Goal: Complete application form: Complete application form

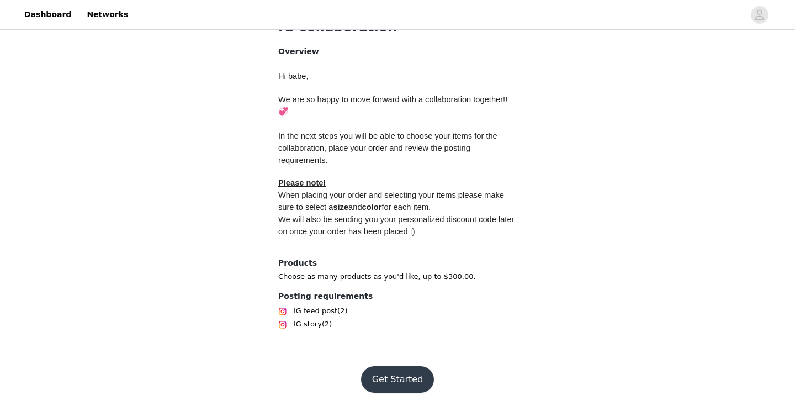
scroll to position [450, 0]
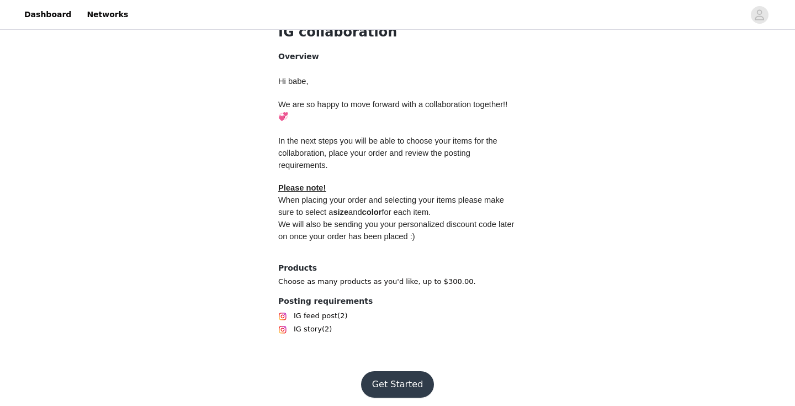
click at [395, 382] on button "Get Started" at bounding box center [397, 384] width 73 height 27
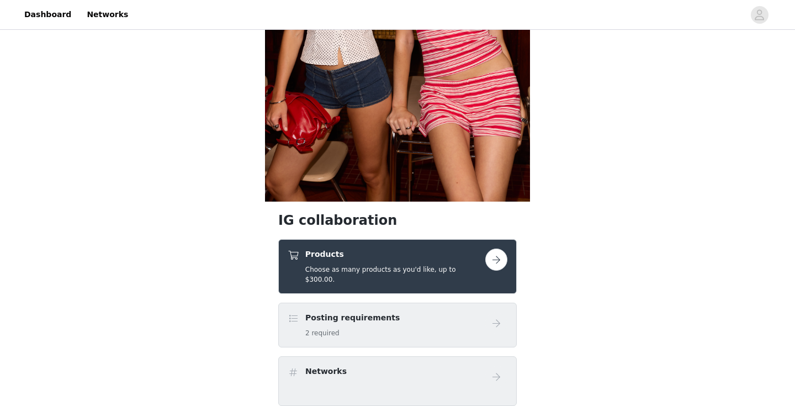
scroll to position [265, 0]
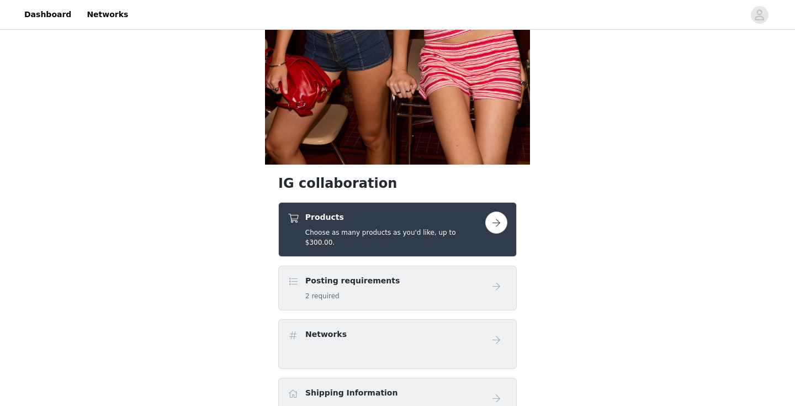
click at [489, 225] on button "button" at bounding box center [496, 222] width 22 height 22
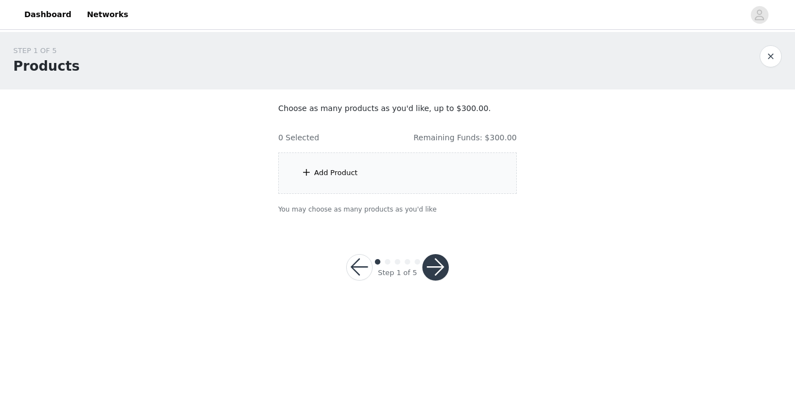
click at [372, 164] on div "Add Product" at bounding box center [397, 172] width 239 height 41
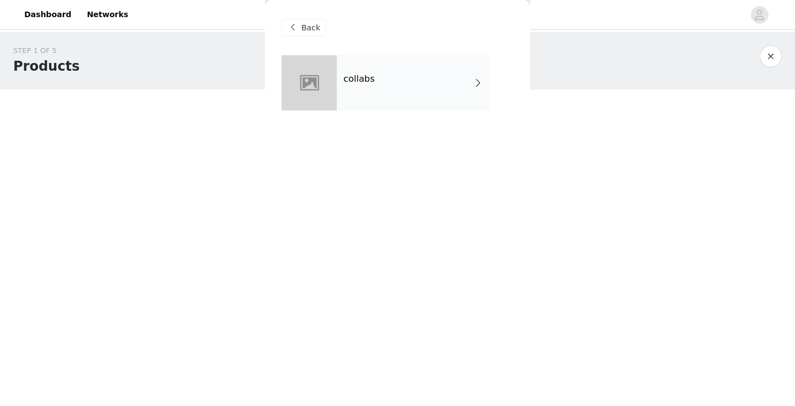
click at [385, 94] on div "collabs" at bounding box center [413, 82] width 153 height 55
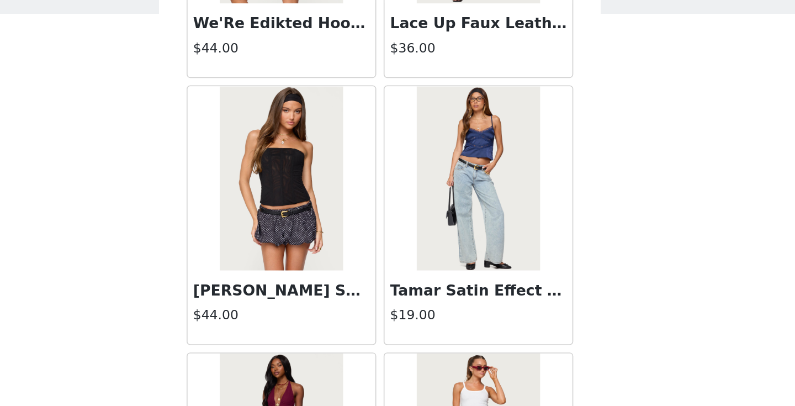
scroll to position [1042, 0]
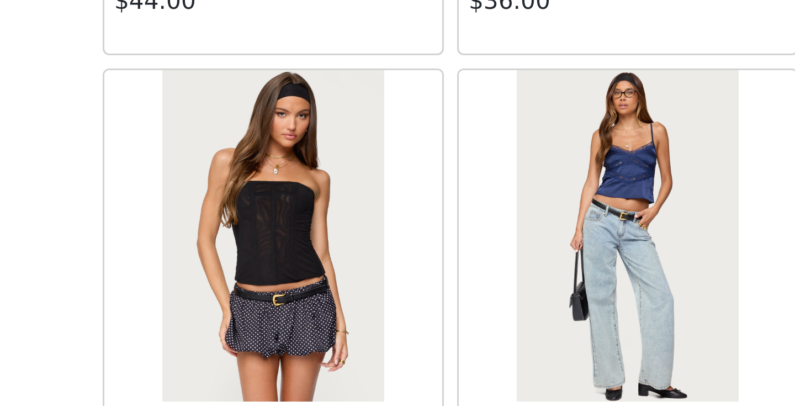
click at [359, 195] on img at bounding box center [337, 189] width 73 height 110
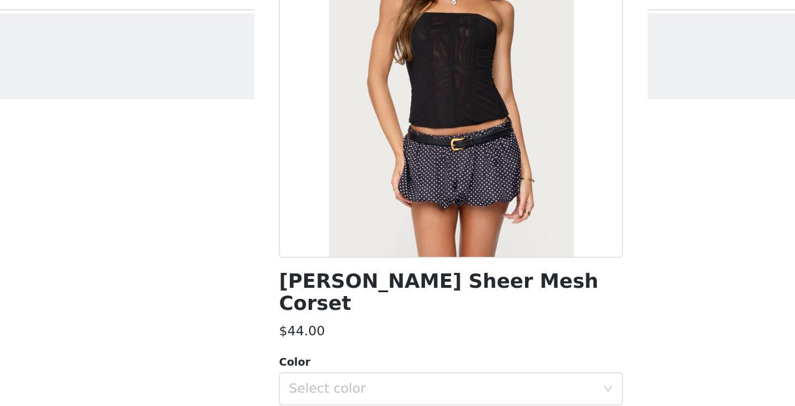
scroll to position [120, 0]
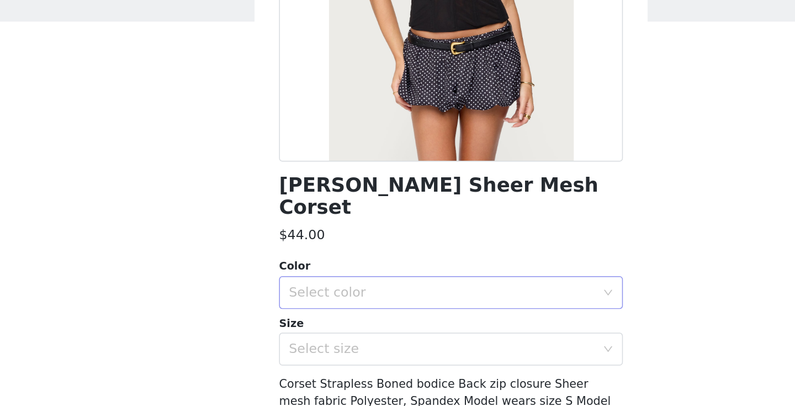
click at [321, 267] on div "Select color" at bounding box center [391, 272] width 206 height 11
click at [315, 283] on li "BLACK" at bounding box center [398, 282] width 232 height 18
click at [309, 305] on div "Select size" at bounding box center [391, 310] width 206 height 11
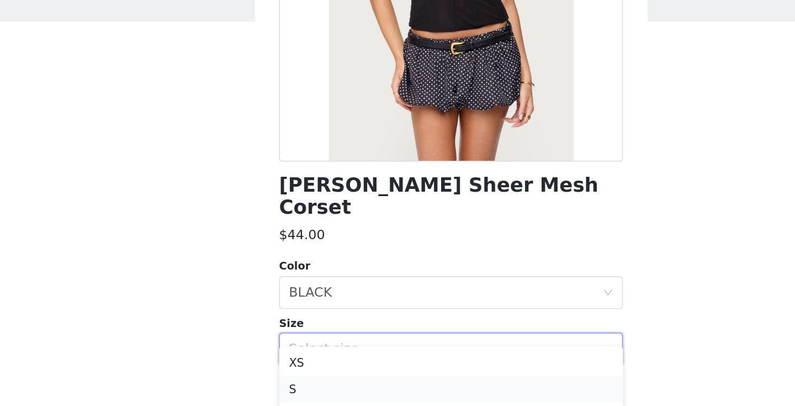
click at [289, 336] on li "S" at bounding box center [398, 338] width 232 height 18
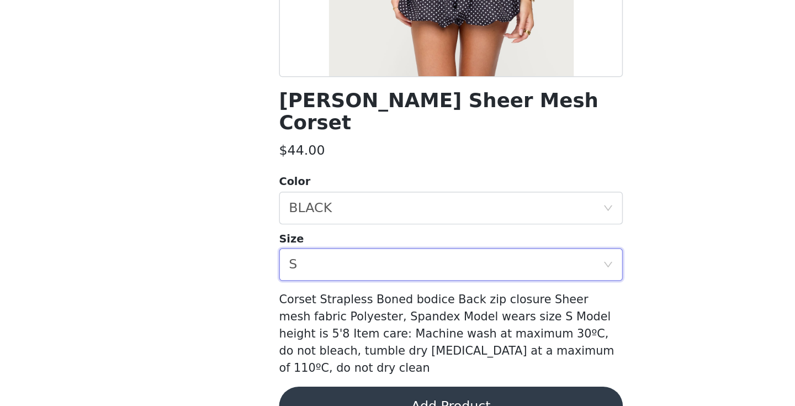
click at [342, 393] on button "Add Product" at bounding box center [398, 406] width 232 height 27
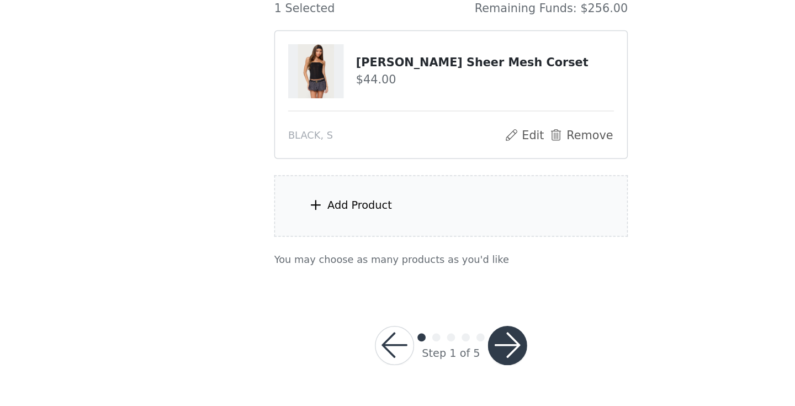
click at [326, 269] on div "Add Product" at bounding box center [336, 270] width 44 height 11
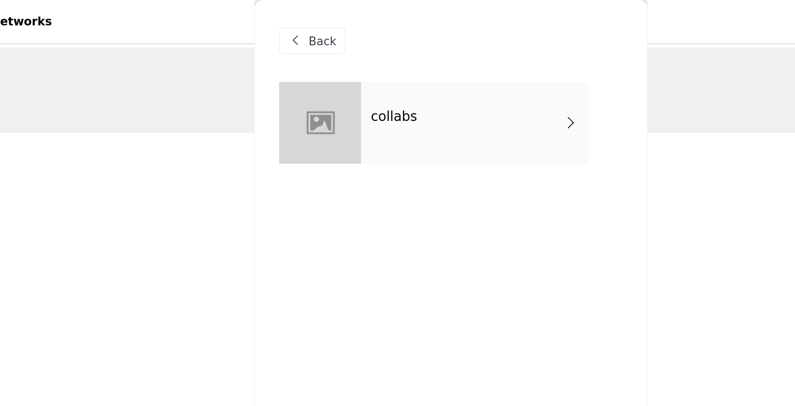
click at [370, 84] on div "collabs" at bounding box center [413, 82] width 153 height 55
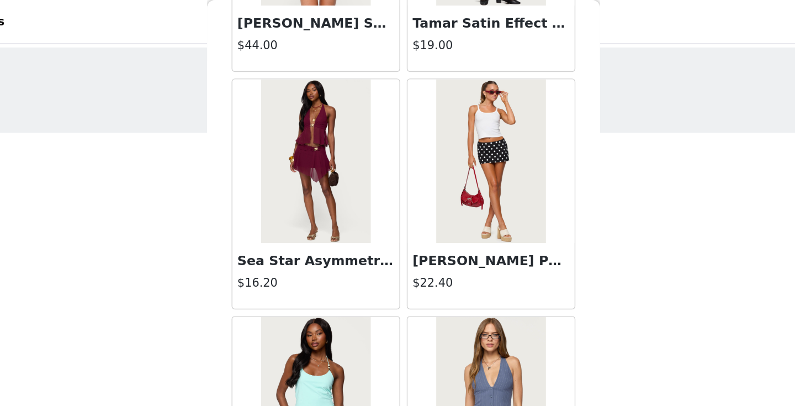
scroll to position [1284, 0]
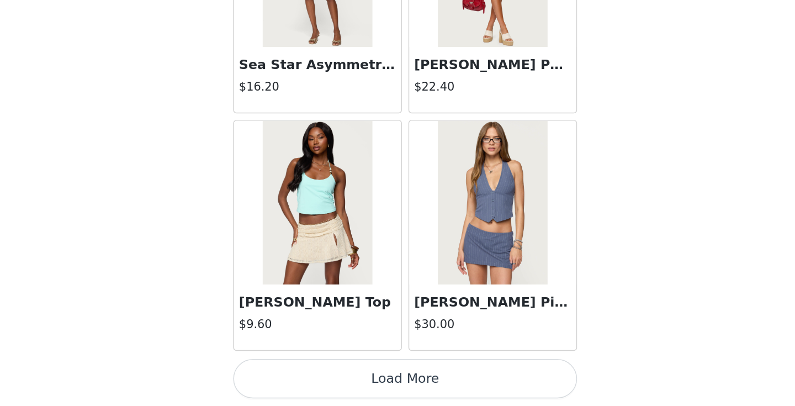
click at [388, 380] on button "Load More" at bounding box center [398, 387] width 232 height 27
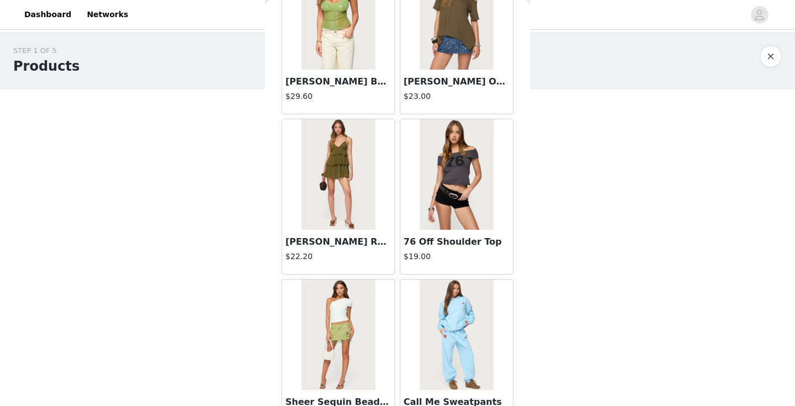
scroll to position [1924, 0]
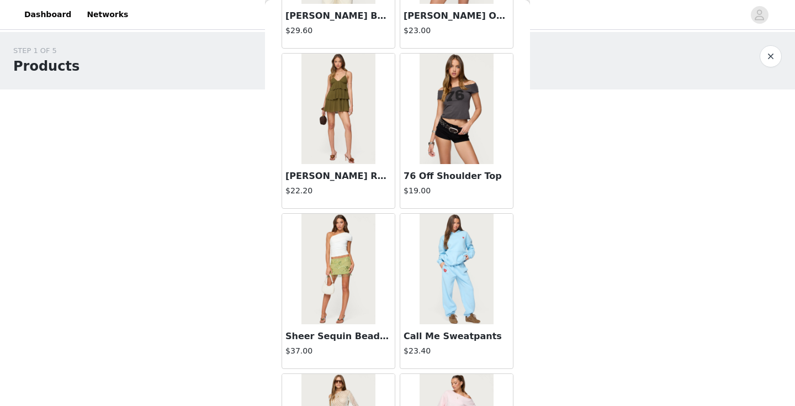
click at [342, 258] on img at bounding box center [337, 269] width 73 height 110
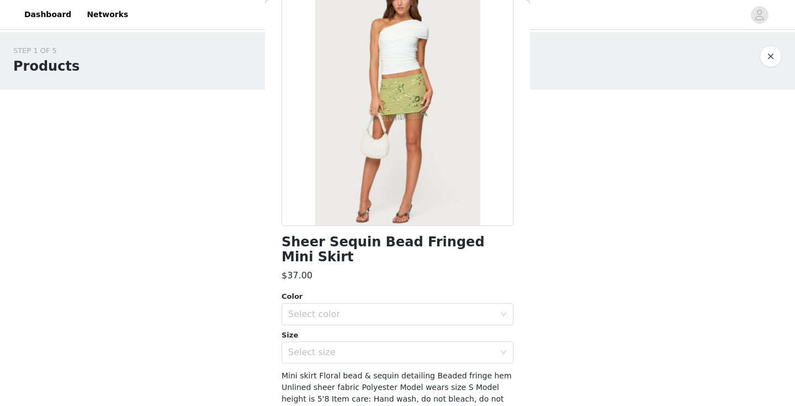
scroll to position [107, 0]
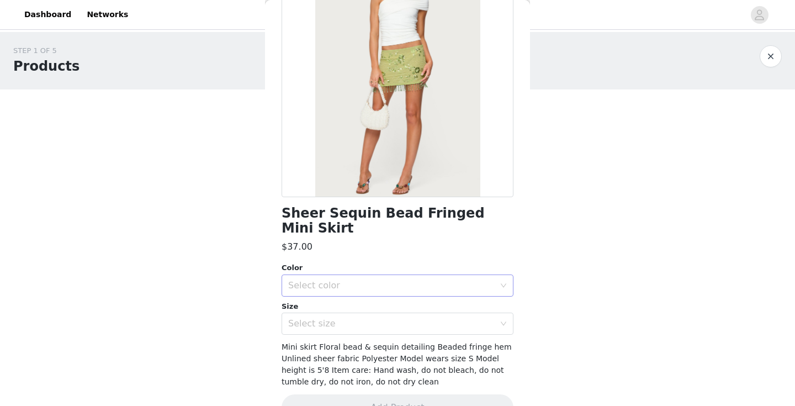
click at [418, 280] on div "Select color" at bounding box center [391, 285] width 206 height 11
click at [402, 298] on li "GREEN" at bounding box center [398, 295] width 232 height 18
click at [402, 318] on div "Select size" at bounding box center [391, 323] width 206 height 11
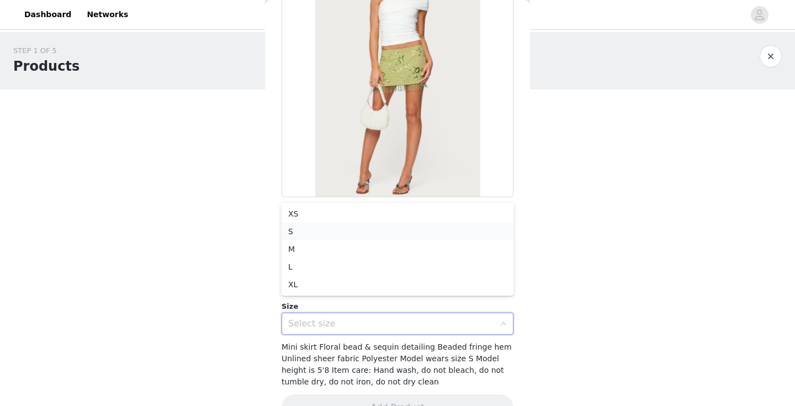
click at [335, 231] on li "S" at bounding box center [398, 232] width 232 height 18
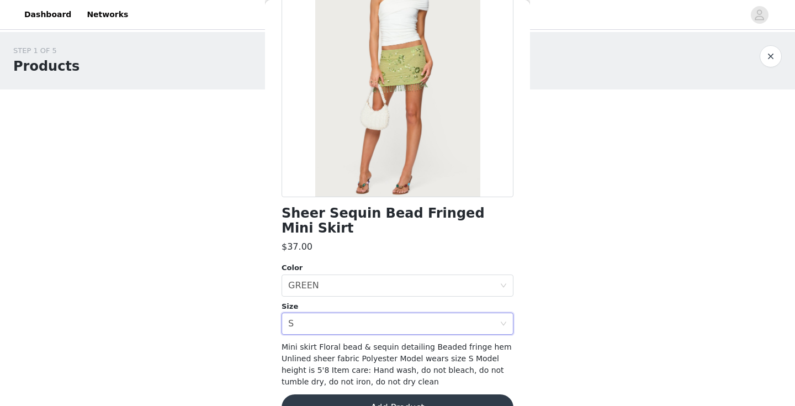
click at [380, 394] on button "Add Product" at bounding box center [398, 407] width 232 height 27
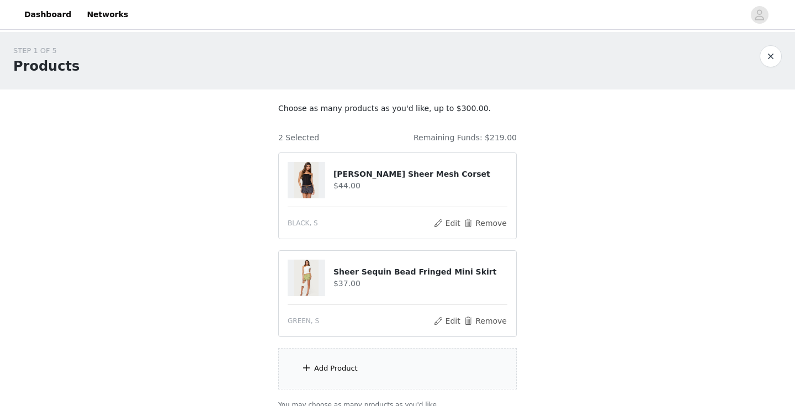
click at [358, 370] on div "Add Product" at bounding box center [397, 368] width 239 height 41
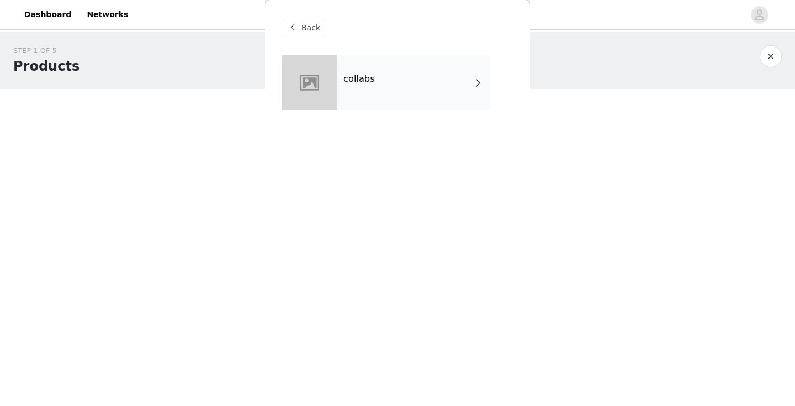
click at [375, 81] on div "collabs" at bounding box center [413, 82] width 153 height 55
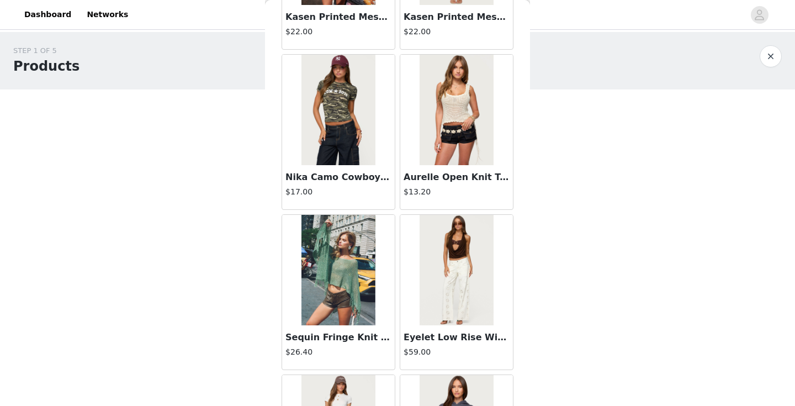
scroll to position [323, 0]
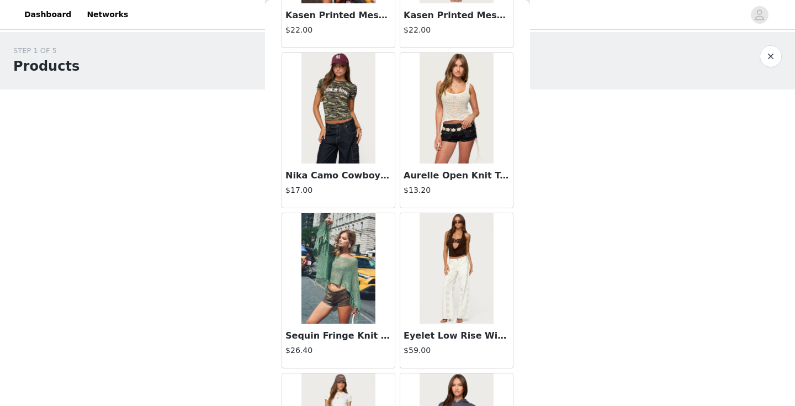
click at [430, 110] on img at bounding box center [456, 108] width 73 height 110
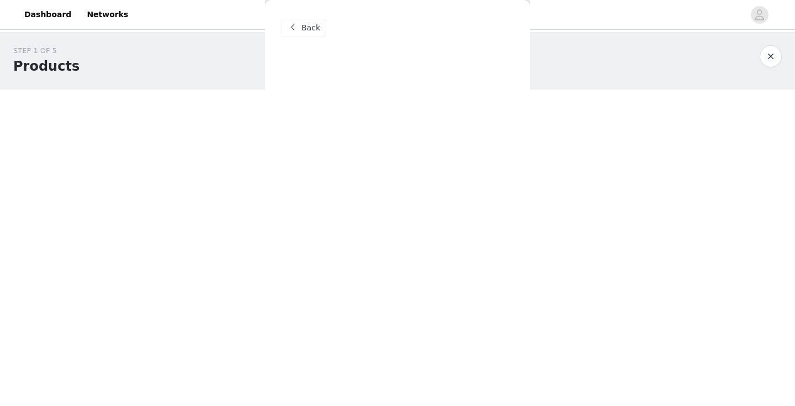
scroll to position [0, 0]
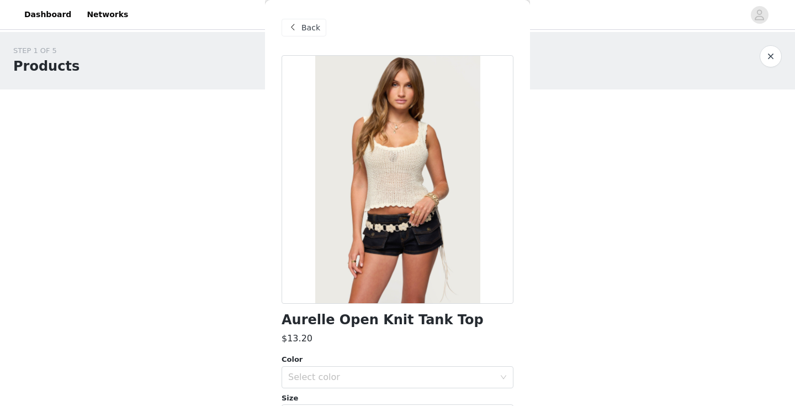
click at [295, 25] on span at bounding box center [292, 27] width 13 height 13
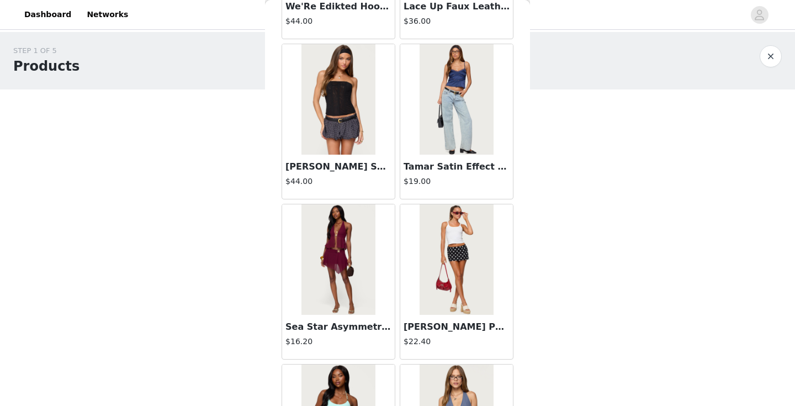
scroll to position [1180, 0]
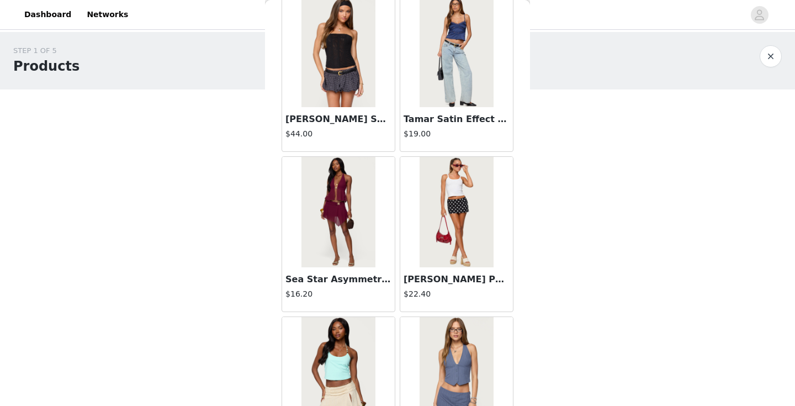
click at [450, 199] on img at bounding box center [456, 212] width 73 height 110
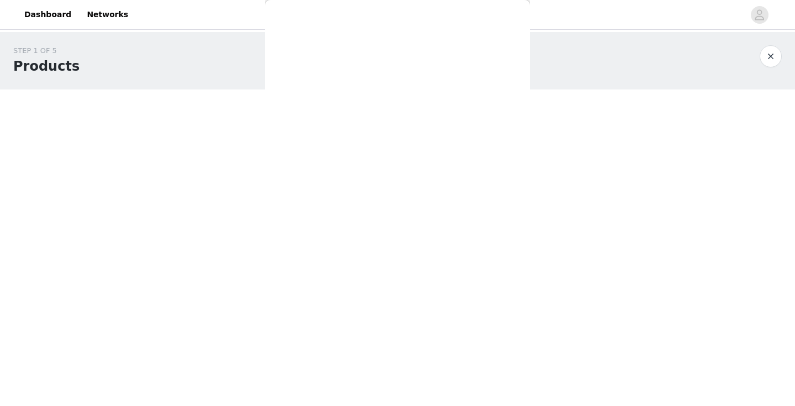
scroll to position [0, 0]
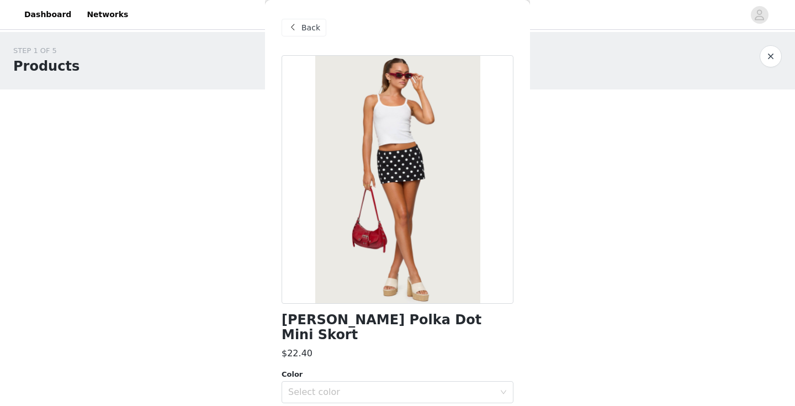
click at [301, 25] on div "Back" at bounding box center [304, 28] width 45 height 18
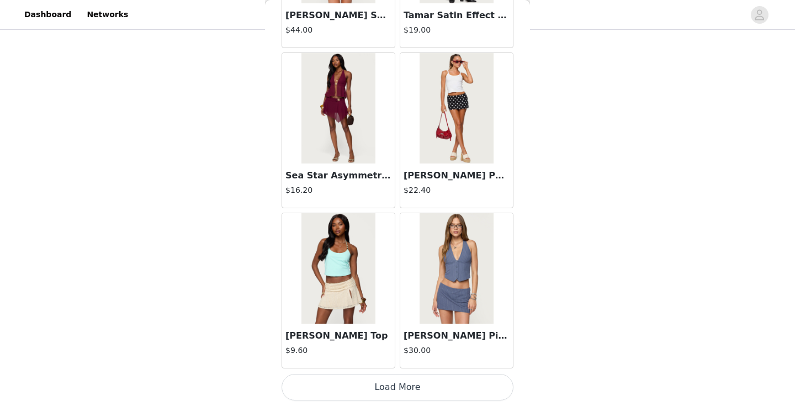
scroll to position [97, 0]
click at [403, 385] on button "Load More" at bounding box center [398, 387] width 232 height 27
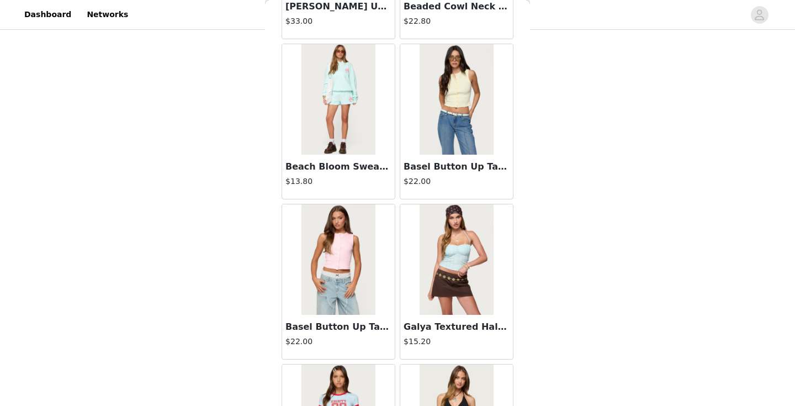
scroll to position [2589, 0]
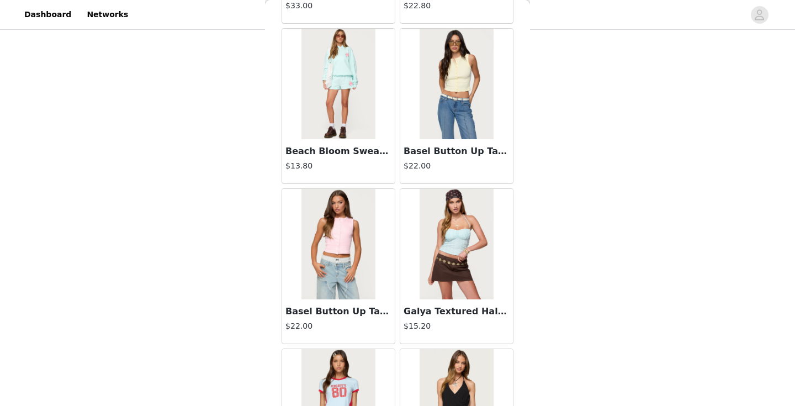
click at [320, 231] on img at bounding box center [337, 244] width 73 height 110
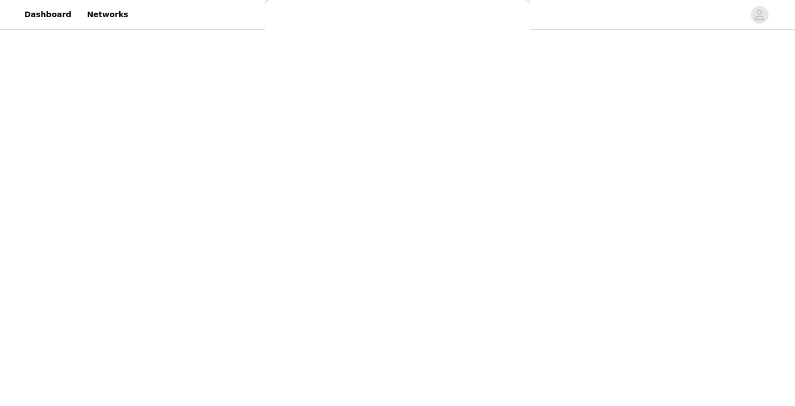
scroll to position [0, 0]
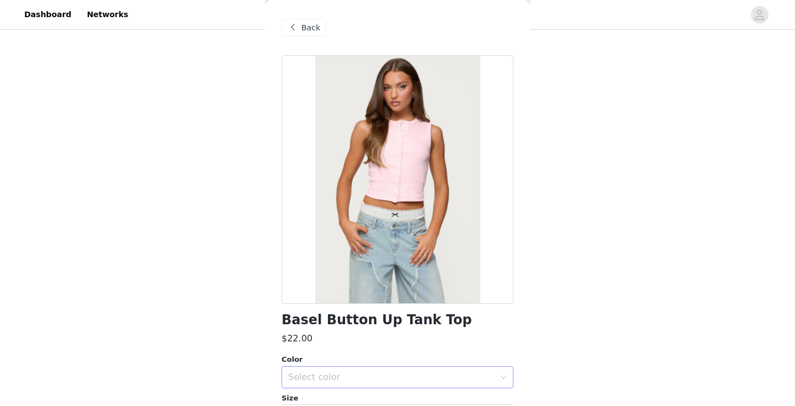
click at [377, 375] on div "Select color" at bounding box center [391, 377] width 206 height 11
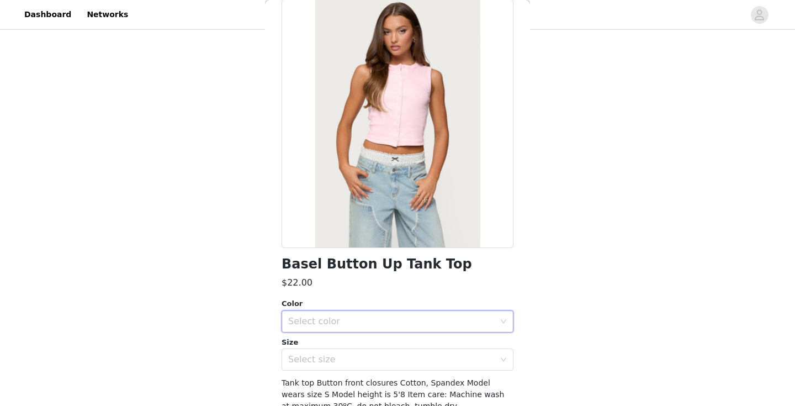
scroll to position [120, 0]
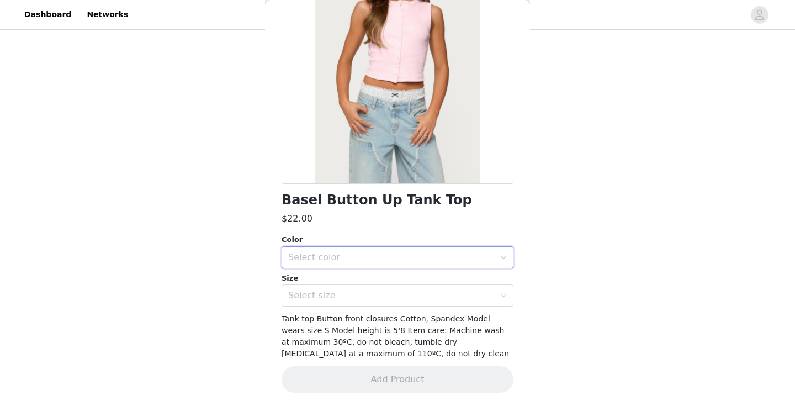
click at [326, 256] on div "Select color" at bounding box center [391, 257] width 206 height 11
click at [325, 276] on li "LIGHT PINK" at bounding box center [398, 282] width 232 height 18
click at [322, 294] on div "Select size" at bounding box center [391, 295] width 206 height 11
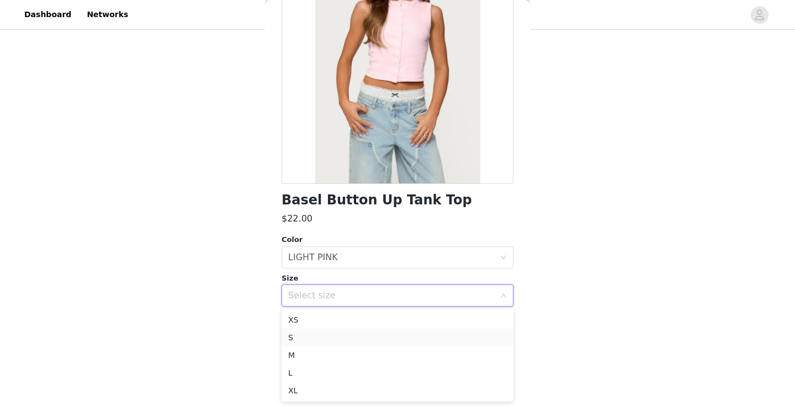
click at [306, 340] on li "S" at bounding box center [398, 338] width 232 height 18
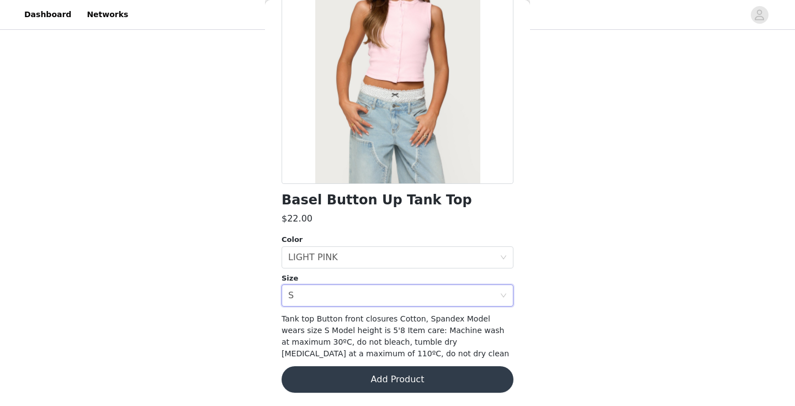
click at [385, 373] on button "Add Product" at bounding box center [398, 379] width 232 height 27
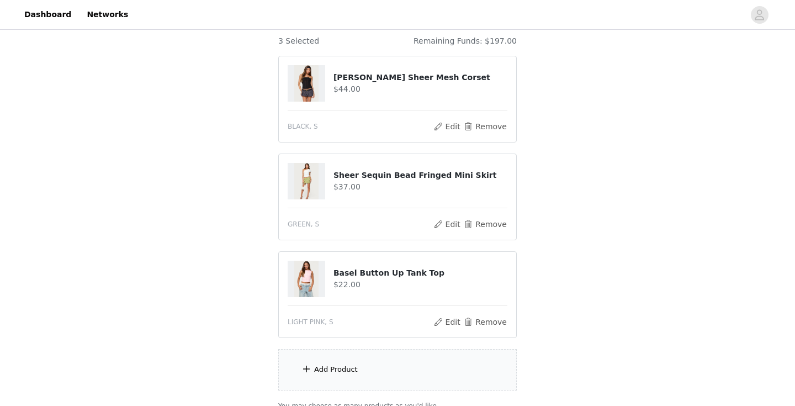
click at [385, 373] on div "Add Product" at bounding box center [397, 369] width 239 height 41
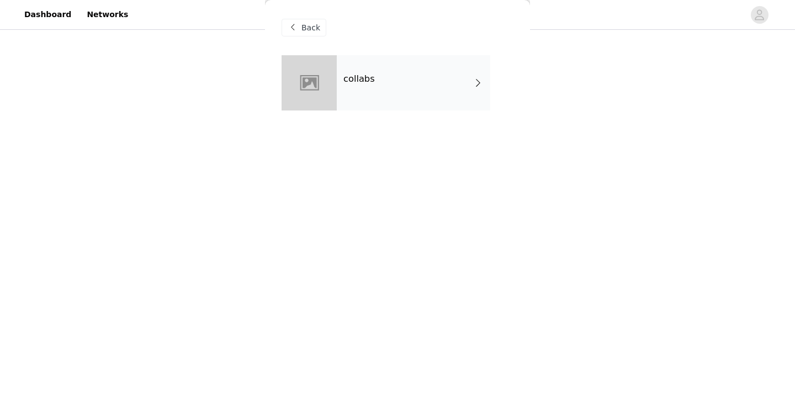
click at [370, 102] on div "collabs" at bounding box center [413, 82] width 153 height 55
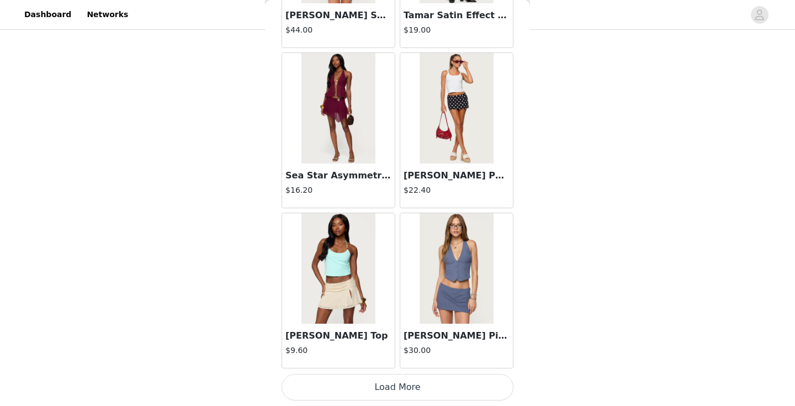
scroll to position [194, 0]
click at [393, 385] on button "Load More" at bounding box center [398, 387] width 232 height 27
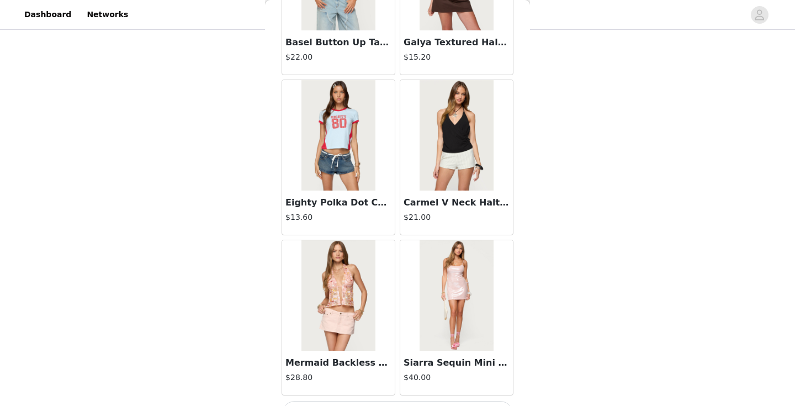
scroll to position [2885, 0]
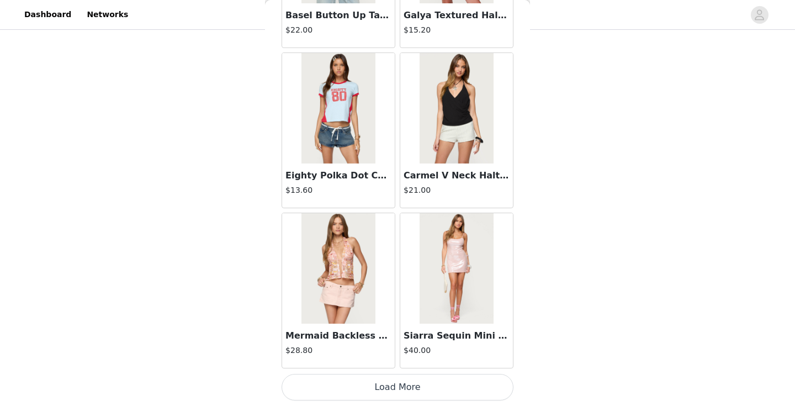
click at [363, 389] on button "Load More" at bounding box center [398, 387] width 232 height 27
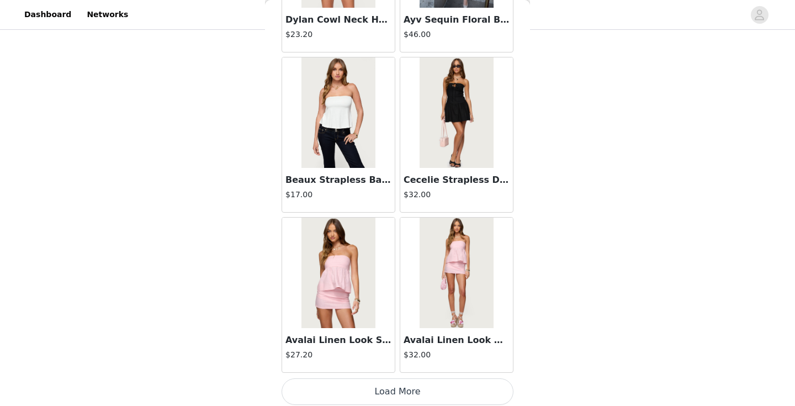
scroll to position [4486, 0]
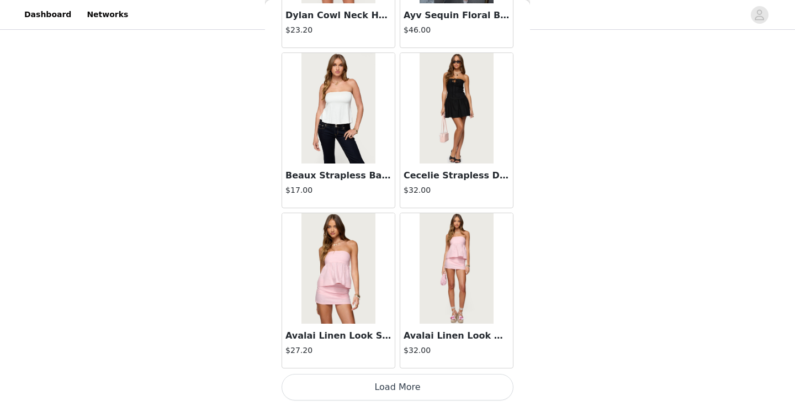
click at [404, 380] on button "Load More" at bounding box center [398, 387] width 232 height 27
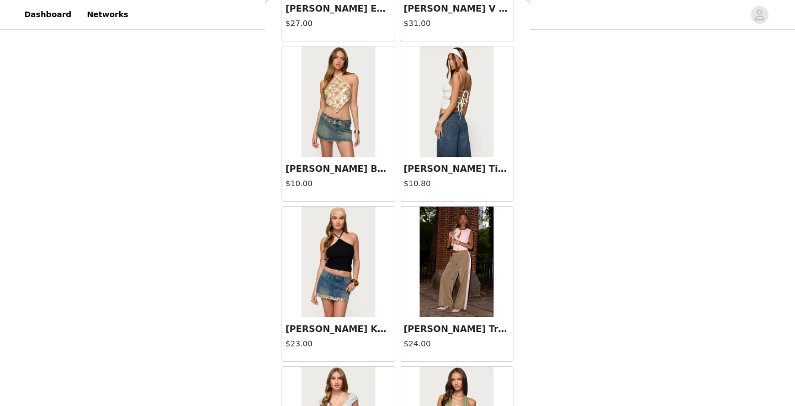
scroll to position [5196, 0]
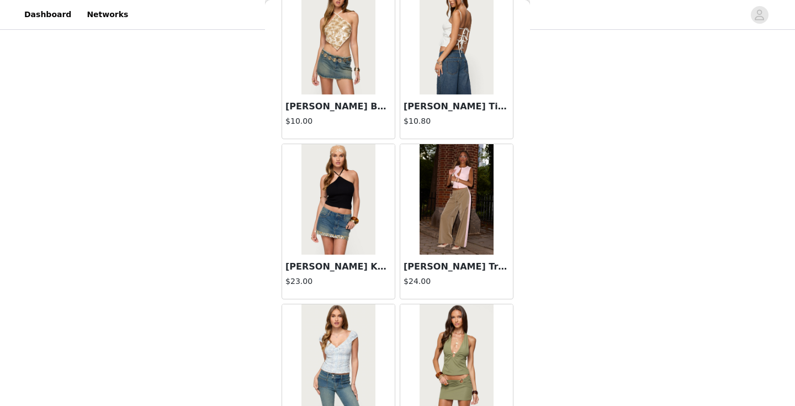
click at [474, 198] on img at bounding box center [456, 199] width 73 height 110
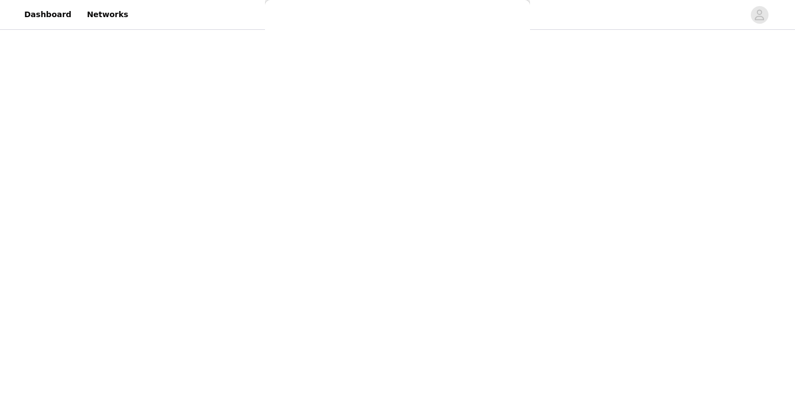
scroll to position [0, 0]
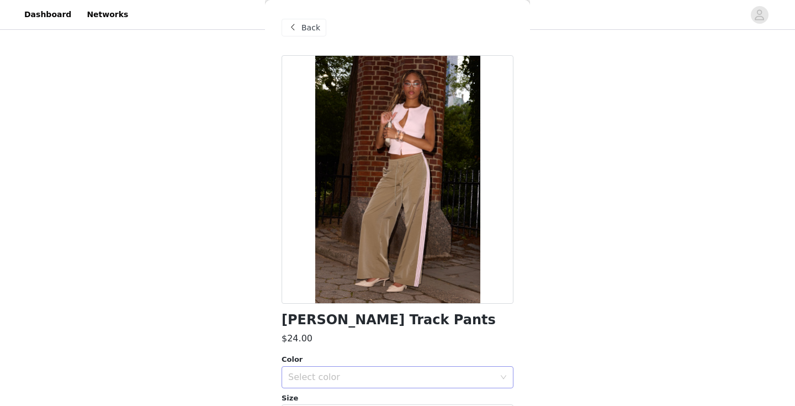
click at [343, 381] on div "Select color" at bounding box center [391, 377] width 206 height 11
click at [338, 396] on li "OLIVE" at bounding box center [398, 402] width 232 height 18
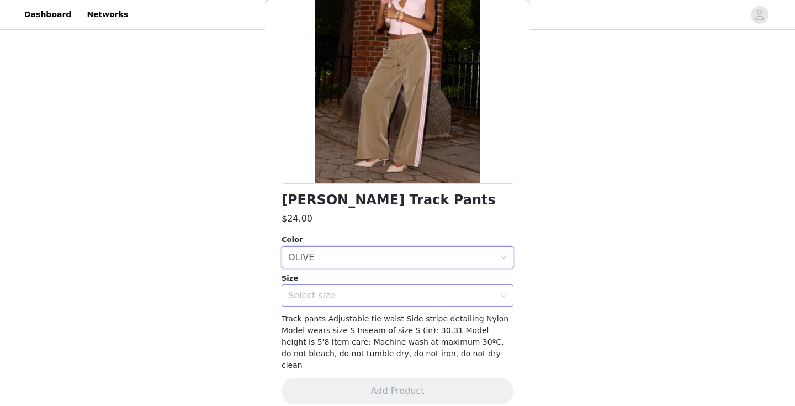
click at [331, 296] on div "Select size" at bounding box center [391, 295] width 206 height 11
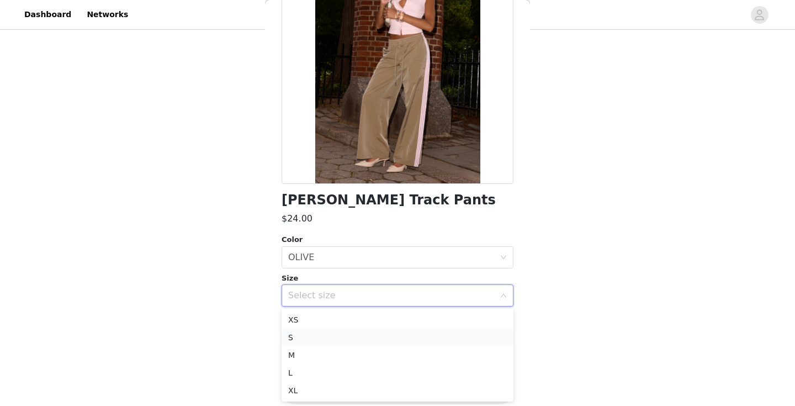
click at [326, 333] on li "S" at bounding box center [398, 338] width 232 height 18
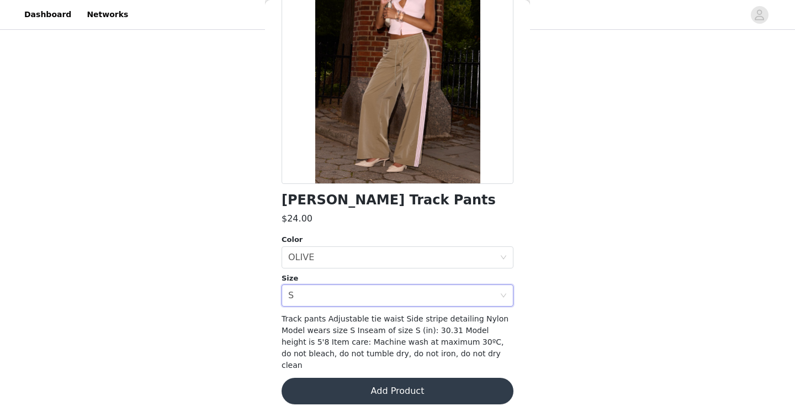
click at [385, 382] on button "Add Product" at bounding box center [398, 391] width 232 height 27
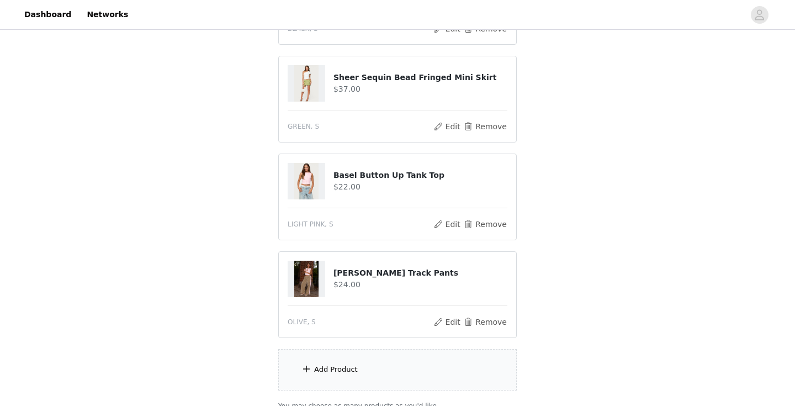
click at [380, 374] on div "Add Product" at bounding box center [397, 369] width 239 height 41
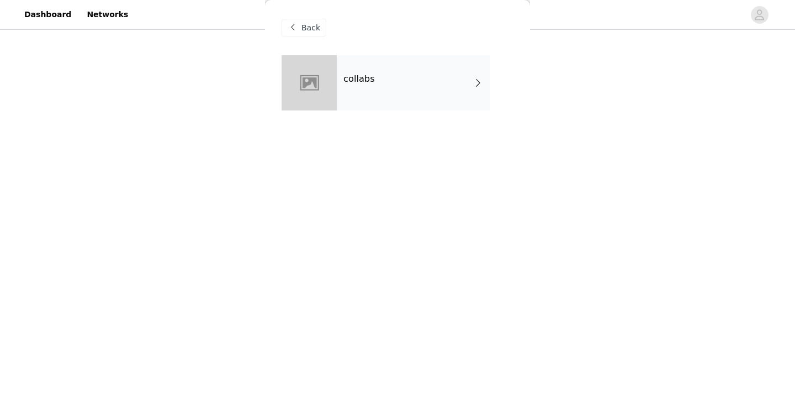
click at [383, 99] on div "collabs" at bounding box center [413, 82] width 153 height 55
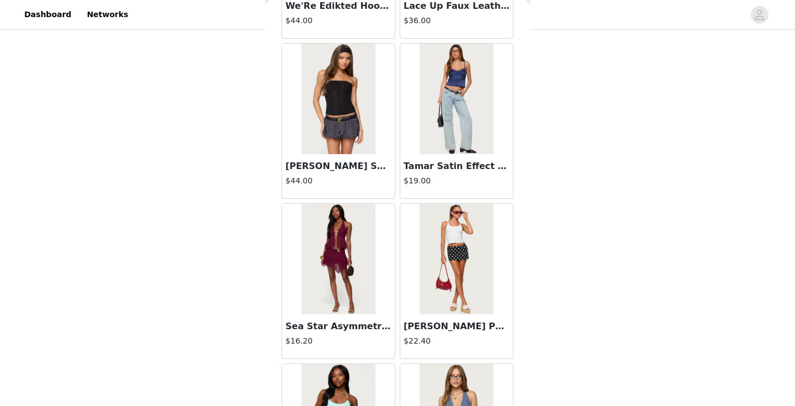
scroll to position [1284, 0]
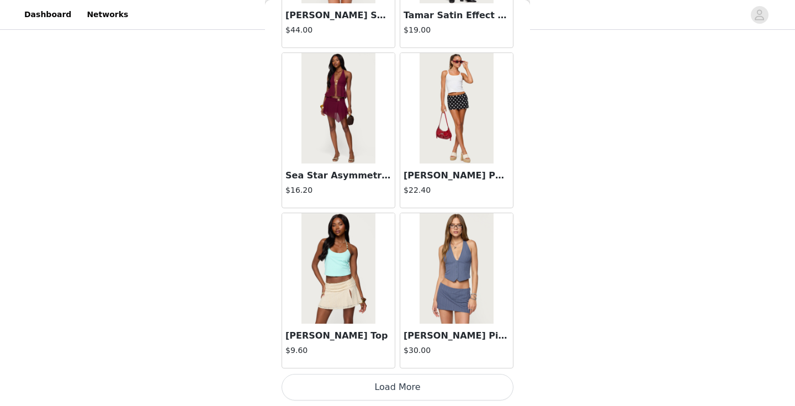
click at [397, 378] on button "Load More" at bounding box center [398, 387] width 232 height 27
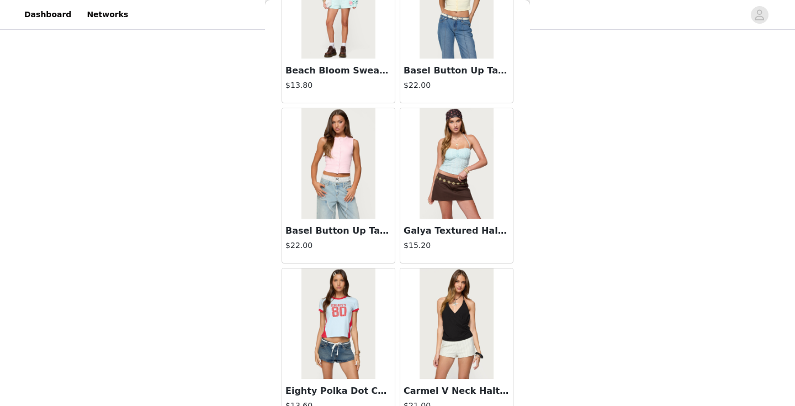
scroll to position [2885, 0]
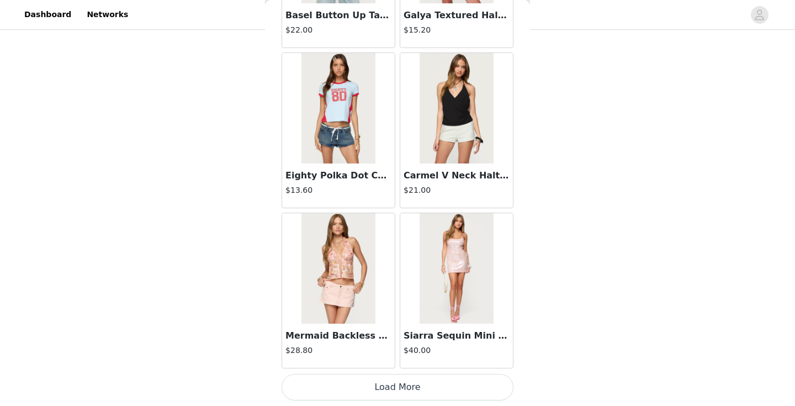
click at [411, 383] on button "Load More" at bounding box center [398, 387] width 232 height 27
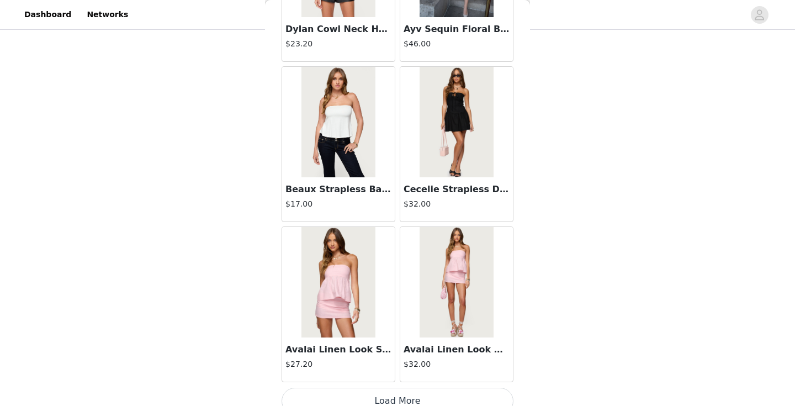
scroll to position [4486, 0]
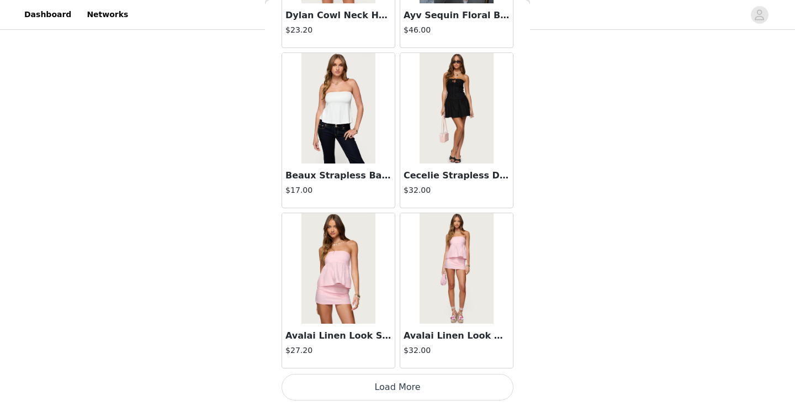
click at [395, 389] on button "Load More" at bounding box center [398, 387] width 232 height 27
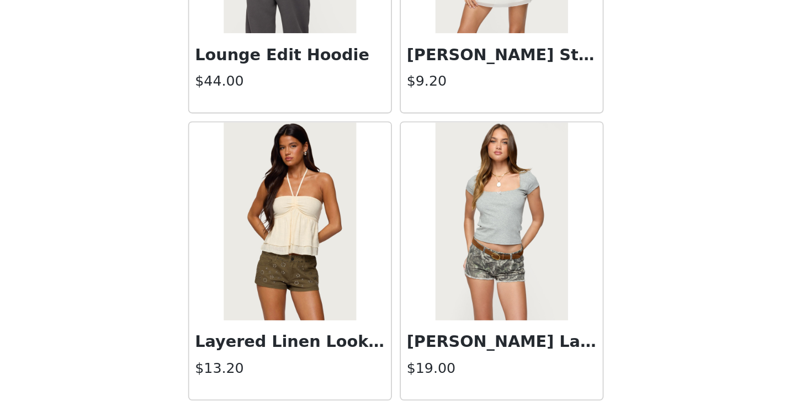
scroll to position [292, 0]
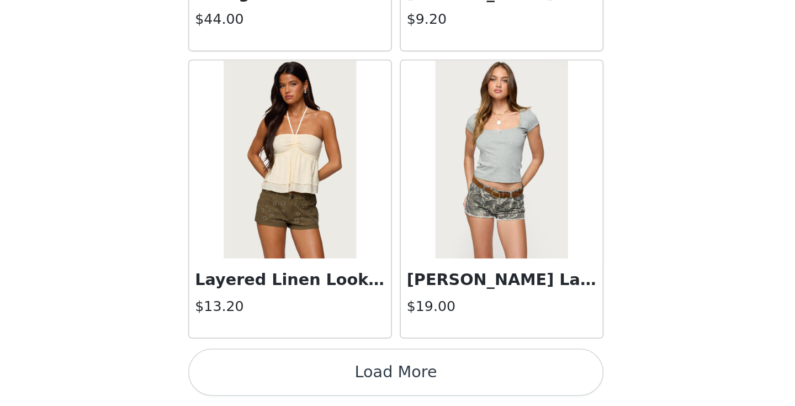
click at [396, 381] on button "Load More" at bounding box center [398, 387] width 232 height 27
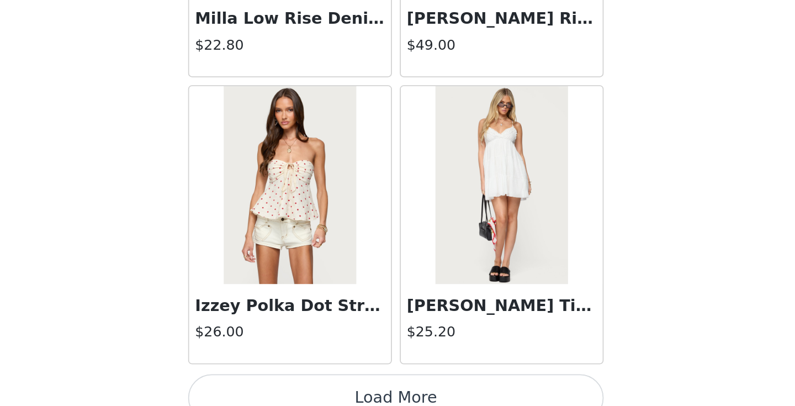
scroll to position [7688, 0]
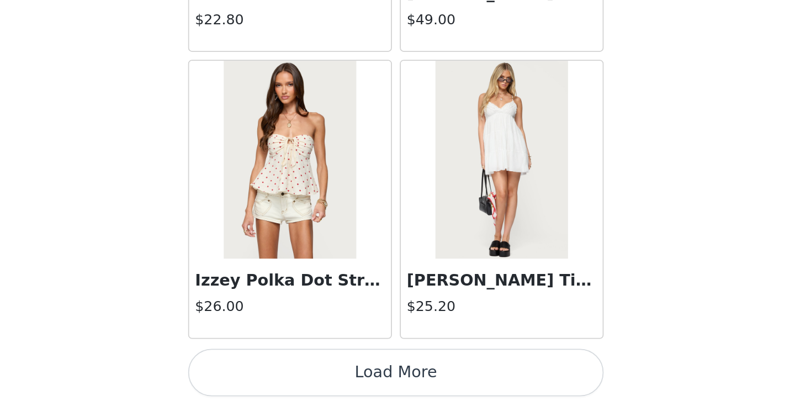
click at [401, 384] on button "Load More" at bounding box center [398, 387] width 232 height 27
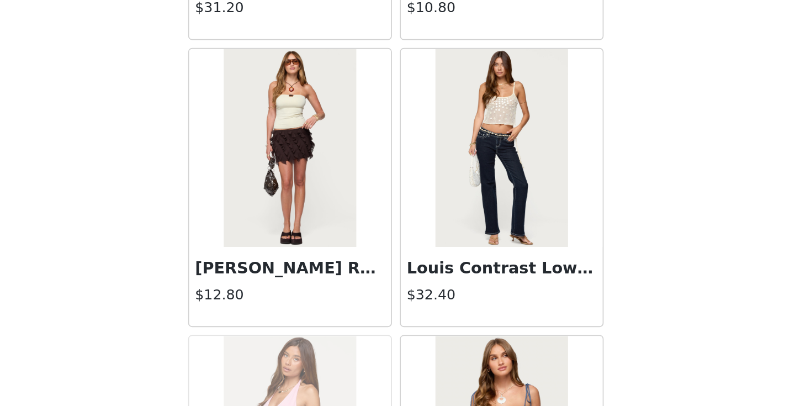
scroll to position [8816, 0]
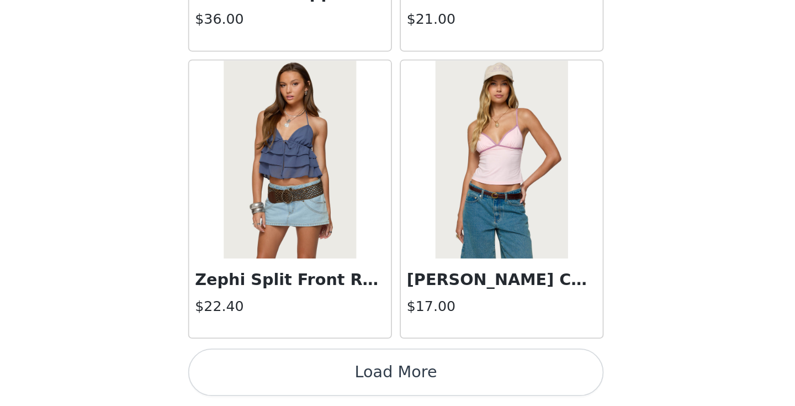
click at [400, 391] on button "Load More" at bounding box center [398, 387] width 232 height 27
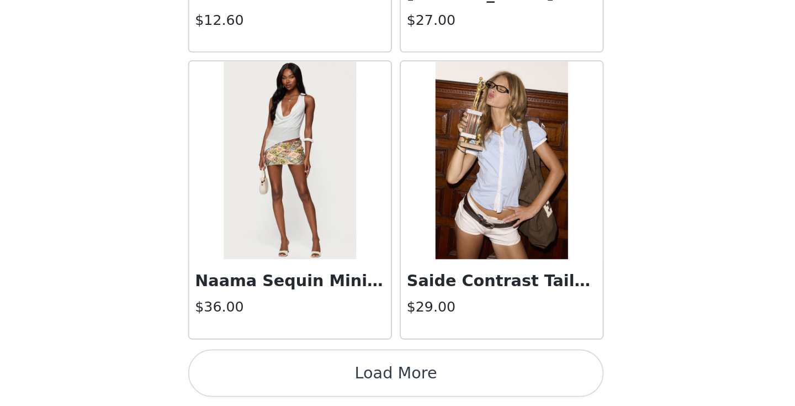
scroll to position [10891, 0]
click at [389, 382] on button "Load More" at bounding box center [398, 387] width 232 height 27
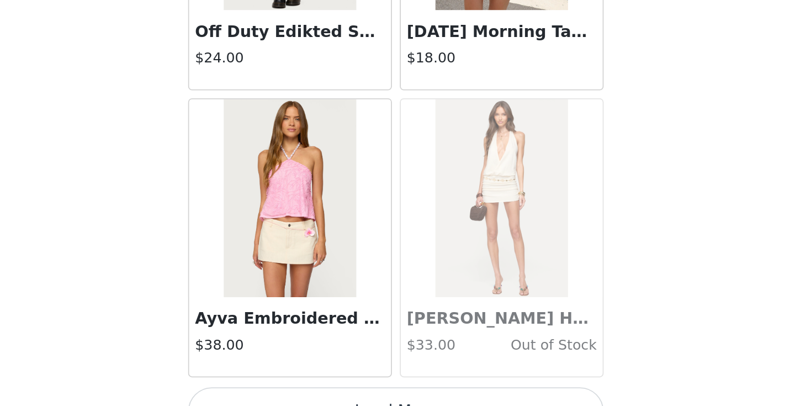
scroll to position [12492, 0]
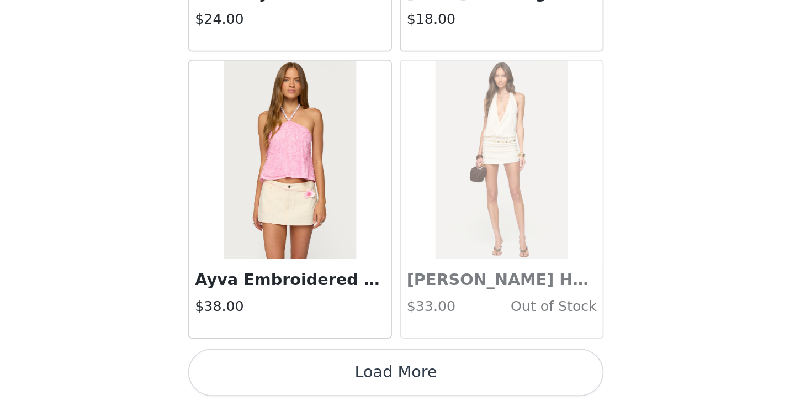
click at [398, 379] on button "Load More" at bounding box center [398, 387] width 232 height 27
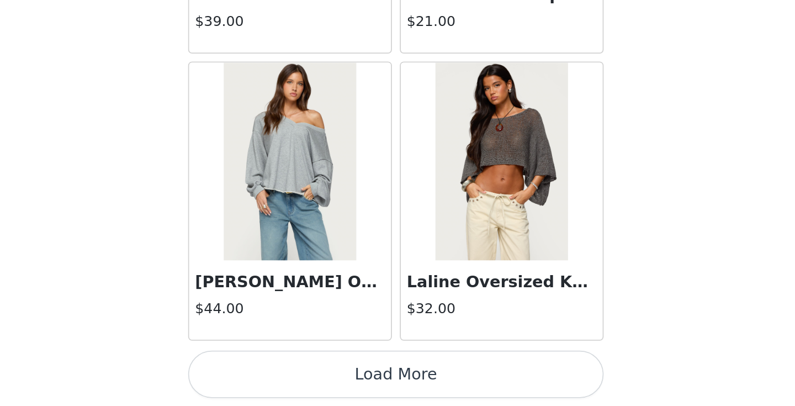
scroll to position [14093, 0]
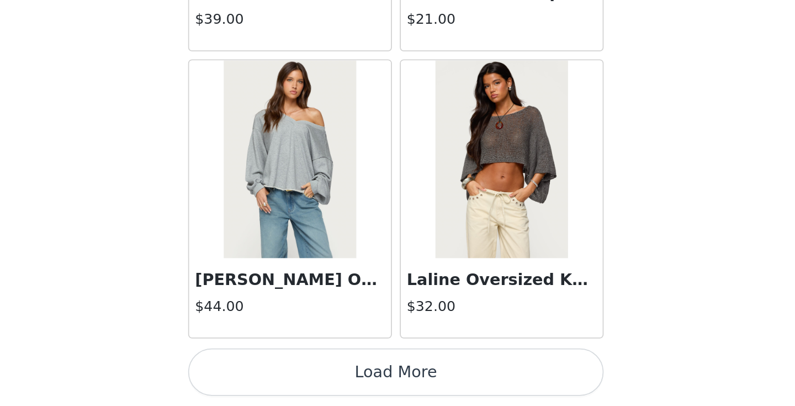
click at [383, 391] on button "Load More" at bounding box center [398, 387] width 232 height 27
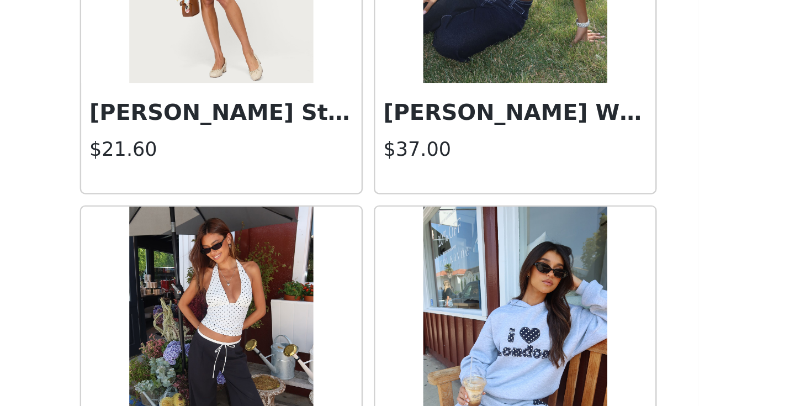
scroll to position [15666, 0]
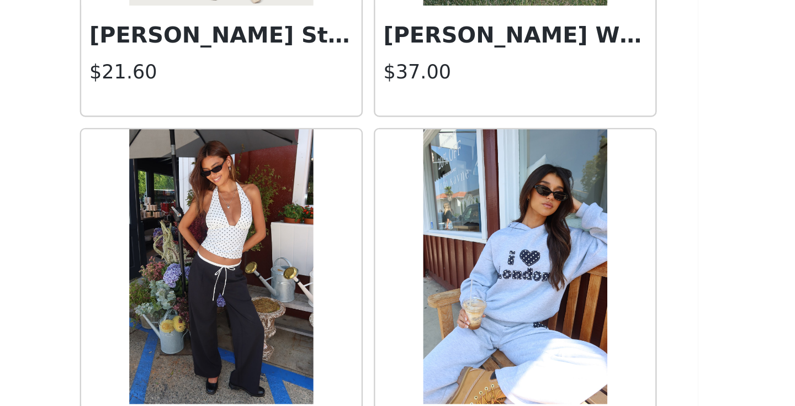
click at [348, 292] on img at bounding box center [337, 297] width 73 height 110
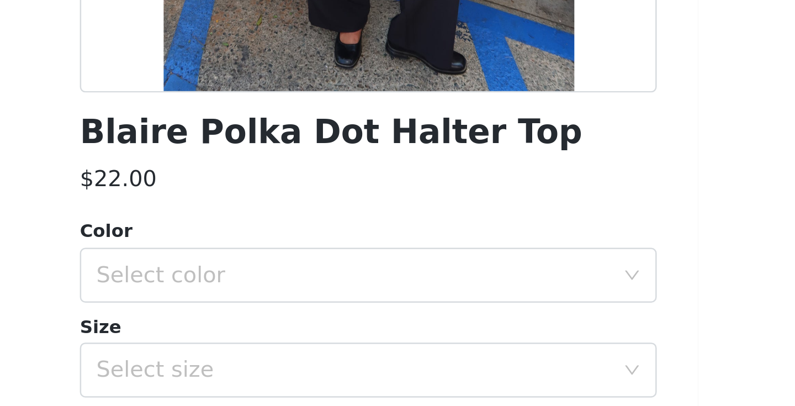
scroll to position [83, 0]
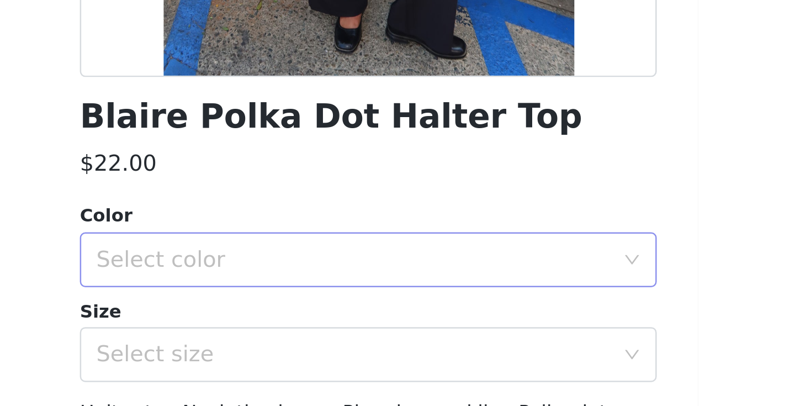
click at [419, 289] on div "Select color" at bounding box center [391, 294] width 206 height 11
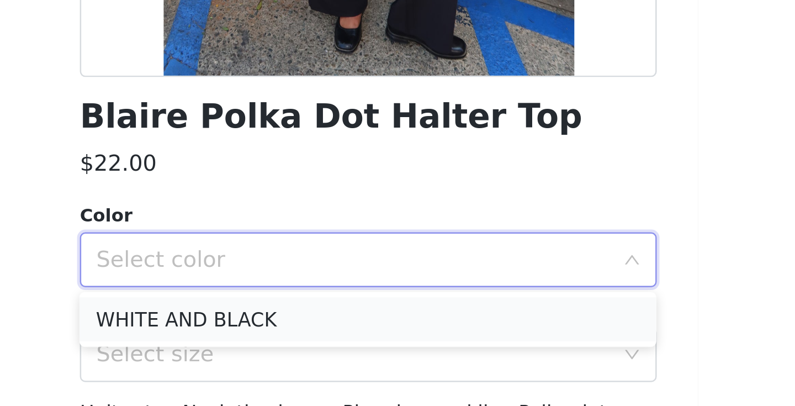
click at [412, 315] on li "WHITE AND BLACK" at bounding box center [398, 318] width 232 height 18
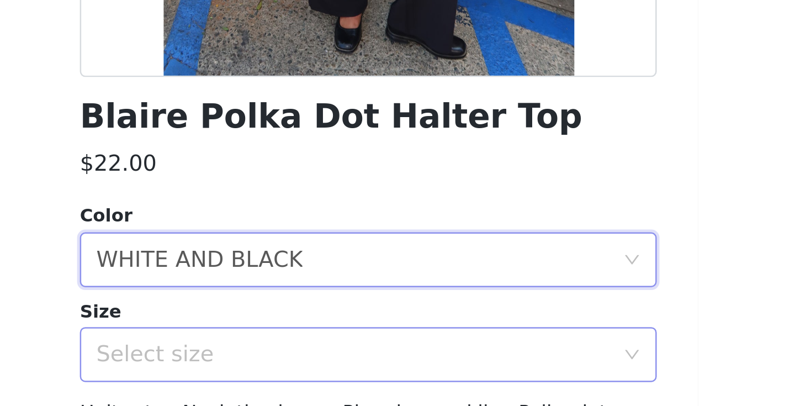
click at [412, 330] on div "Select size" at bounding box center [391, 332] width 206 height 11
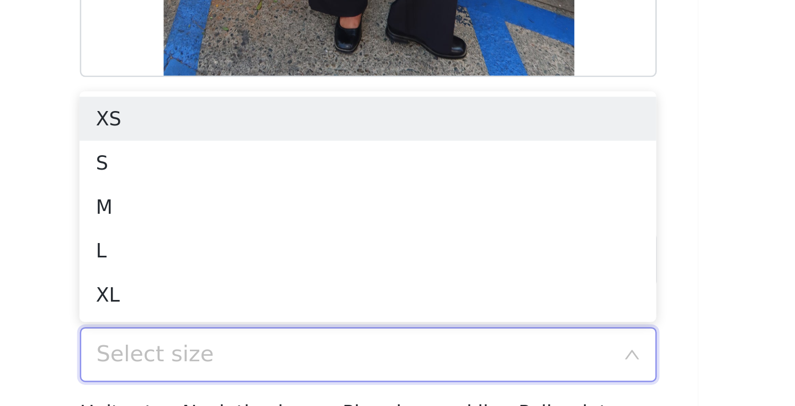
scroll to position [90, 0]
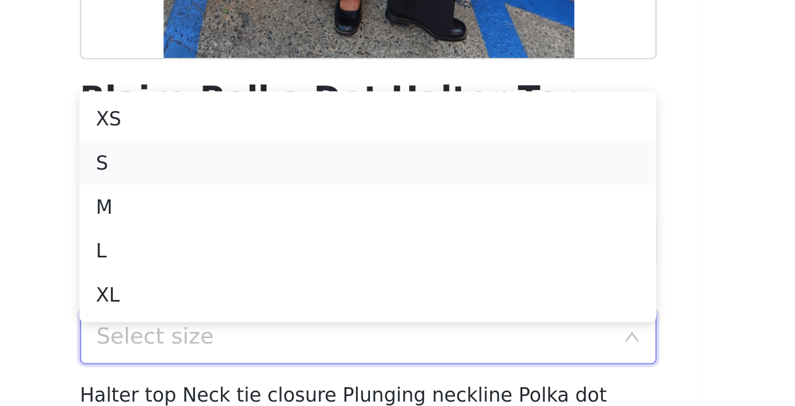
click at [304, 251] on li "S" at bounding box center [398, 255] width 232 height 18
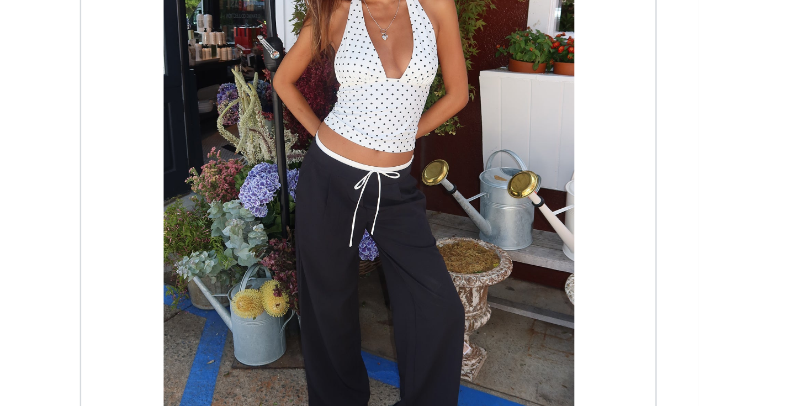
scroll to position [120, 0]
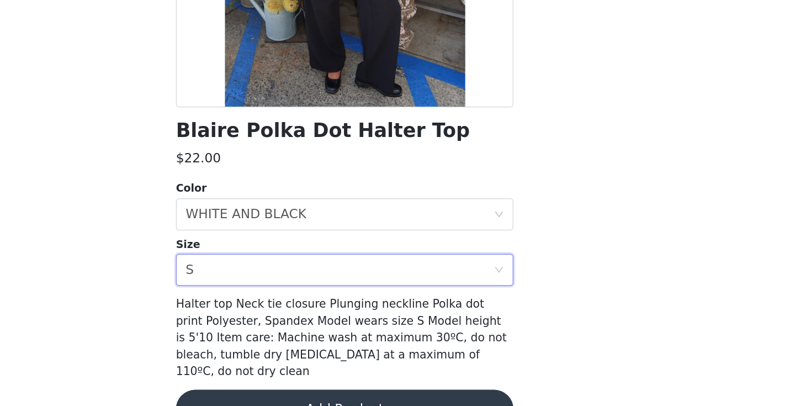
click at [395, 378] on button "Add Product" at bounding box center [398, 391] width 232 height 27
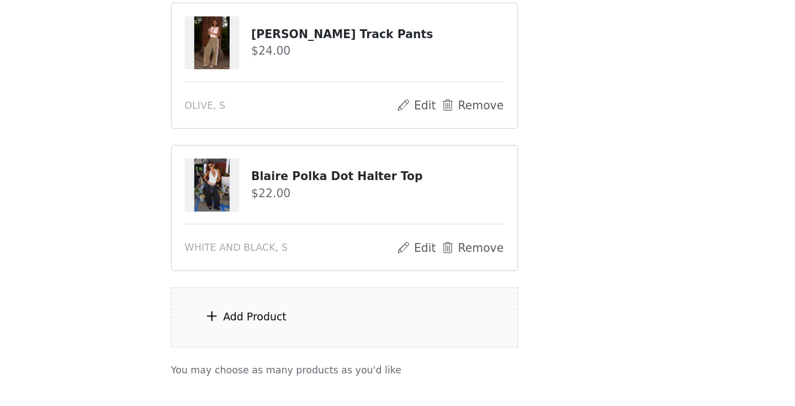
scroll to position [329, 0]
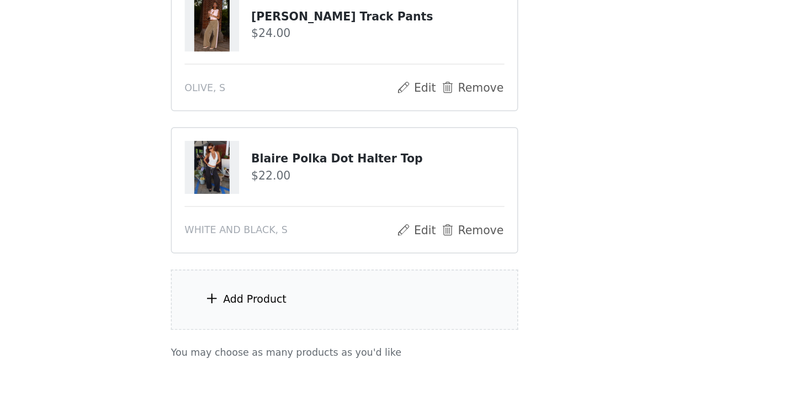
click at [389, 322] on div "Add Product" at bounding box center [397, 332] width 239 height 41
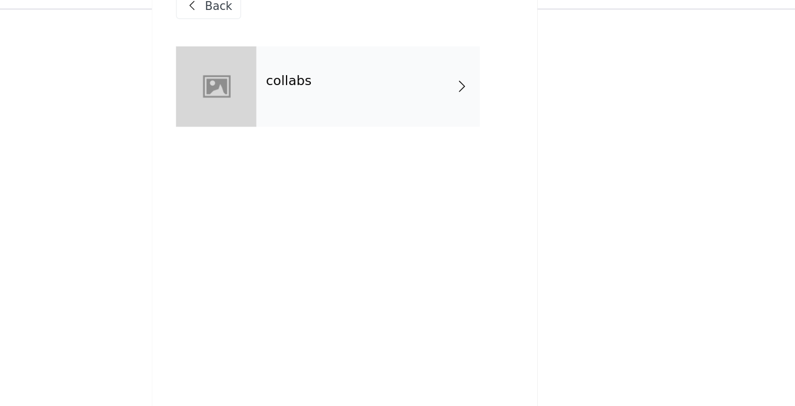
click at [385, 96] on div "collabs" at bounding box center [413, 82] width 153 height 55
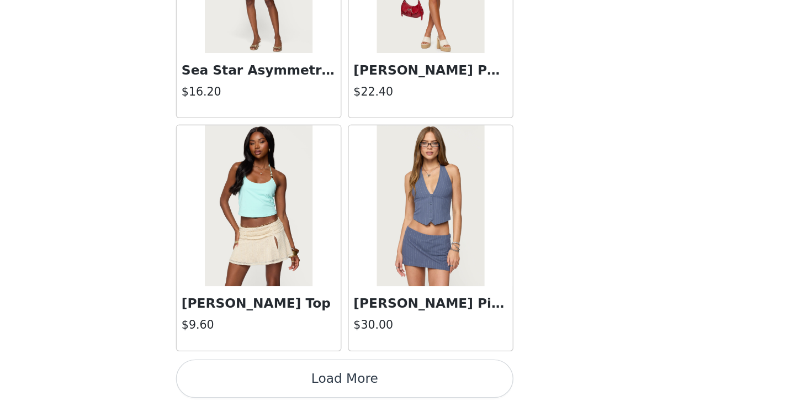
scroll to position [390, 0]
click at [375, 394] on button "Load More" at bounding box center [398, 387] width 232 height 27
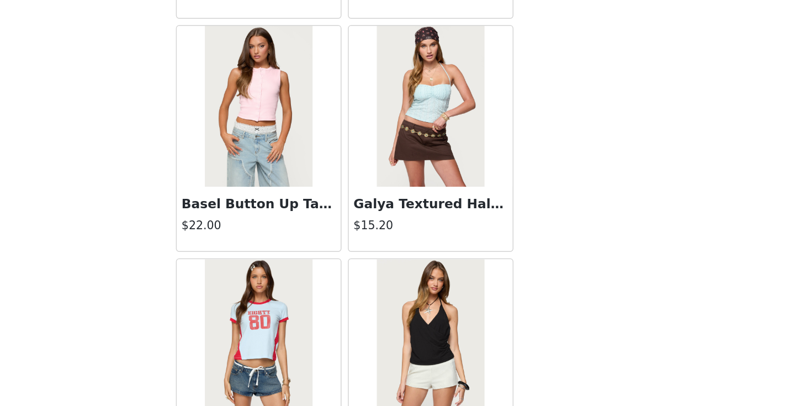
scroll to position [2885, 0]
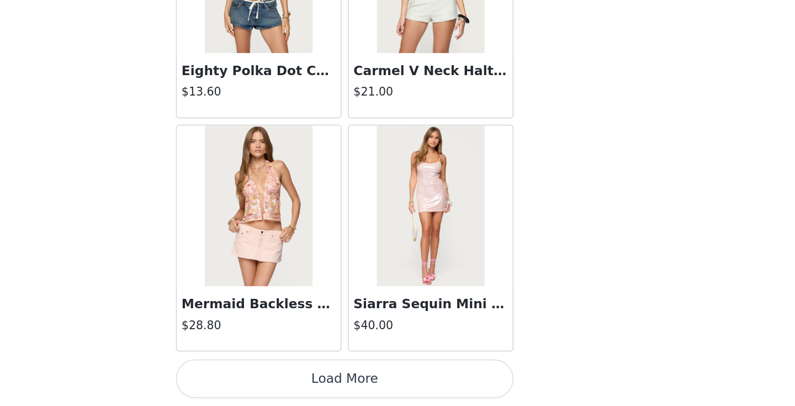
click at [395, 381] on button "Load More" at bounding box center [398, 387] width 232 height 27
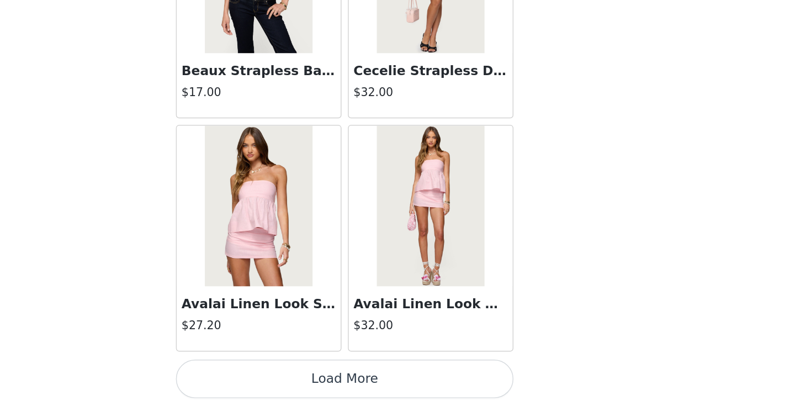
click at [396, 383] on button "Load More" at bounding box center [398, 387] width 232 height 27
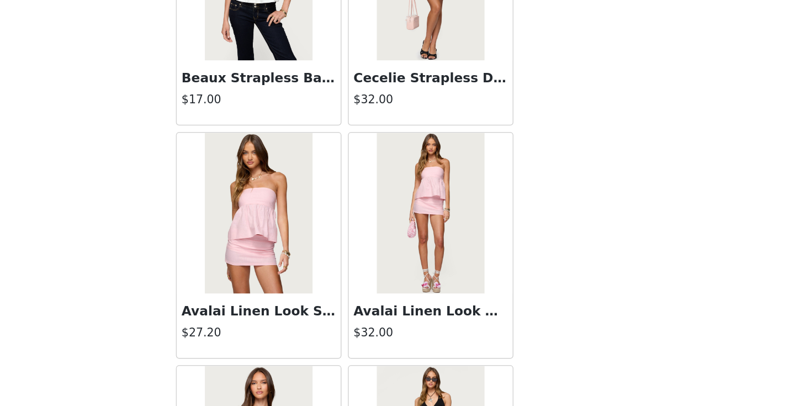
scroll to position [4486, 0]
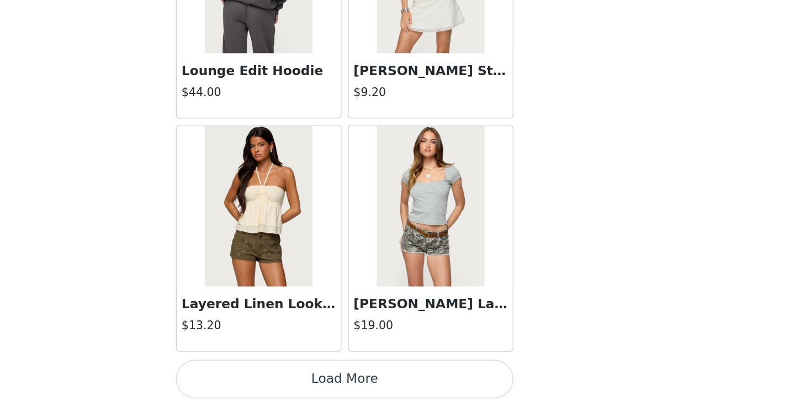
click at [396, 383] on button "Load More" at bounding box center [398, 387] width 232 height 27
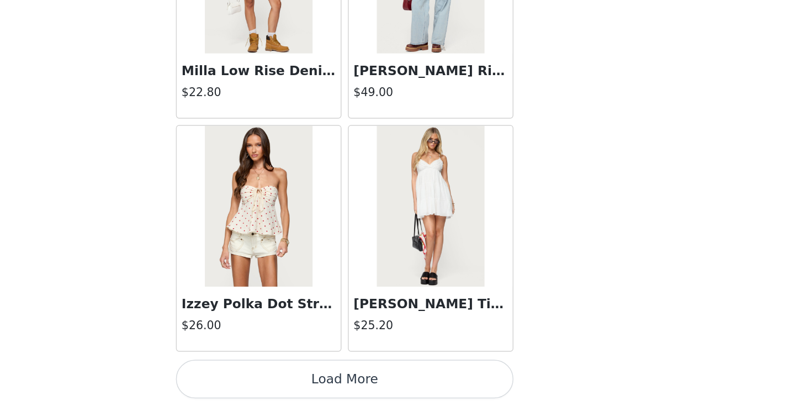
click at [396, 383] on button "Load More" at bounding box center [398, 387] width 232 height 27
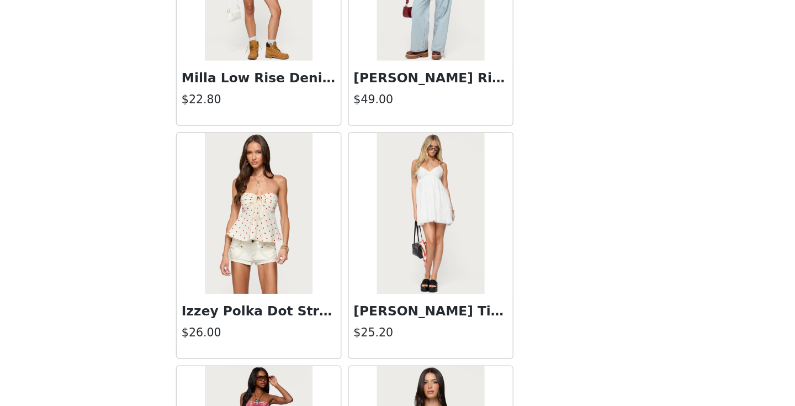
scroll to position [7688, 0]
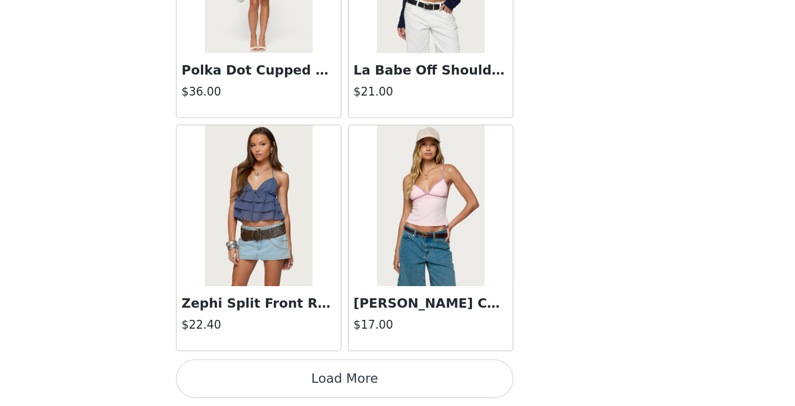
click at [396, 383] on button "Load More" at bounding box center [398, 387] width 232 height 27
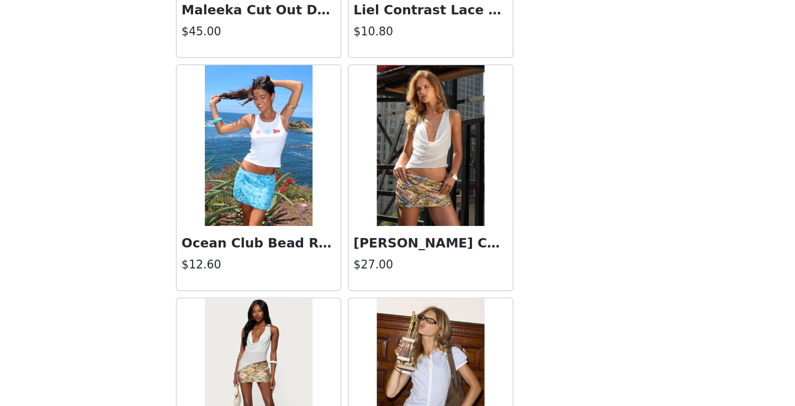
scroll to position [10891, 0]
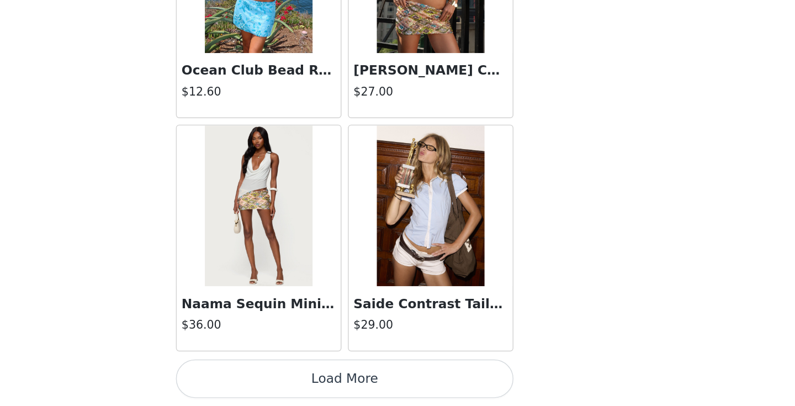
click at [396, 383] on button "Load More" at bounding box center [398, 387] width 232 height 27
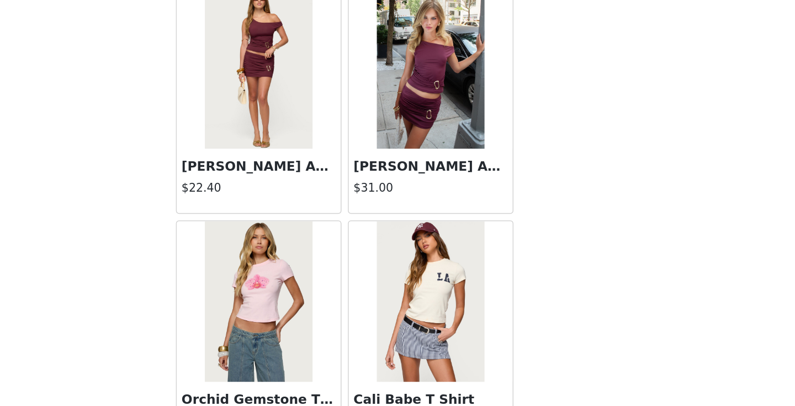
scroll to position [12492, 0]
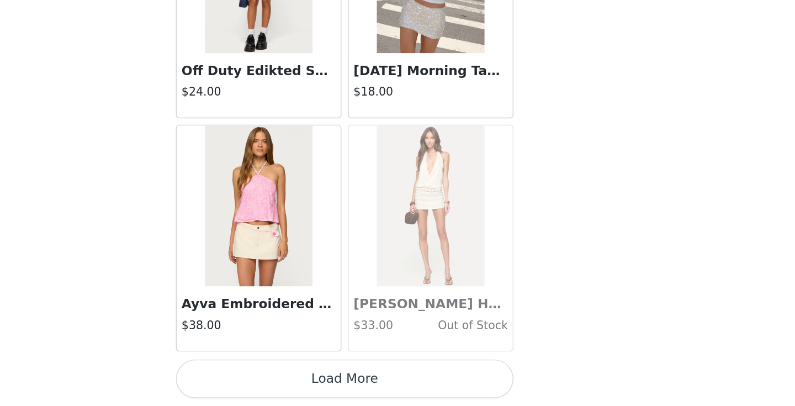
click at [396, 383] on button "Load More" at bounding box center [398, 387] width 232 height 27
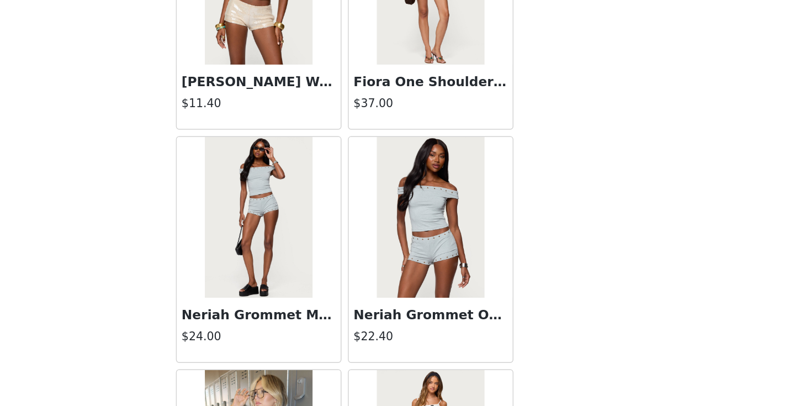
scroll to position [13294, 0]
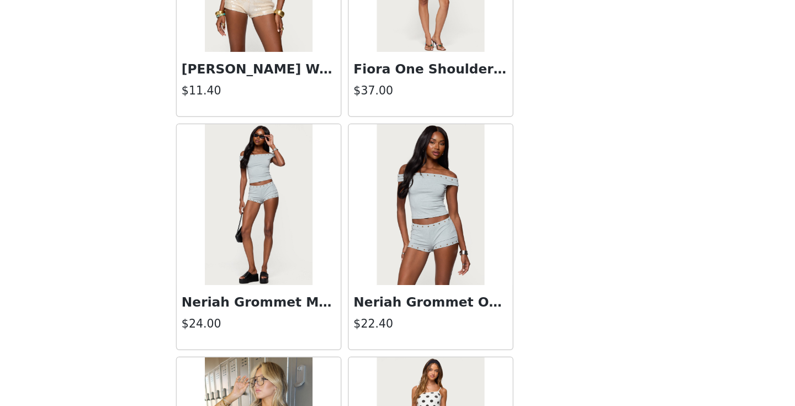
click at [318, 315] on img at bounding box center [337, 267] width 73 height 110
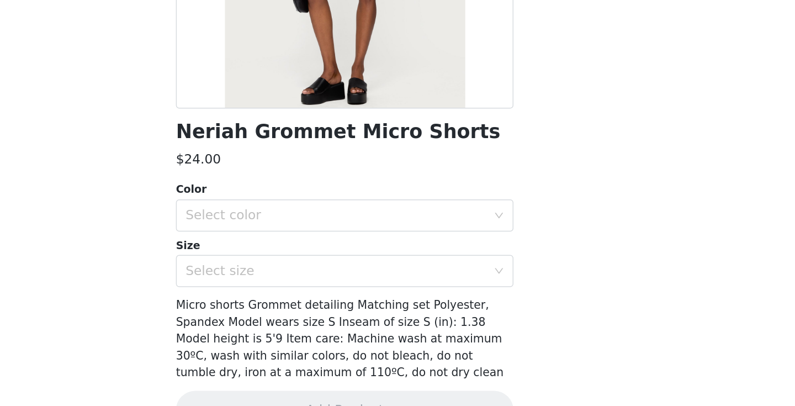
scroll to position [101, 0]
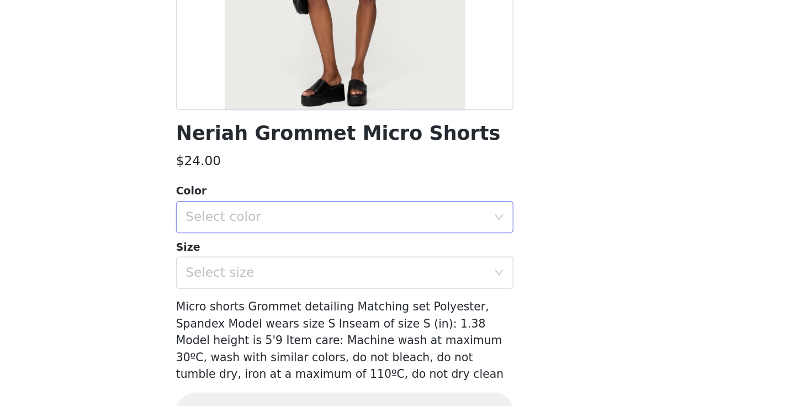
click at [347, 276] on div "Select color" at bounding box center [391, 276] width 206 height 11
click at [338, 302] on li "GRAY MELANGE" at bounding box center [398, 300] width 232 height 18
click at [338, 307] on div "Select size" at bounding box center [393, 314] width 211 height 21
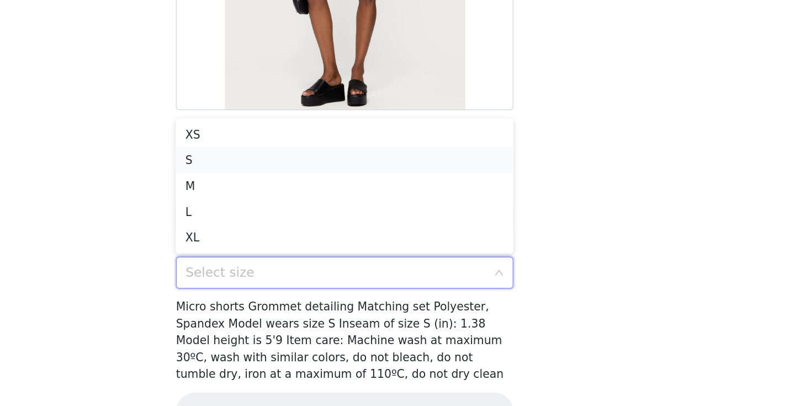
click at [297, 232] on li "S" at bounding box center [398, 237] width 232 height 18
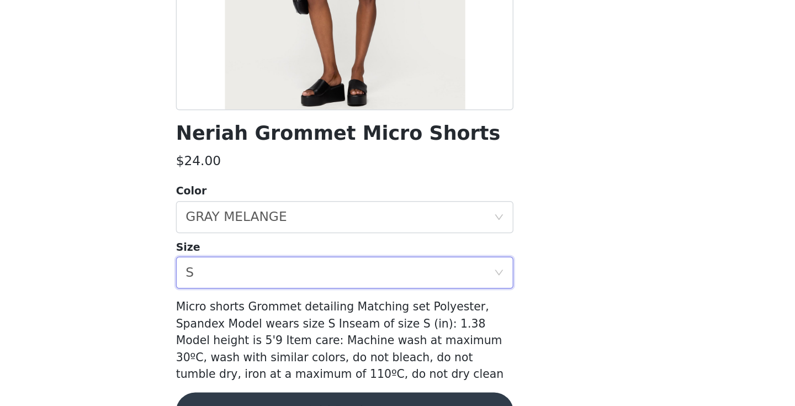
scroll to position [131, 0]
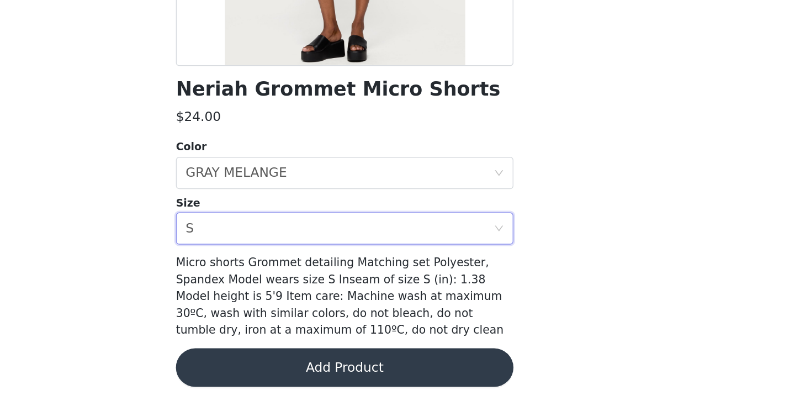
click at [383, 376] on button "Add Product" at bounding box center [398, 379] width 232 height 27
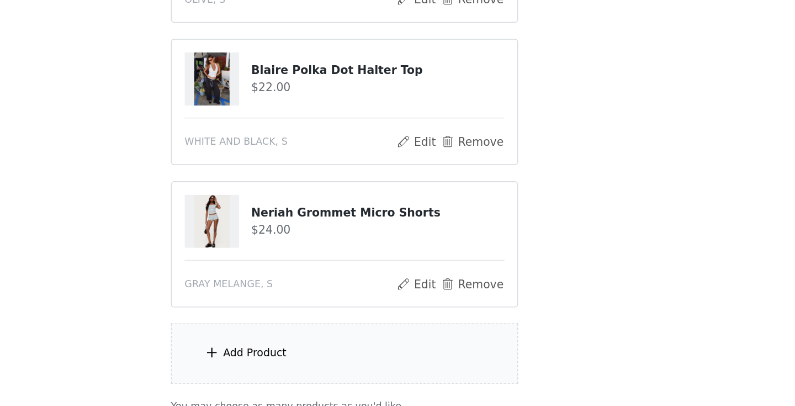
click at [357, 365] on div "Add Product" at bounding box center [397, 369] width 239 height 41
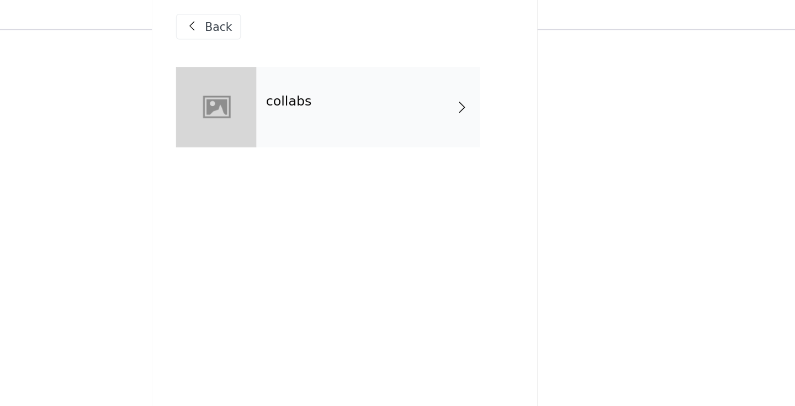
click at [385, 100] on div "collabs" at bounding box center [413, 82] width 153 height 55
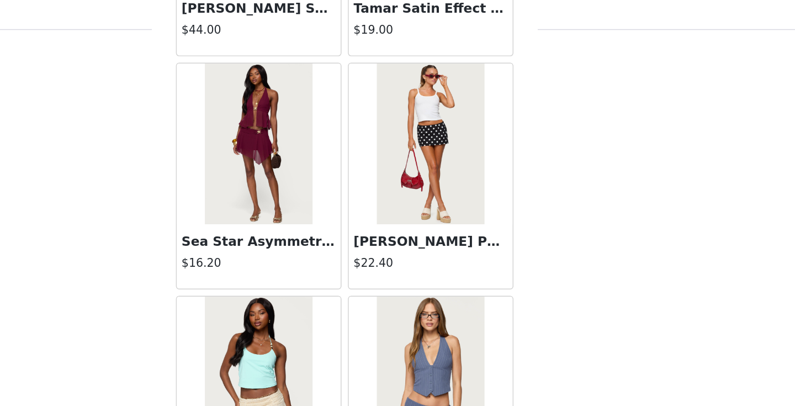
scroll to position [488, 0]
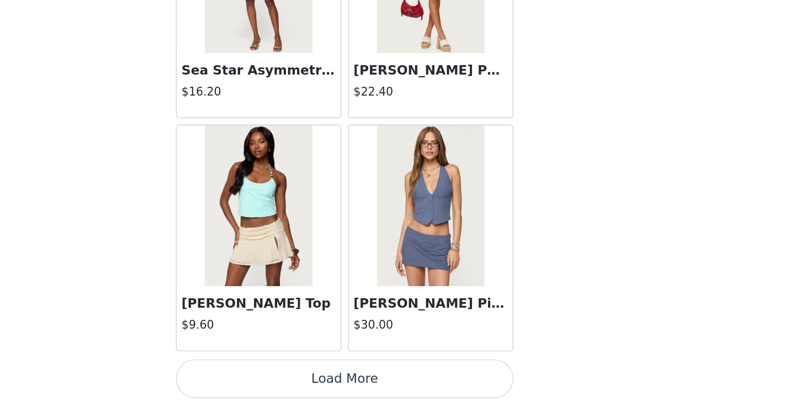
click at [380, 378] on button "Load More" at bounding box center [398, 387] width 232 height 27
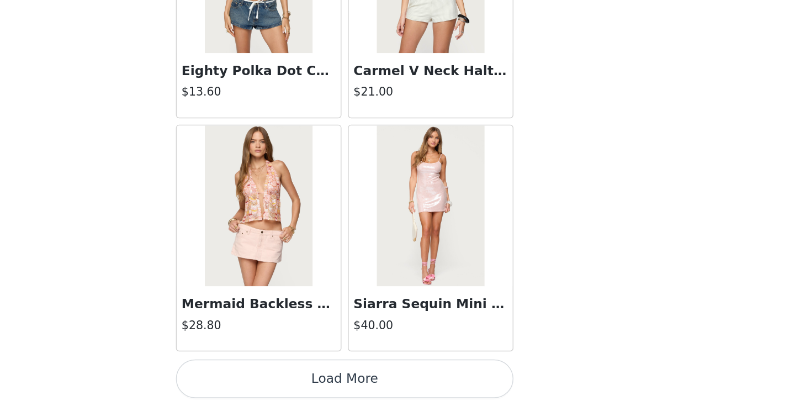
click at [391, 378] on button "Load More" at bounding box center [398, 387] width 232 height 27
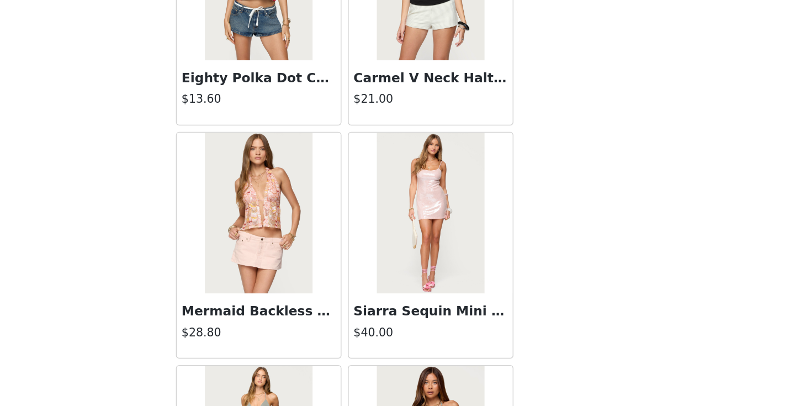
scroll to position [2885, 0]
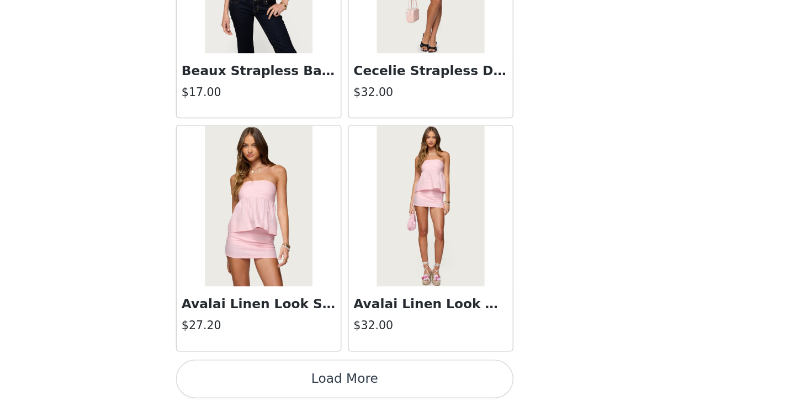
click at [391, 378] on button "Load More" at bounding box center [398, 387] width 232 height 27
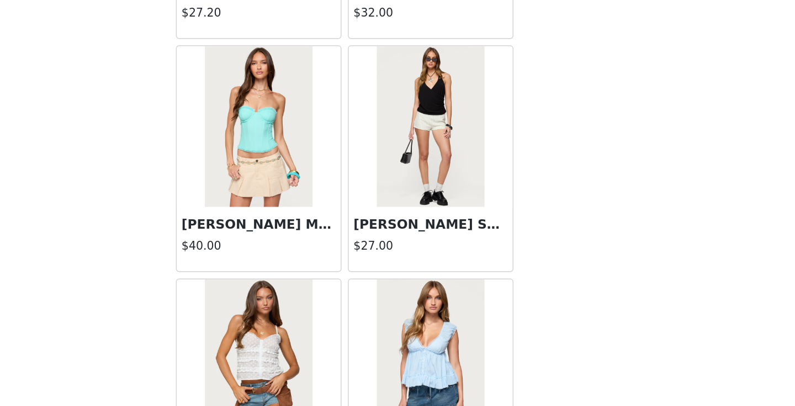
scroll to position [6087, 0]
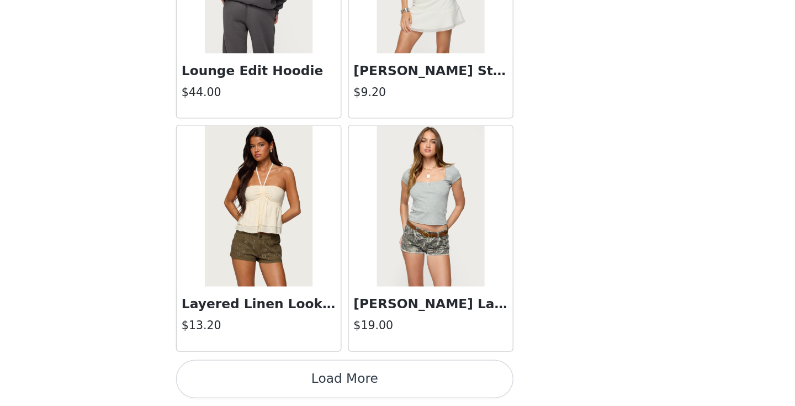
click at [393, 389] on button "Load More" at bounding box center [398, 387] width 232 height 27
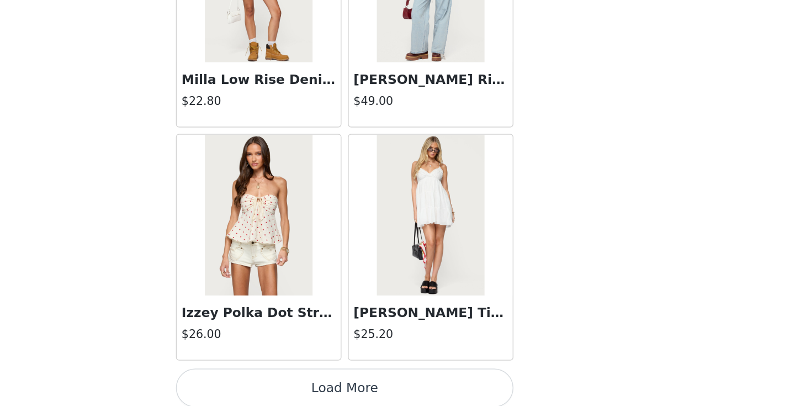
scroll to position [7688, 0]
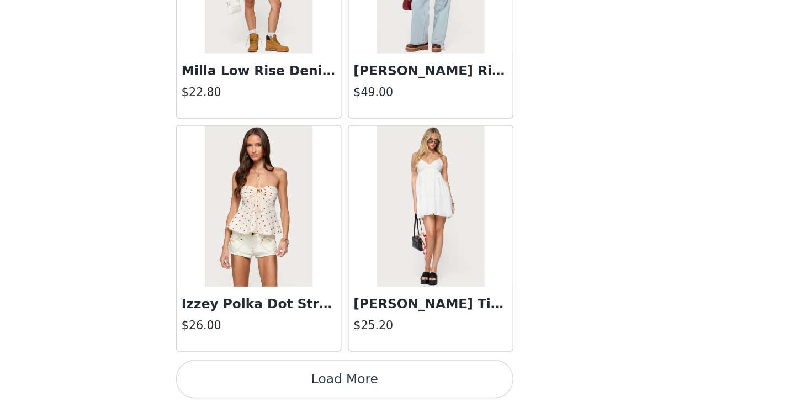
click at [415, 390] on button "Load More" at bounding box center [398, 387] width 232 height 27
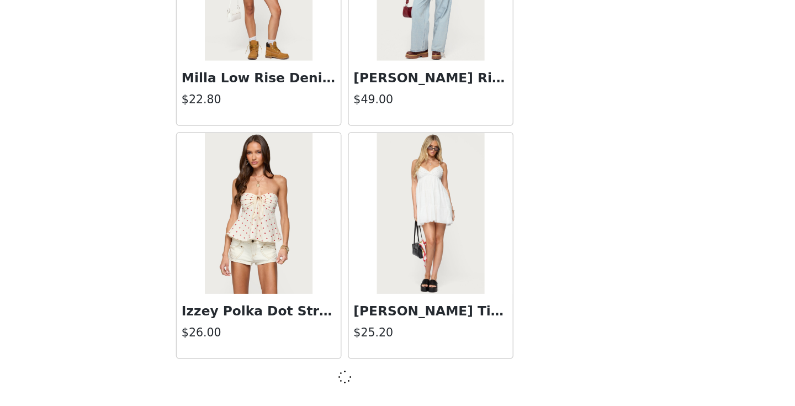
scroll to position [7683, 0]
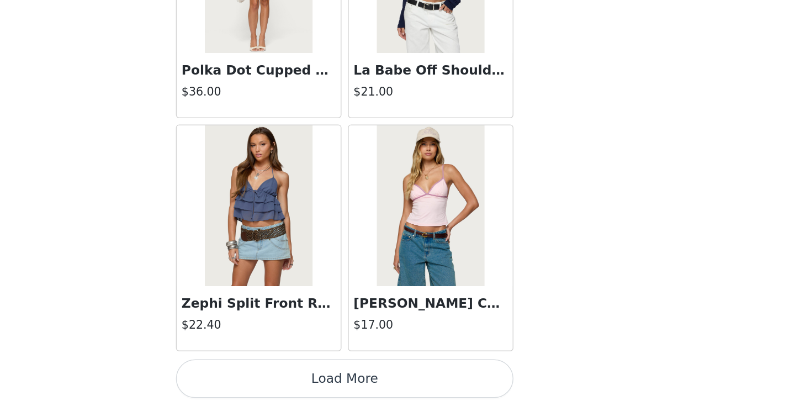
click at [415, 390] on button "Load More" at bounding box center [398, 387] width 232 height 27
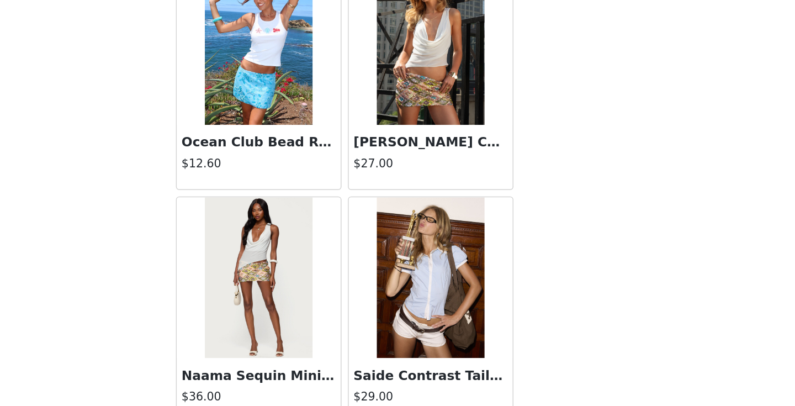
scroll to position [10891, 0]
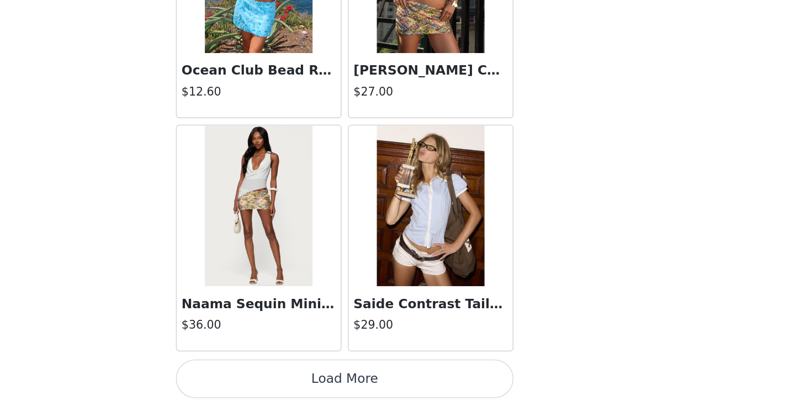
click at [422, 377] on button "Load More" at bounding box center [398, 387] width 232 height 27
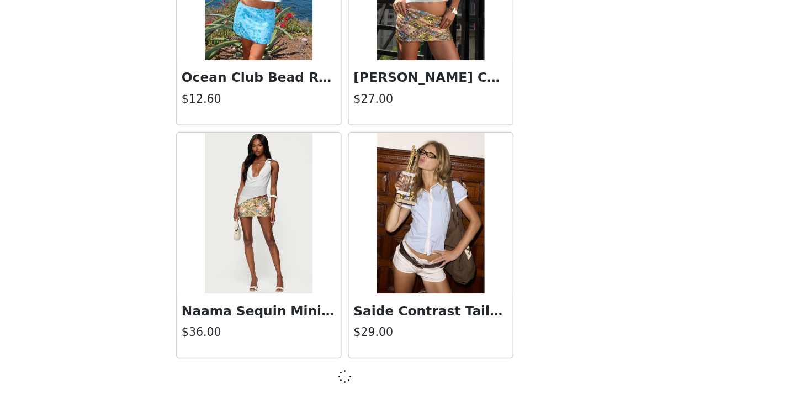
scroll to position [10886, 0]
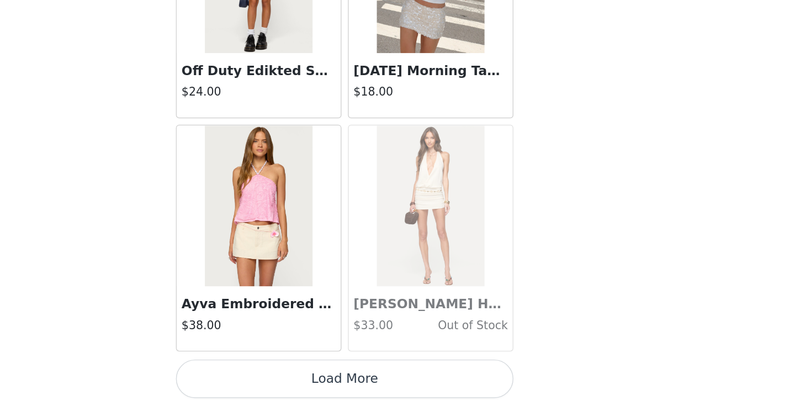
click at [421, 385] on button "Load More" at bounding box center [398, 387] width 232 height 27
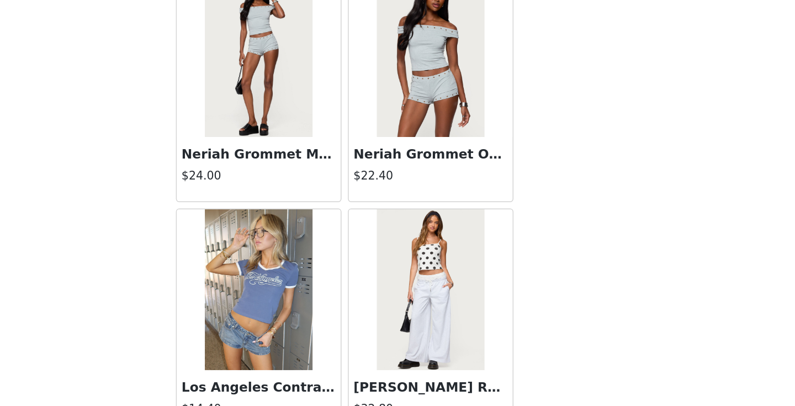
scroll to position [13389, 0]
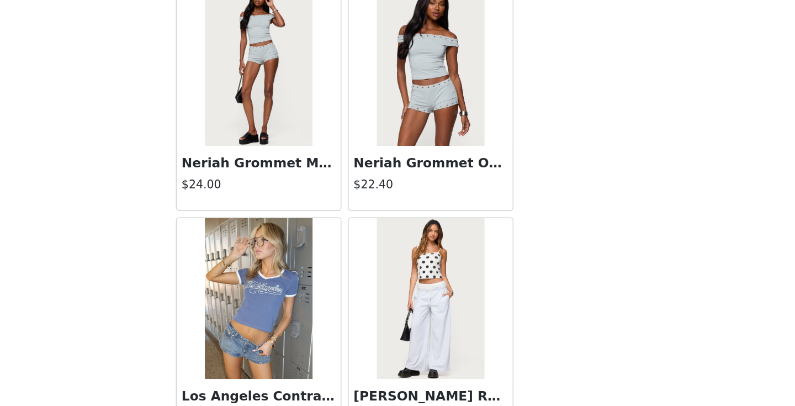
click at [426, 221] on img at bounding box center [456, 171] width 73 height 110
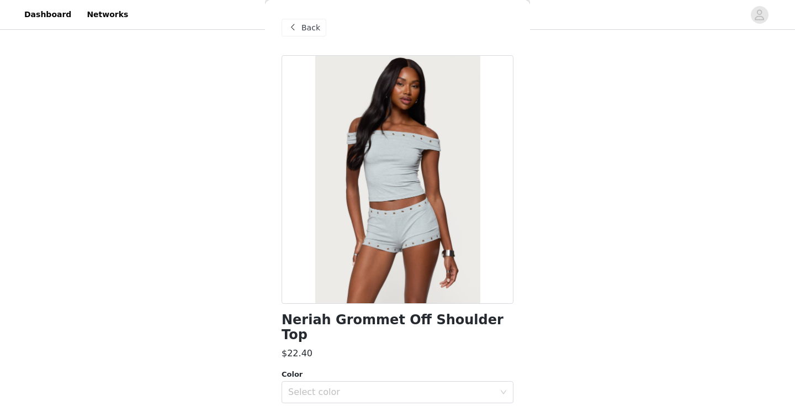
scroll to position [99, 0]
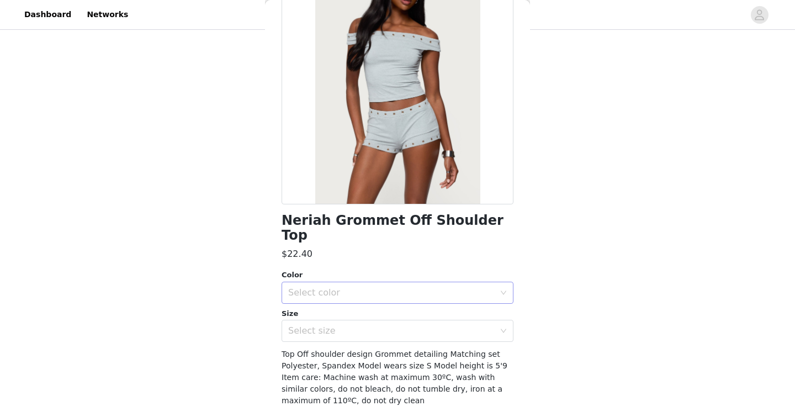
click at [403, 284] on div "Select color" at bounding box center [393, 292] width 211 height 21
click at [398, 304] on li "GRAY MELANGE" at bounding box center [398, 302] width 232 height 18
click at [398, 325] on div "Select size" at bounding box center [391, 330] width 206 height 11
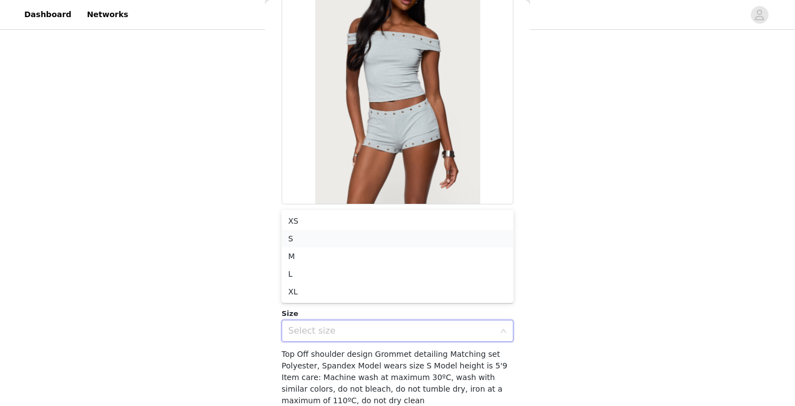
click at [330, 245] on li "S" at bounding box center [398, 239] width 232 height 18
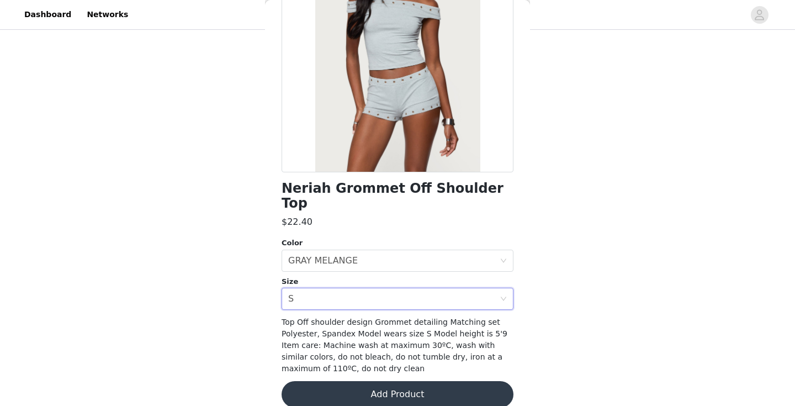
scroll to position [131, 0]
click at [407, 382] on button "Add Product" at bounding box center [398, 395] width 232 height 27
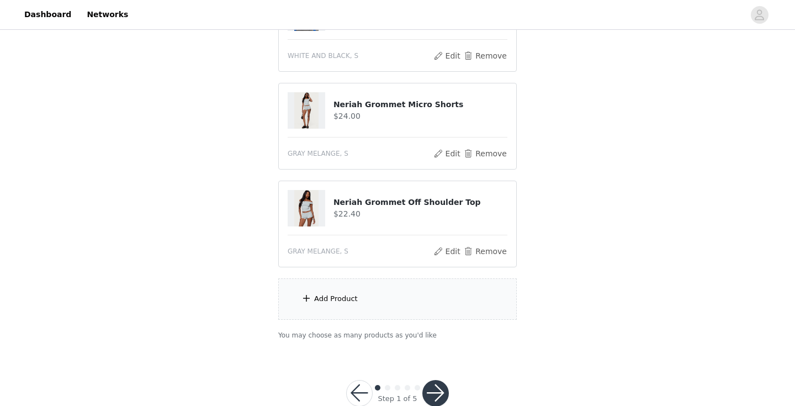
scroll to position [585, 0]
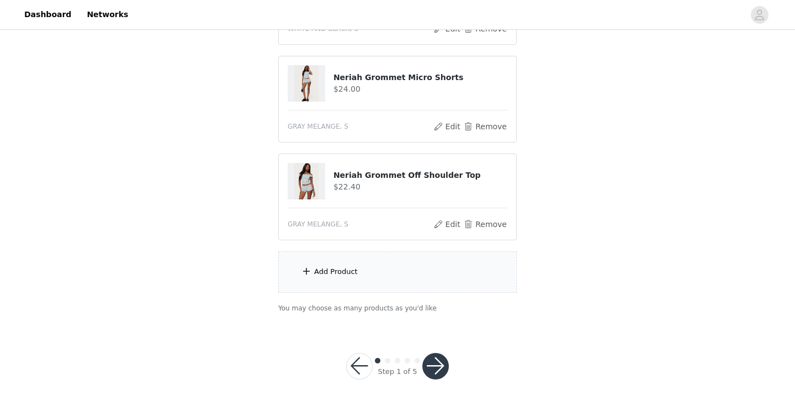
click at [409, 265] on div "Add Product" at bounding box center [397, 271] width 239 height 41
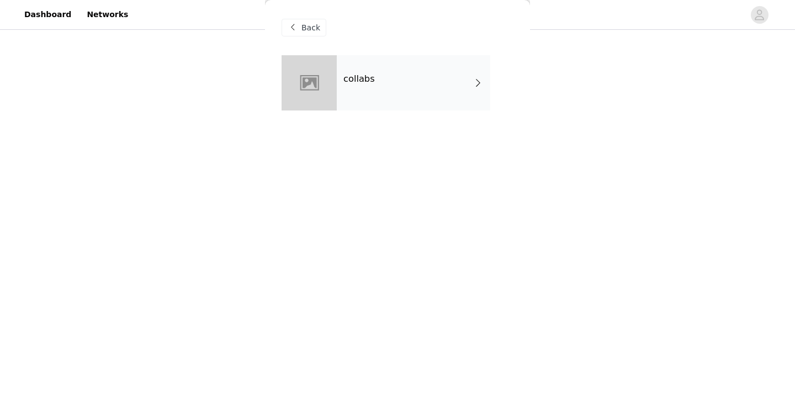
click at [364, 77] on h4 "collabs" at bounding box center [358, 79] width 31 height 10
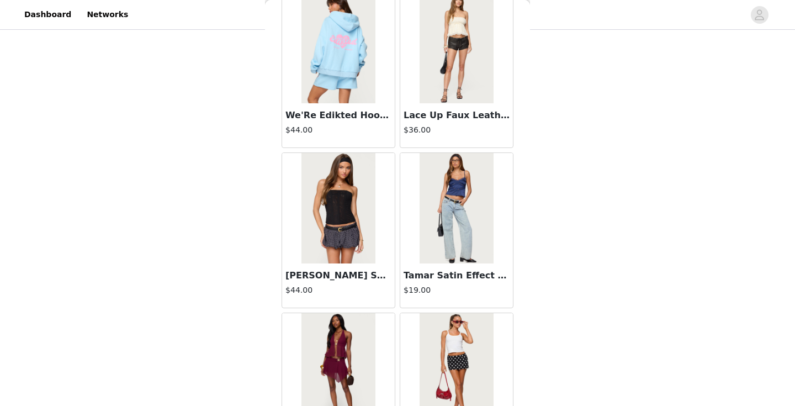
scroll to position [1284, 0]
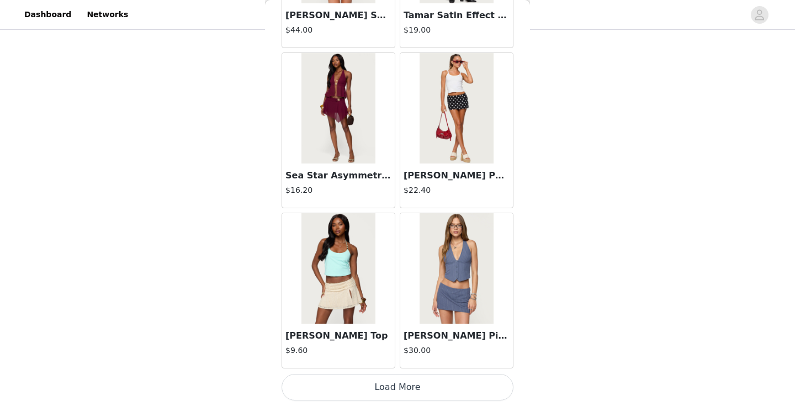
click at [405, 396] on button "Load More" at bounding box center [398, 387] width 232 height 27
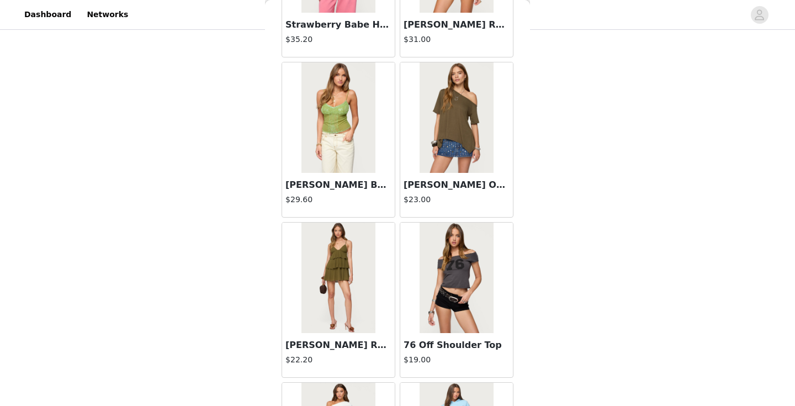
scroll to position [2885, 0]
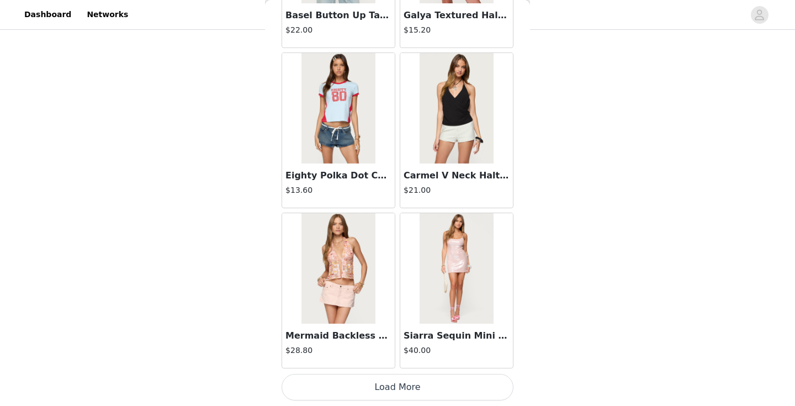
click at [401, 386] on button "Load More" at bounding box center [398, 387] width 232 height 27
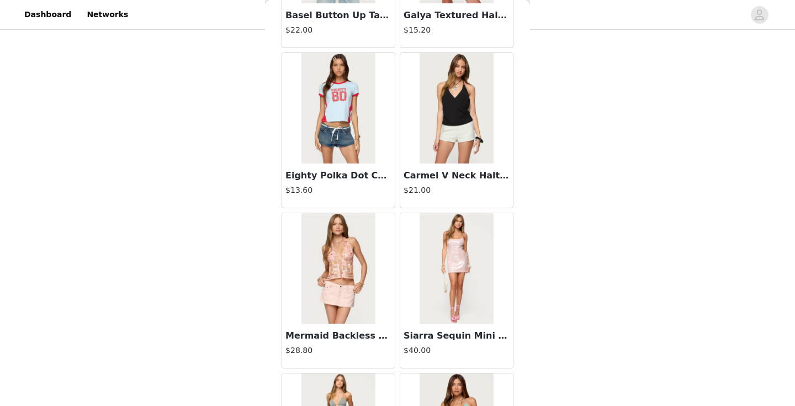
scroll to position [4486, 0]
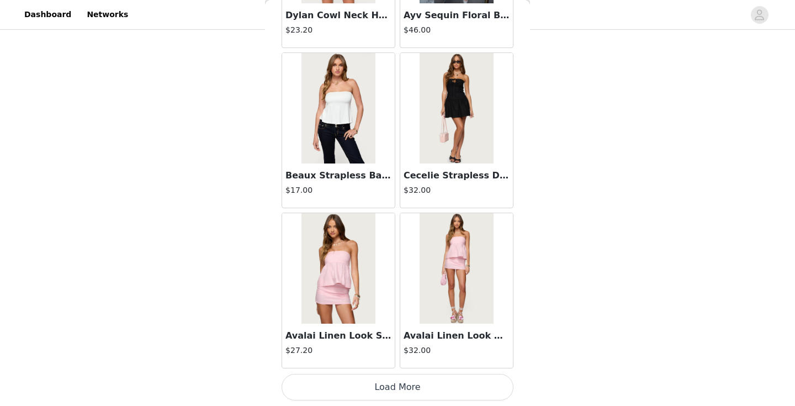
click at [400, 395] on button "Load More" at bounding box center [398, 387] width 232 height 27
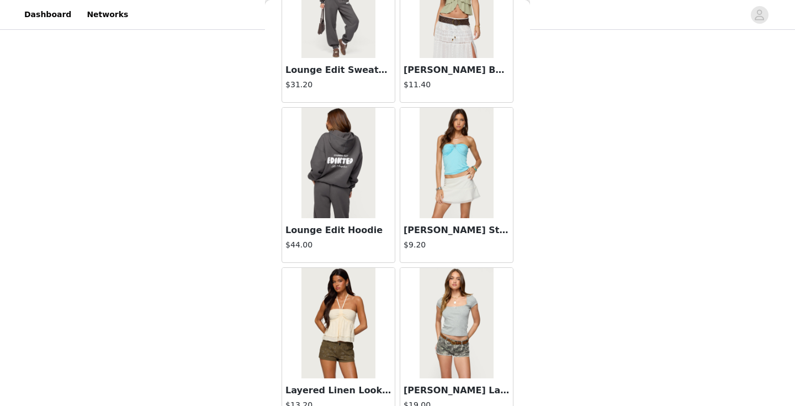
scroll to position [6087, 0]
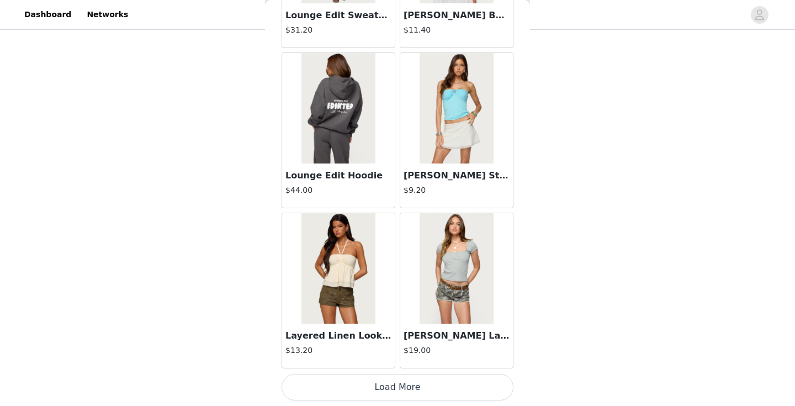
click at [399, 378] on button "Load More" at bounding box center [398, 387] width 232 height 27
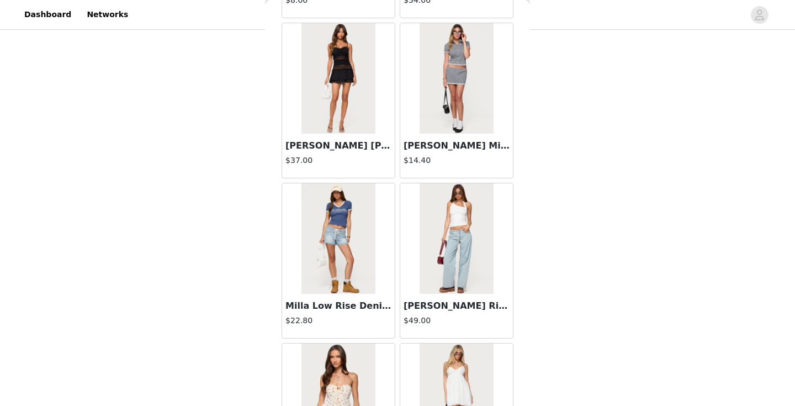
scroll to position [7688, 0]
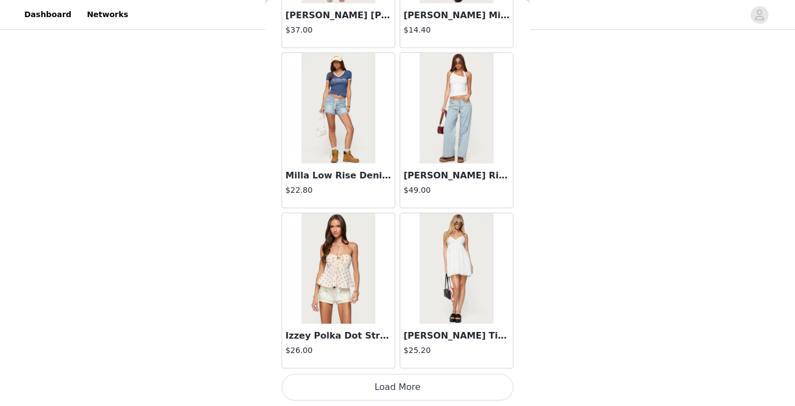
click at [395, 380] on button "Load More" at bounding box center [398, 387] width 232 height 27
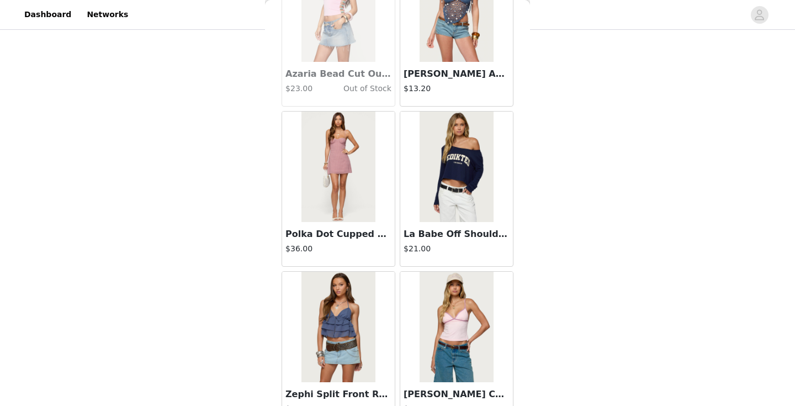
scroll to position [9290, 0]
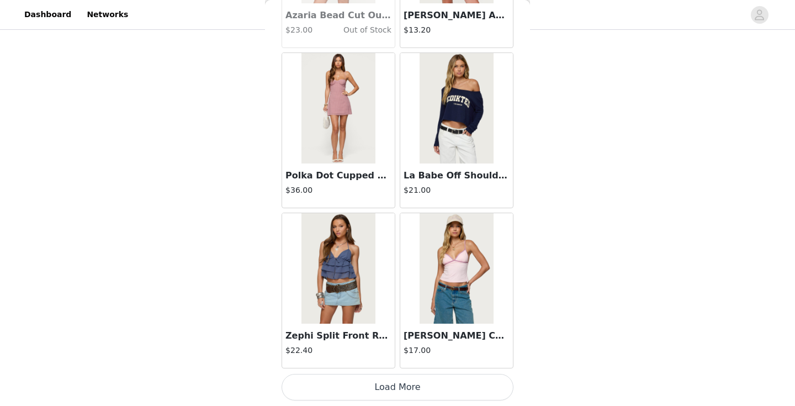
click at [399, 383] on button "Load More" at bounding box center [398, 387] width 232 height 27
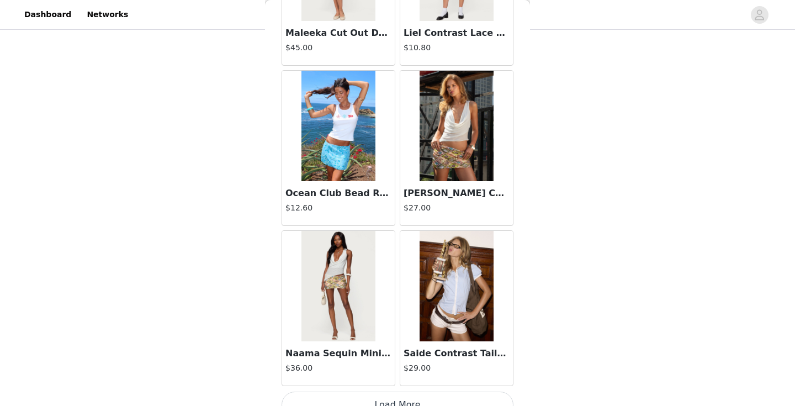
scroll to position [10891, 0]
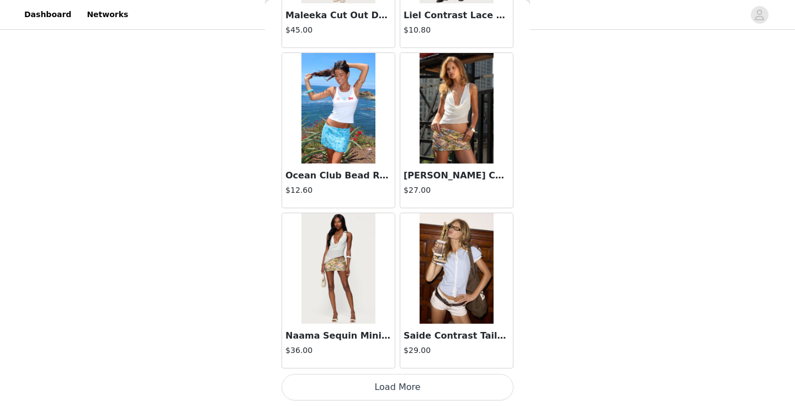
click at [401, 389] on button "Load More" at bounding box center [398, 387] width 232 height 27
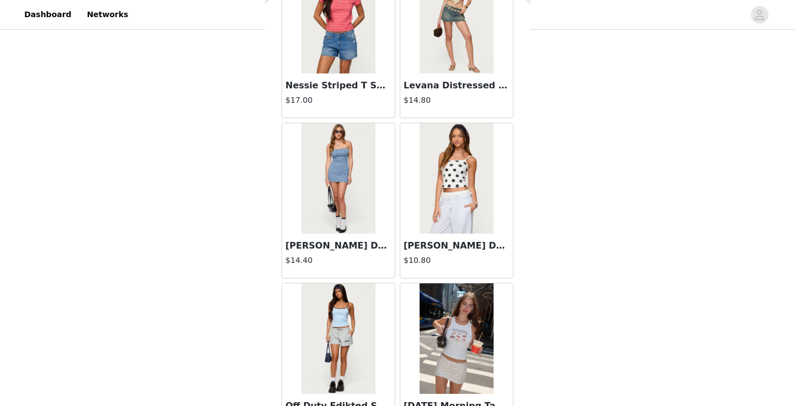
scroll to position [12492, 0]
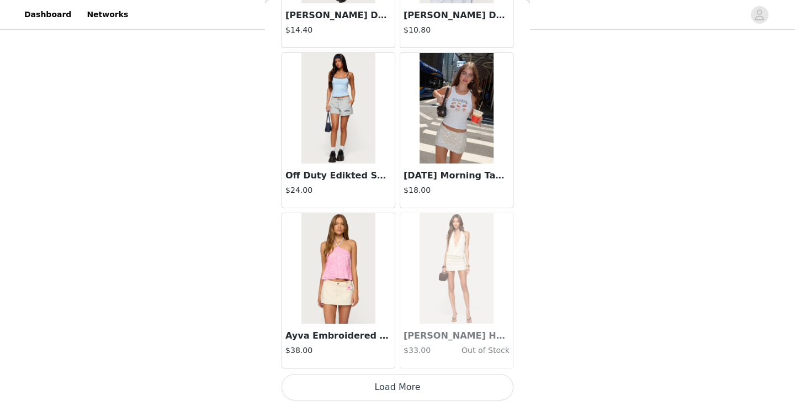
click at [396, 389] on button "Load More" at bounding box center [398, 387] width 232 height 27
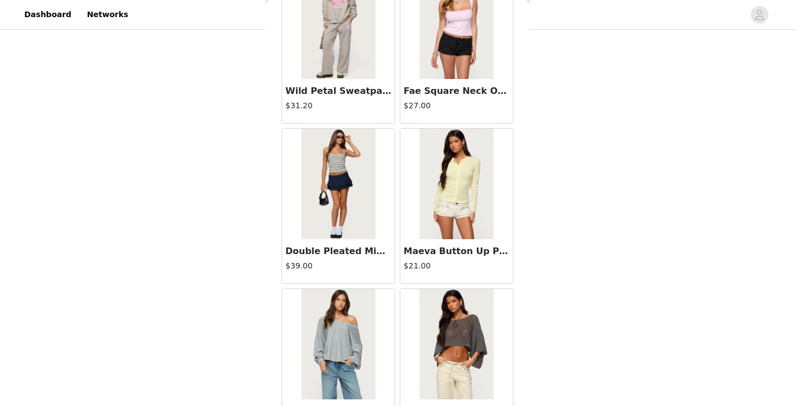
scroll to position [14093, 0]
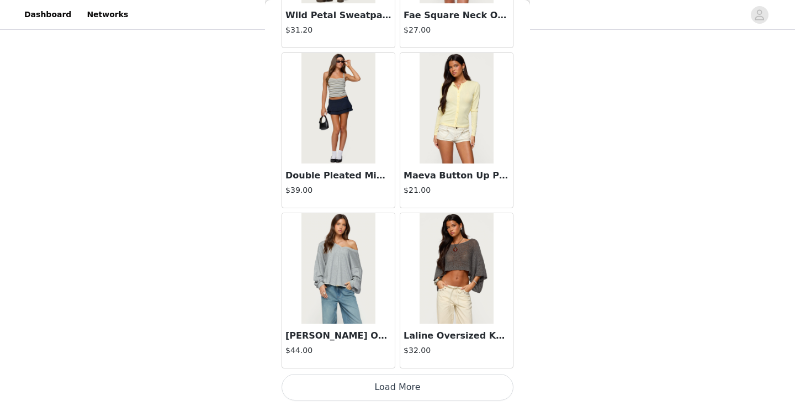
click at [396, 389] on button "Load More" at bounding box center [398, 387] width 232 height 27
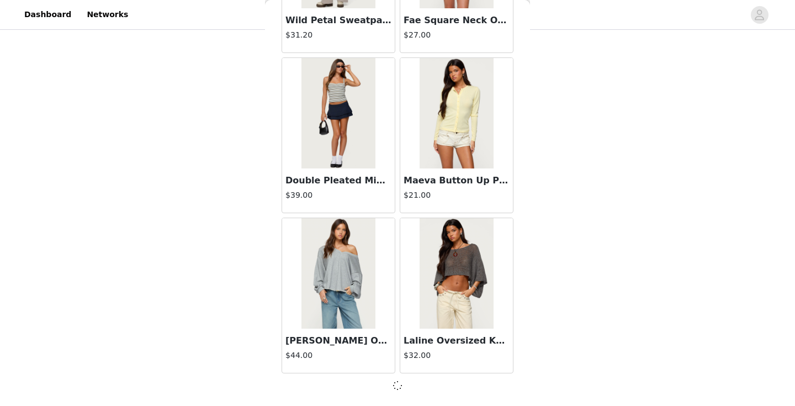
scroll to position [14088, 0]
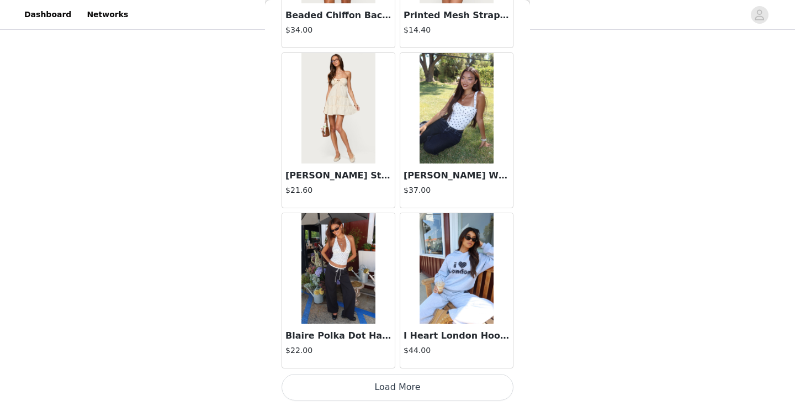
click at [398, 382] on button "Load More" at bounding box center [398, 387] width 232 height 27
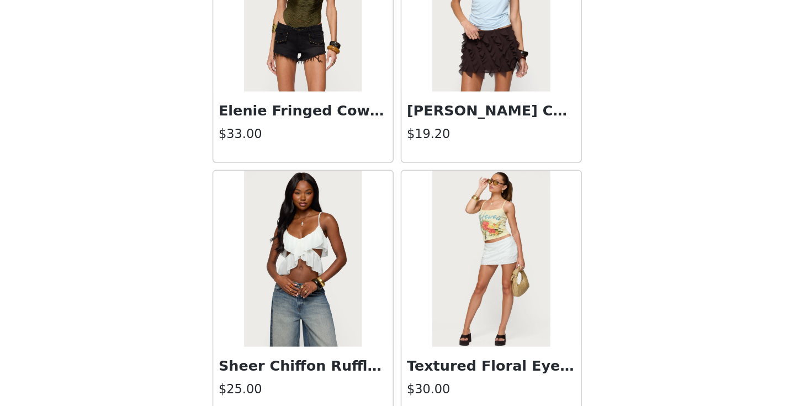
scroll to position [17296, 0]
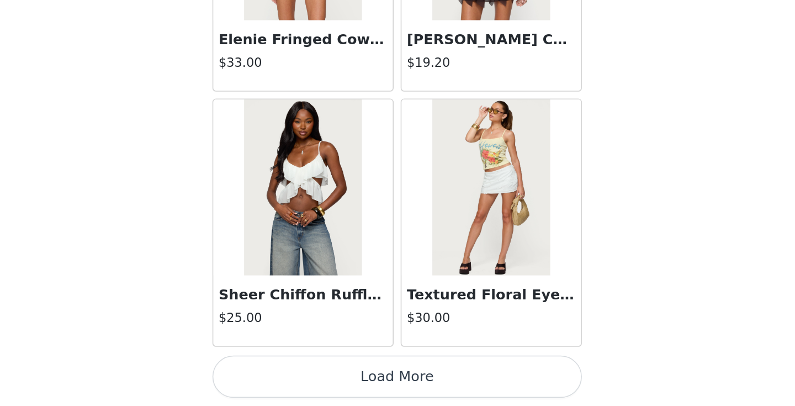
click at [388, 381] on button "Load More" at bounding box center [398, 387] width 232 height 27
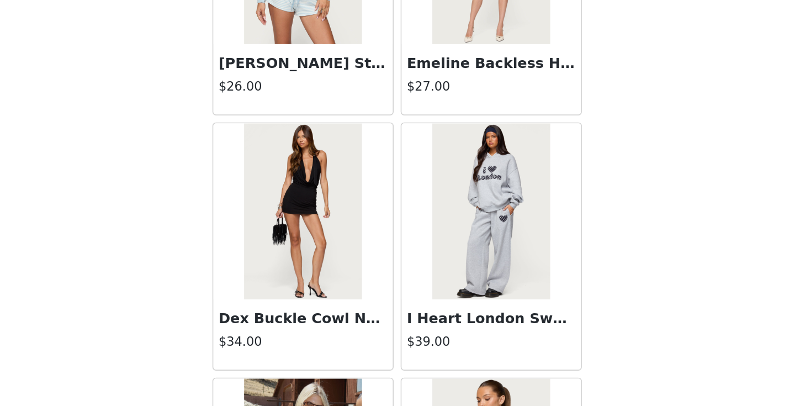
scroll to position [18402, 0]
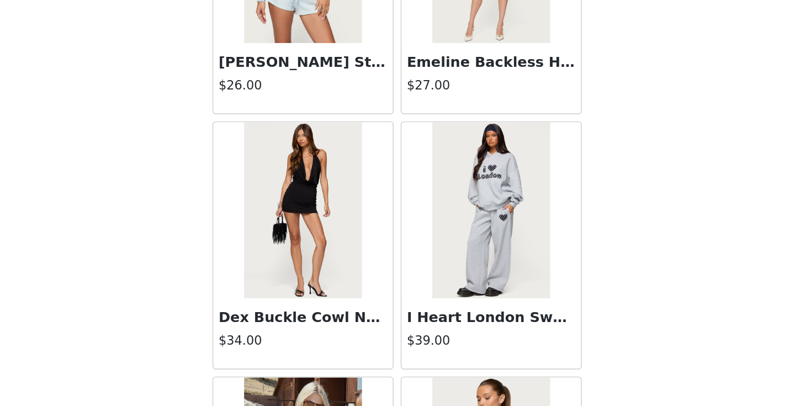
click at [339, 289] on img at bounding box center [337, 282] width 73 height 110
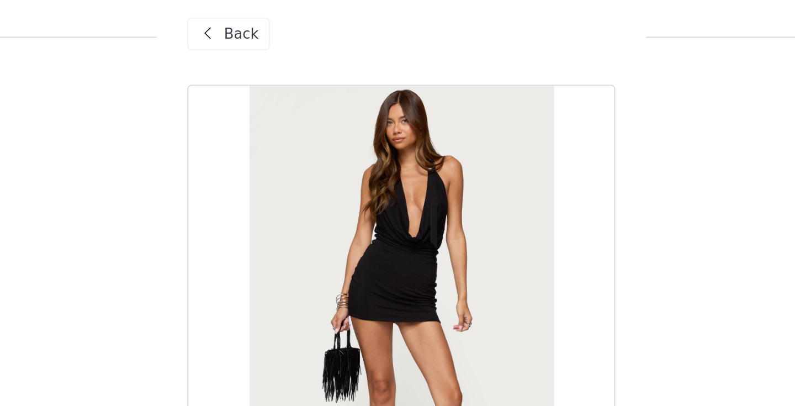
scroll to position [585, 0]
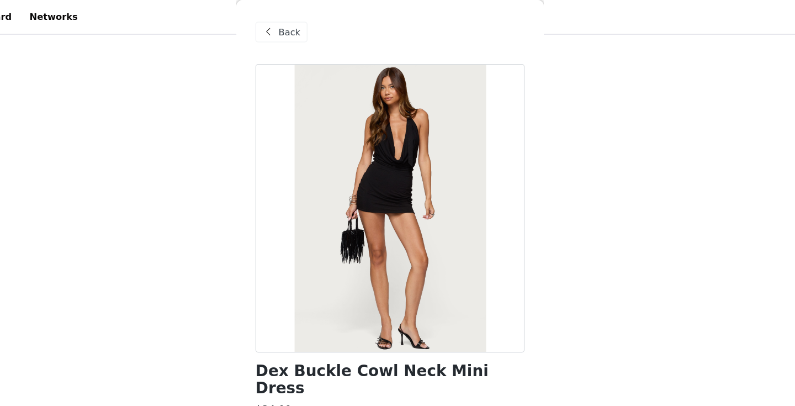
click at [296, 27] on span at bounding box center [292, 27] width 13 height 13
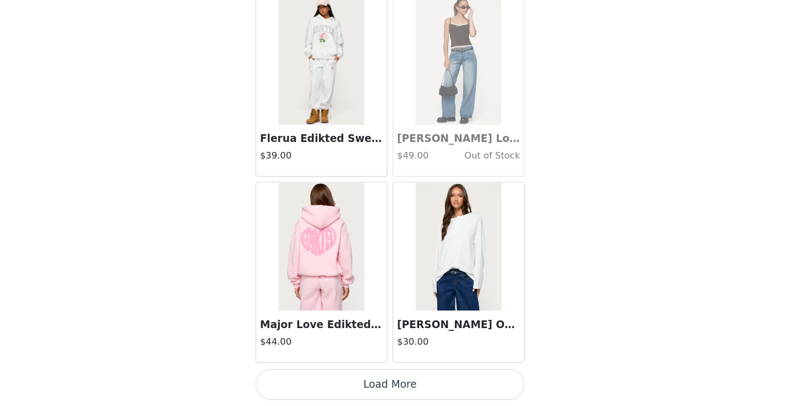
click at [379, 382] on button "Load More" at bounding box center [398, 387] width 232 height 27
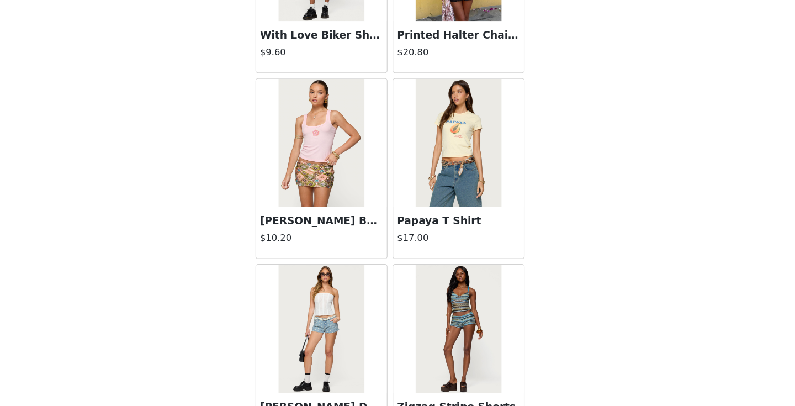
scroll to position [20498, 0]
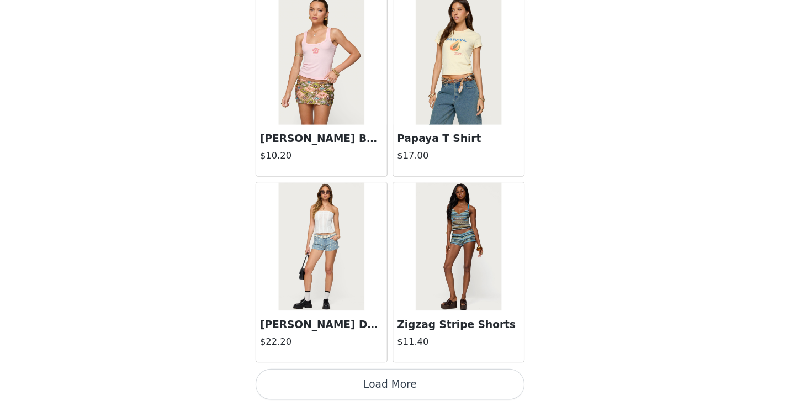
click at [385, 380] on button "Load More" at bounding box center [398, 387] width 232 height 27
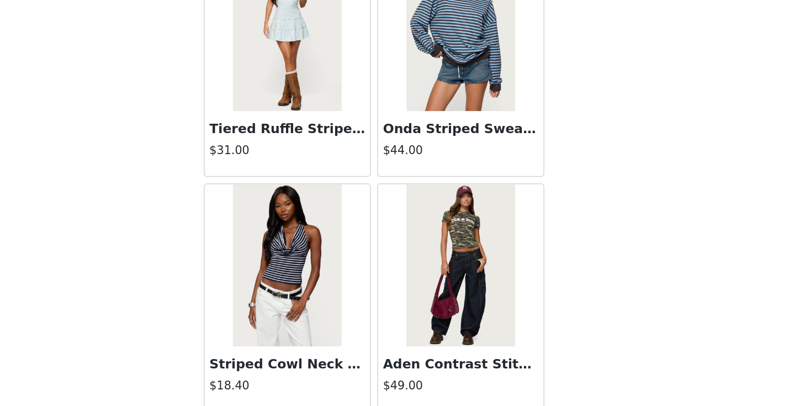
scroll to position [22099, 0]
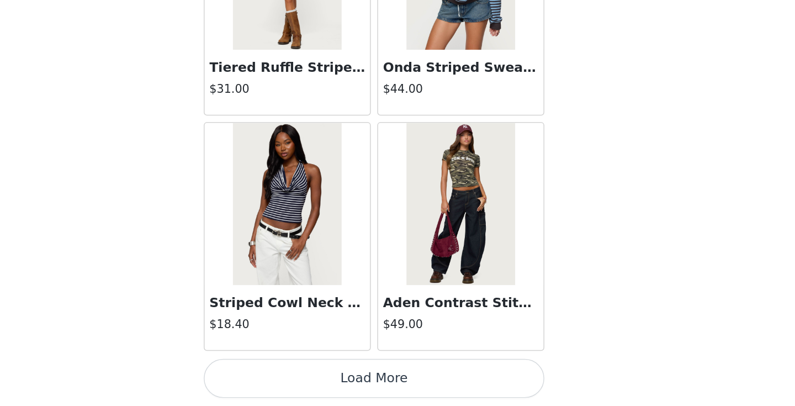
click at [379, 385] on button "Load More" at bounding box center [398, 387] width 232 height 27
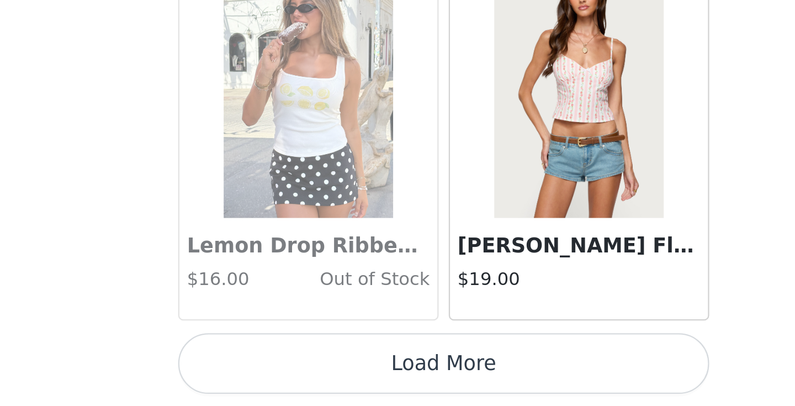
scroll to position [23700, 0]
click at [380, 389] on button "Load More" at bounding box center [398, 387] width 232 height 27
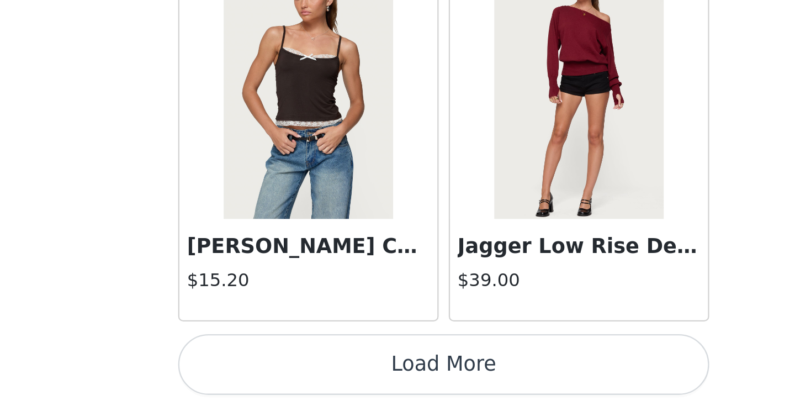
scroll to position [25301, 0]
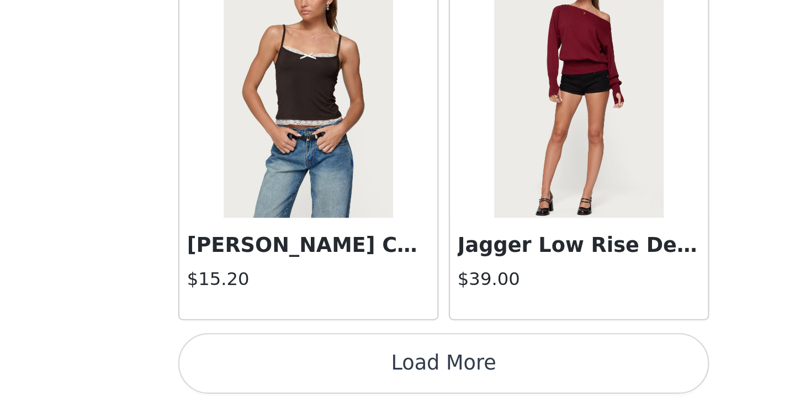
click at [391, 380] on button "Load More" at bounding box center [398, 387] width 232 height 27
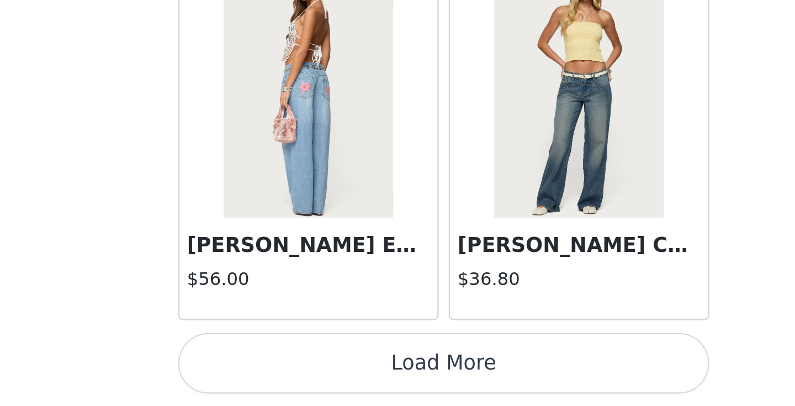
scroll to position [26902, 0]
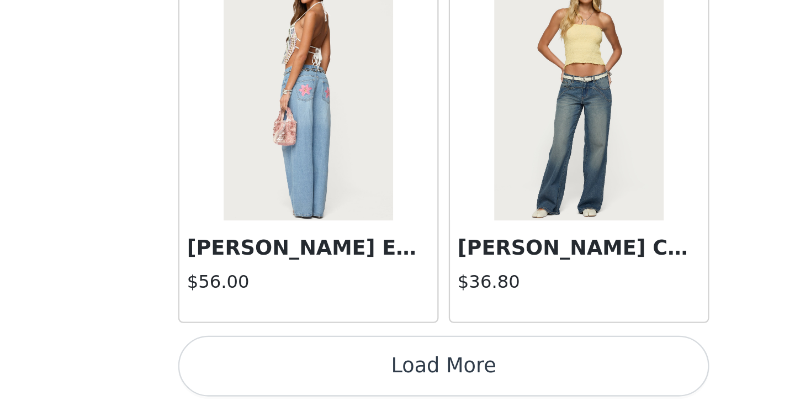
click at [402, 395] on button "Load More" at bounding box center [398, 388] width 232 height 27
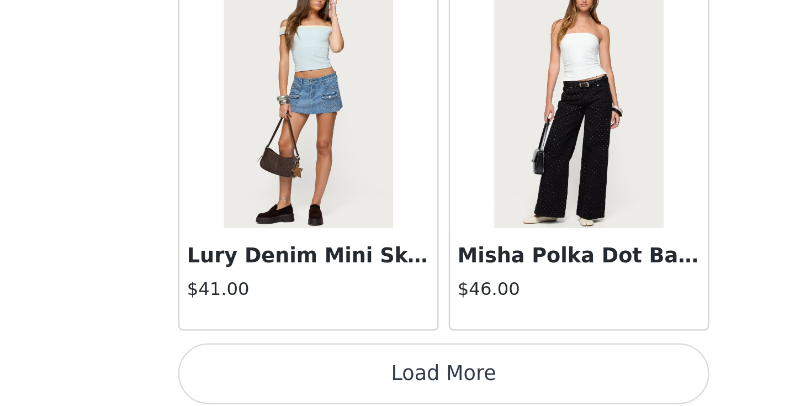
scroll to position [28504, 0]
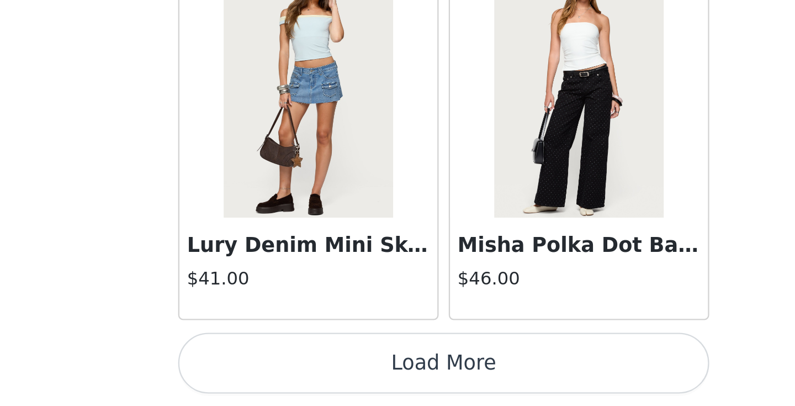
click at [389, 374] on button "Load More" at bounding box center [398, 387] width 232 height 27
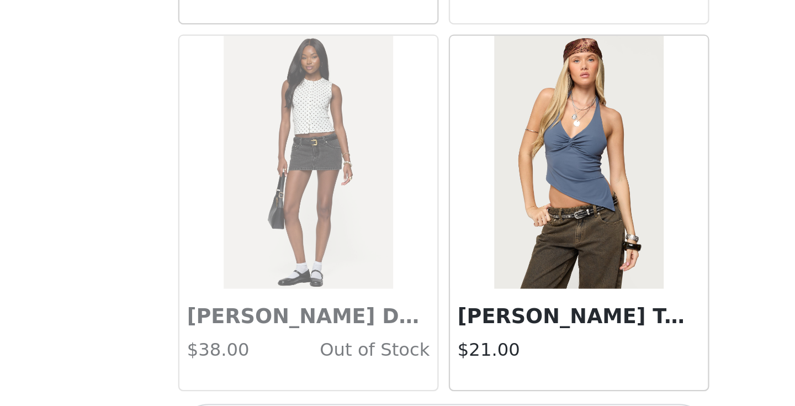
scroll to position [30105, 0]
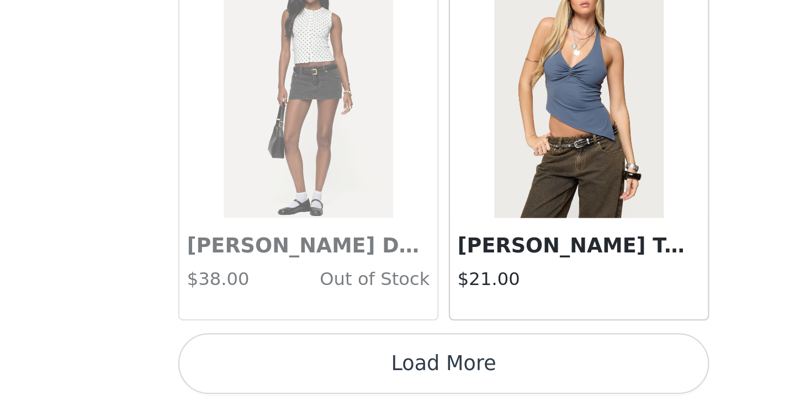
click at [389, 388] on button "Load More" at bounding box center [398, 387] width 232 height 27
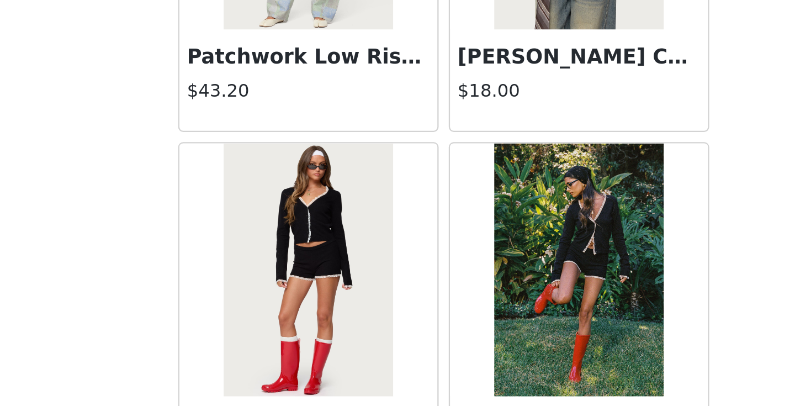
scroll to position [31706, 0]
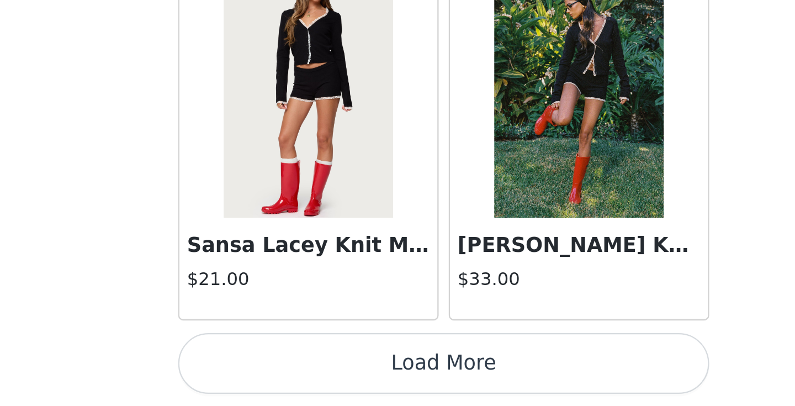
click at [398, 380] on button "Load More" at bounding box center [398, 387] width 232 height 27
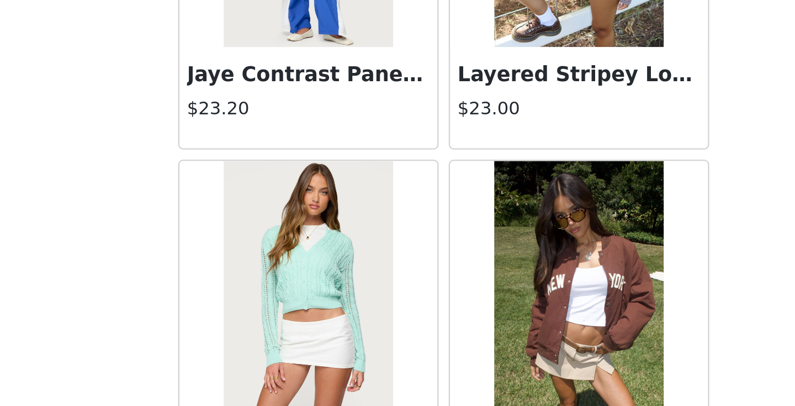
scroll to position [33307, 0]
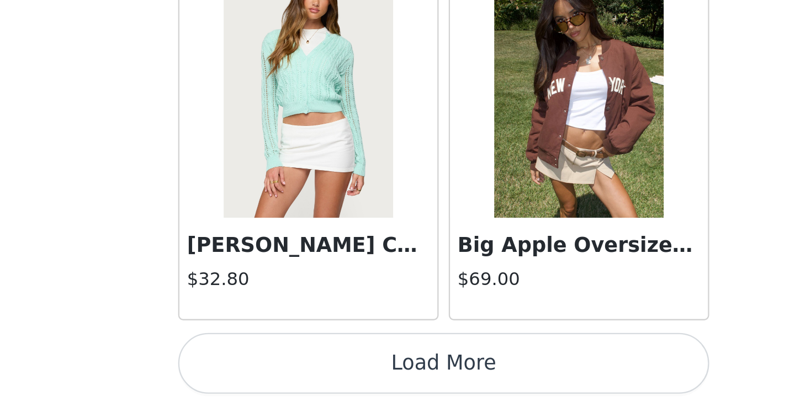
click at [398, 380] on button "Load More" at bounding box center [398, 387] width 232 height 27
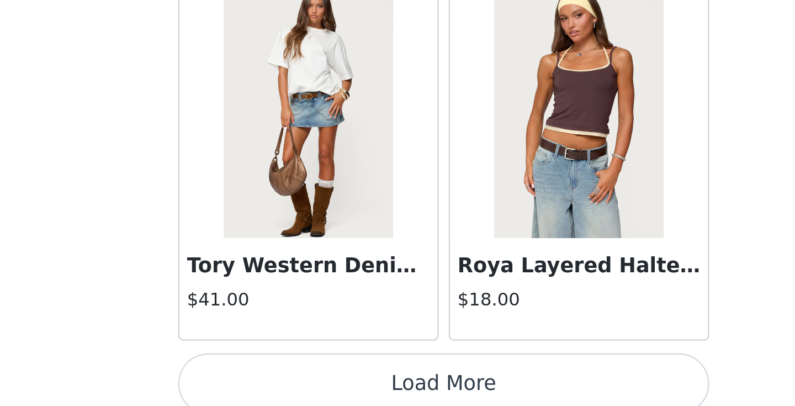
scroll to position [34909, 0]
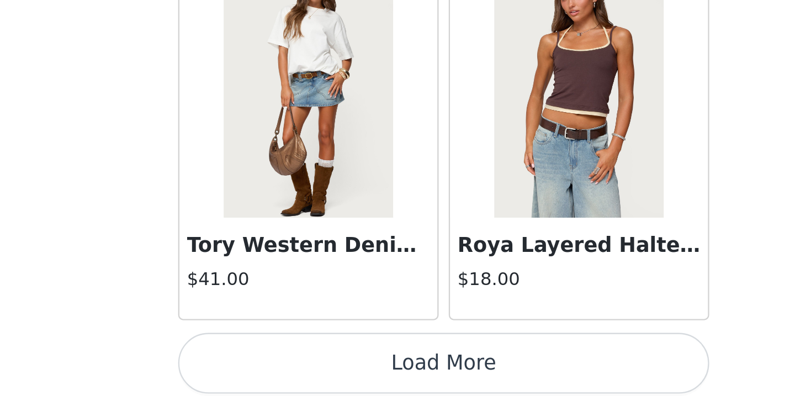
click at [397, 378] on button "Load More" at bounding box center [398, 387] width 232 height 27
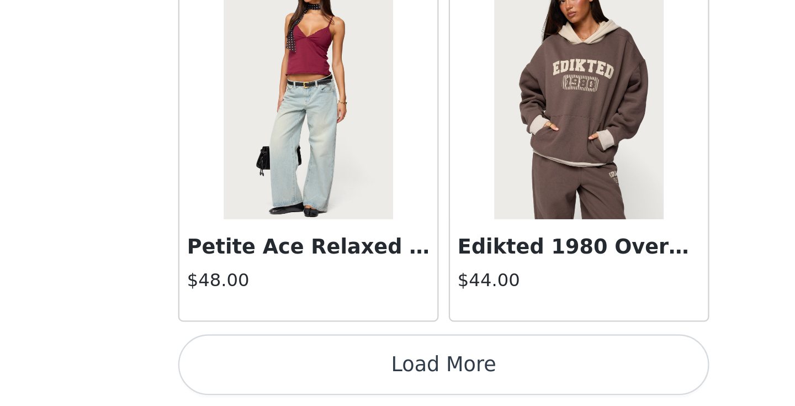
scroll to position [36510, 0]
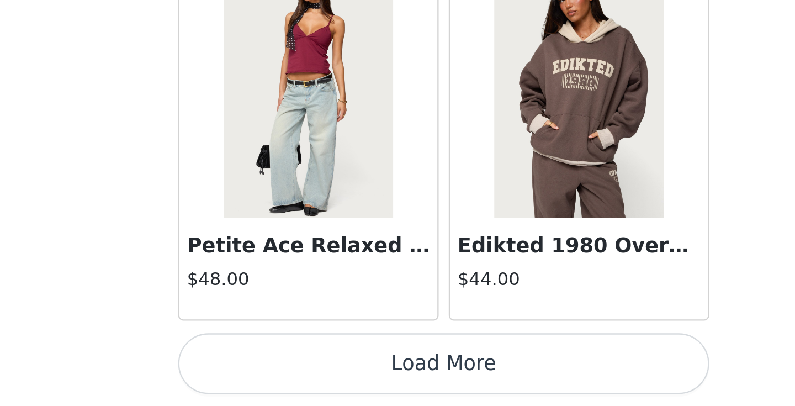
click at [399, 375] on button "Load More" at bounding box center [398, 387] width 232 height 27
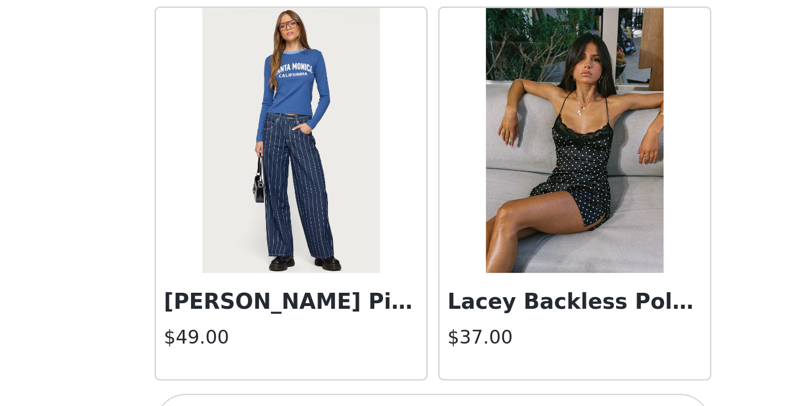
scroll to position [38111, 0]
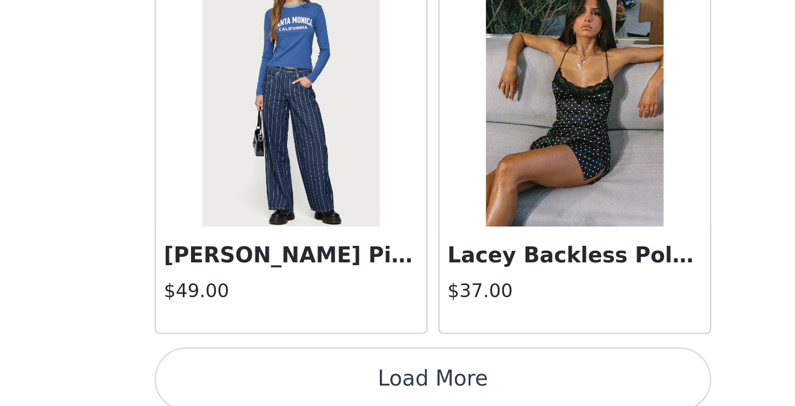
click at [391, 386] on button "Load More" at bounding box center [398, 387] width 232 height 27
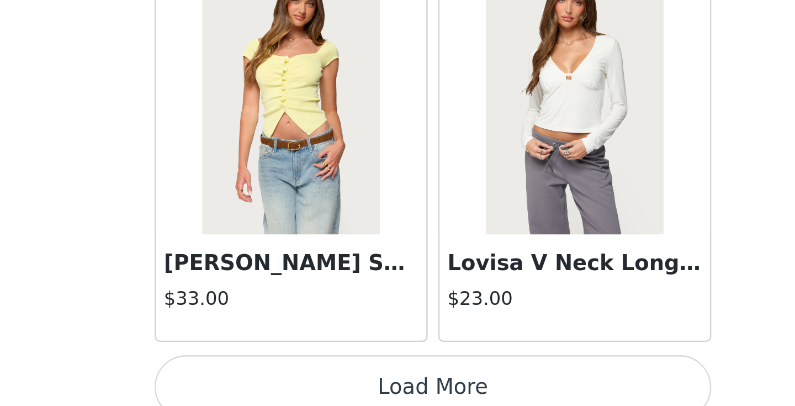
scroll to position [39712, 0]
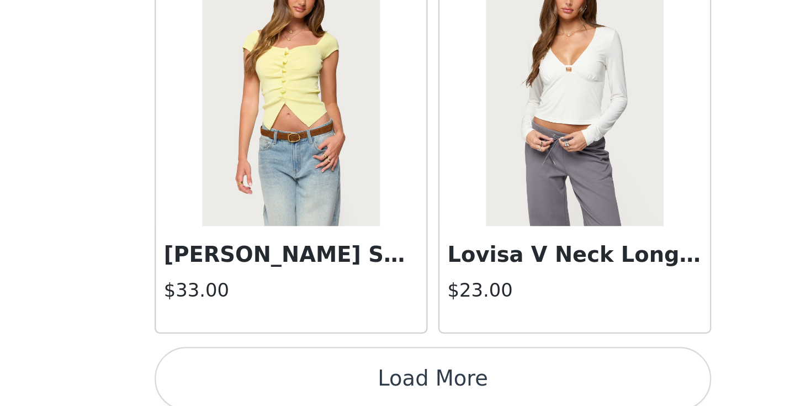
click at [425, 382] on button "Load More" at bounding box center [398, 387] width 232 height 27
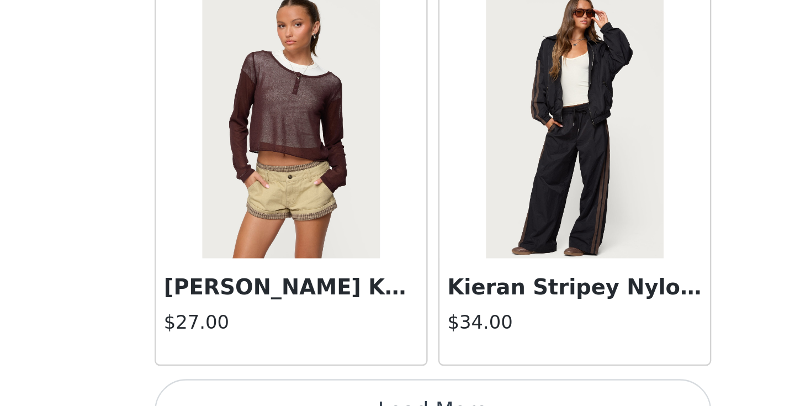
scroll to position [41313, 0]
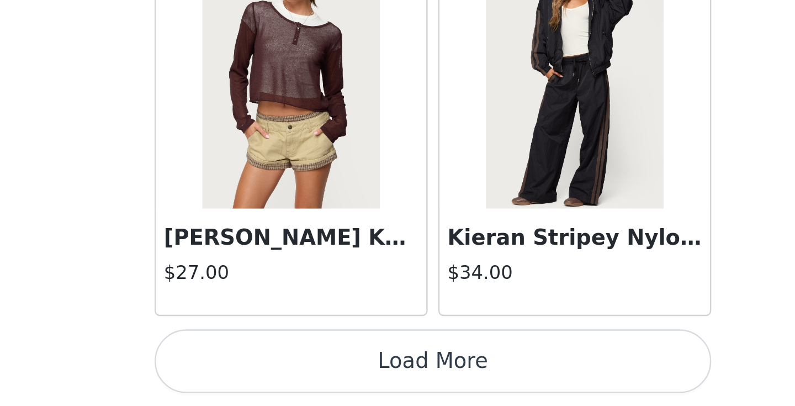
click at [407, 369] on div "Kieran Stripey Nylon Track Pants $34.00" at bounding box center [457, 290] width 118 height 160
click at [407, 375] on button "Load More" at bounding box center [398, 387] width 232 height 27
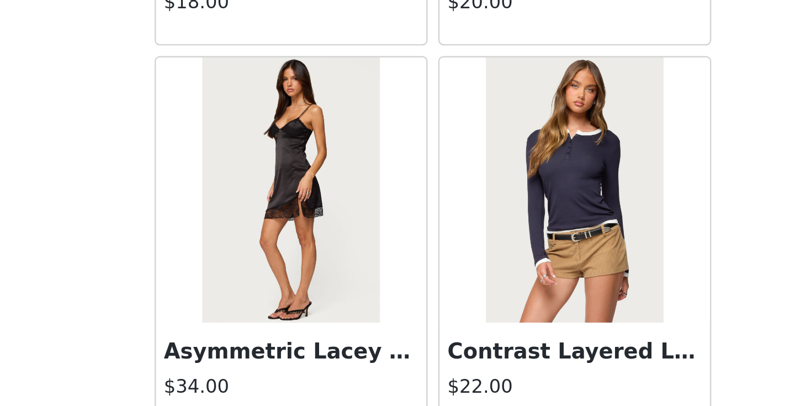
scroll to position [42914, 0]
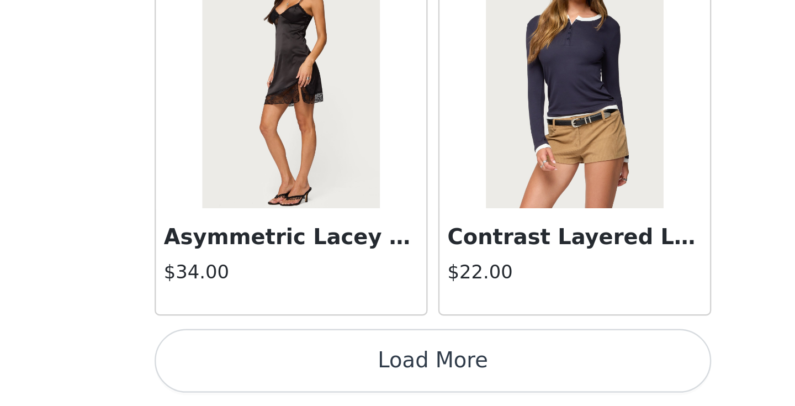
click at [400, 374] on button "Load More" at bounding box center [398, 387] width 232 height 27
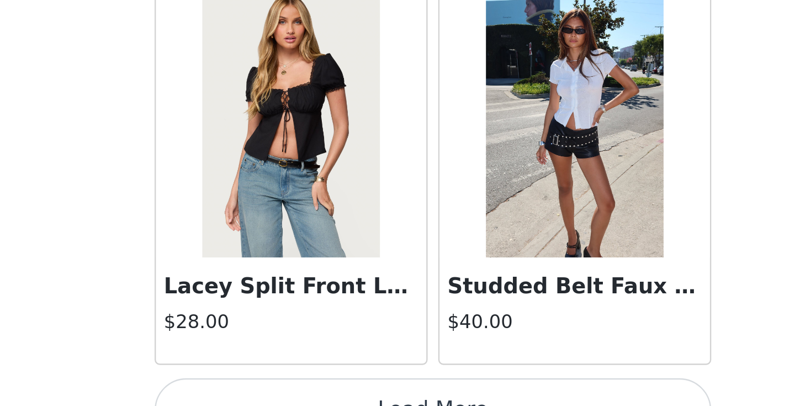
scroll to position [44516, 0]
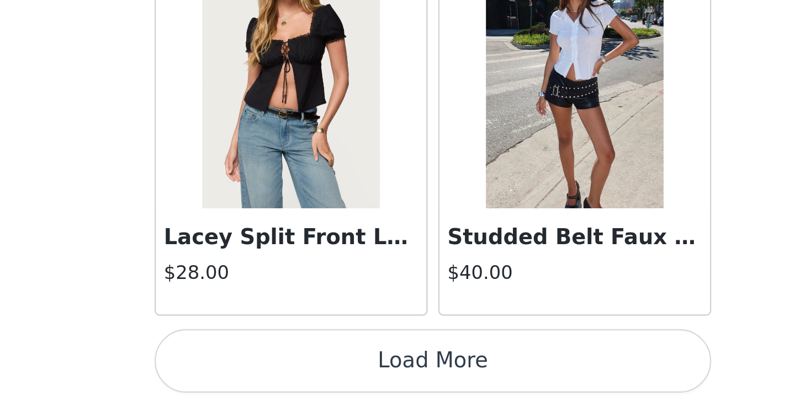
click at [405, 380] on button "Load More" at bounding box center [398, 387] width 232 height 27
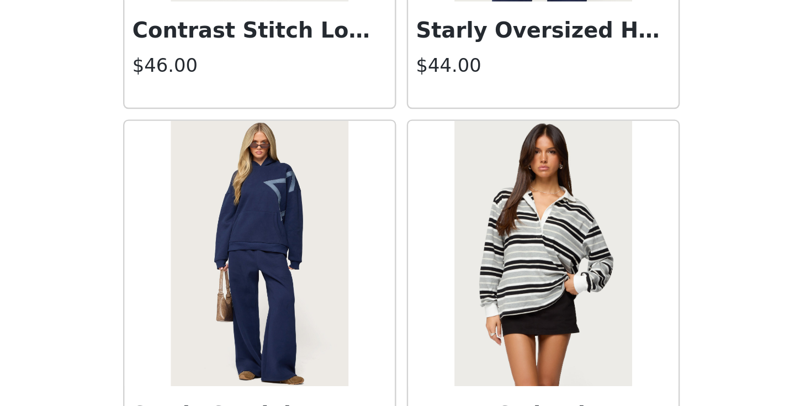
scroll to position [44961, 0]
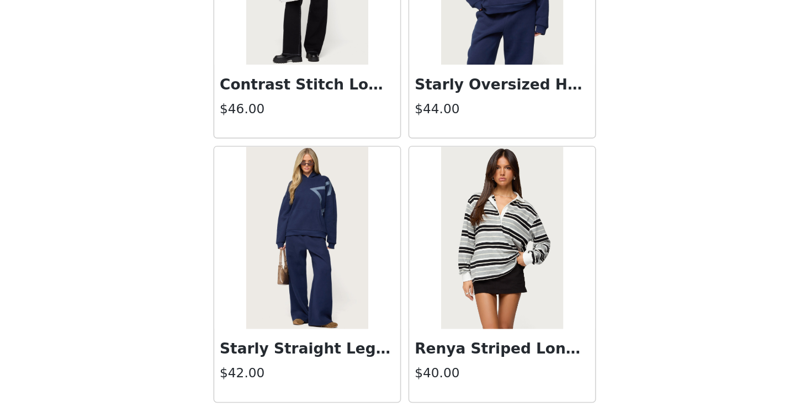
drag, startPoint x: 389, startPoint y: 324, endPoint x: 393, endPoint y: 388, distance: 64.7
click at [528, 326] on div "Back Tahna Flower Crochet Shorts $18.00 We'Re Edikted Sweat Shorts $13.80 Kasen…" at bounding box center [397, 203] width 265 height 406
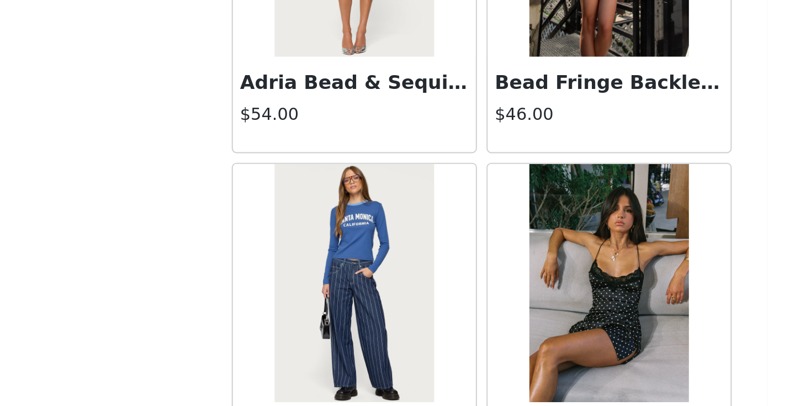
scroll to position [38104, 0]
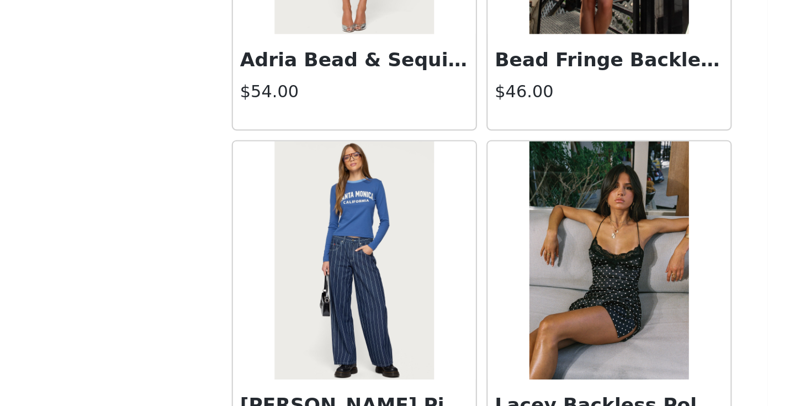
click at [410, 231] on div at bounding box center [456, 275] width 113 height 110
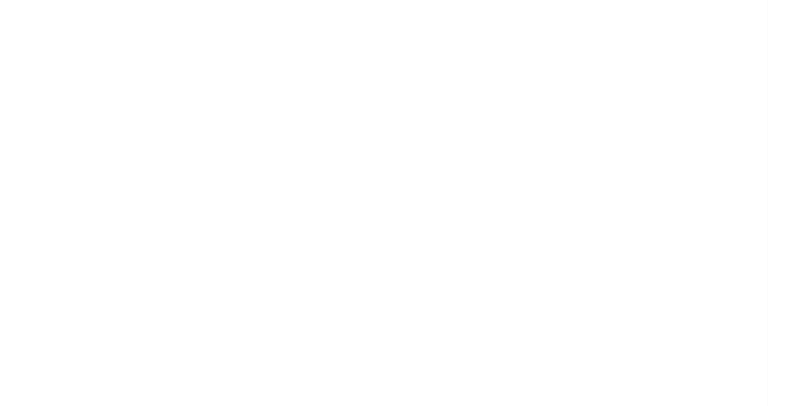
scroll to position [0, 0]
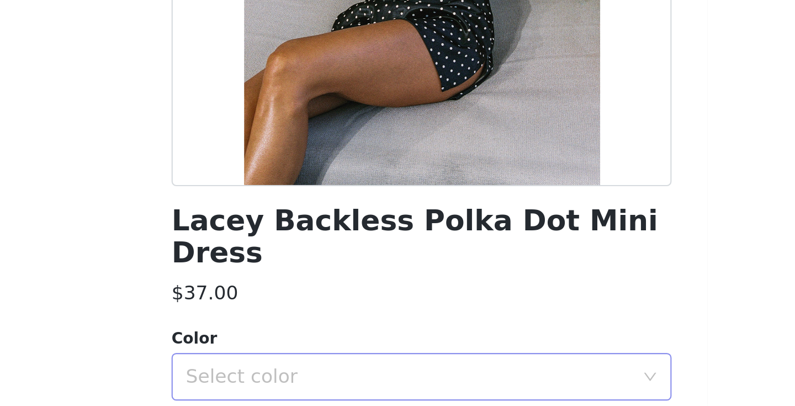
click at [445, 386] on div "Select color" at bounding box center [391, 391] width 206 height 11
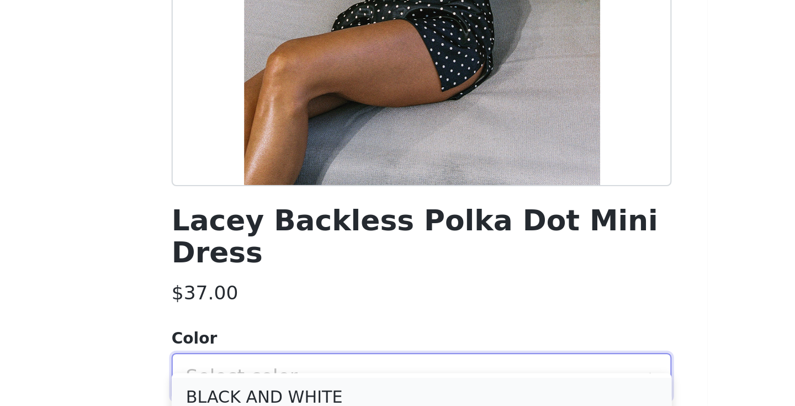
click at [433, 394] on li "BLACK AND WHITE" at bounding box center [398, 402] width 232 height 18
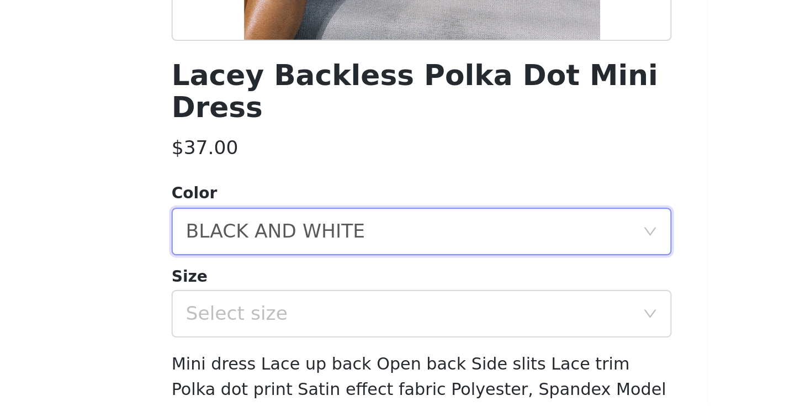
scroll to position [67, 0]
click at [428, 357] on div "Select size" at bounding box center [391, 362] width 206 height 11
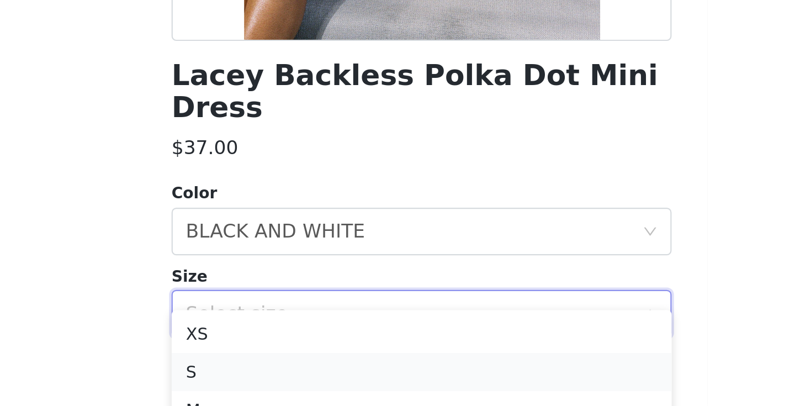
click at [349, 391] on li "S" at bounding box center [398, 390] width 232 height 18
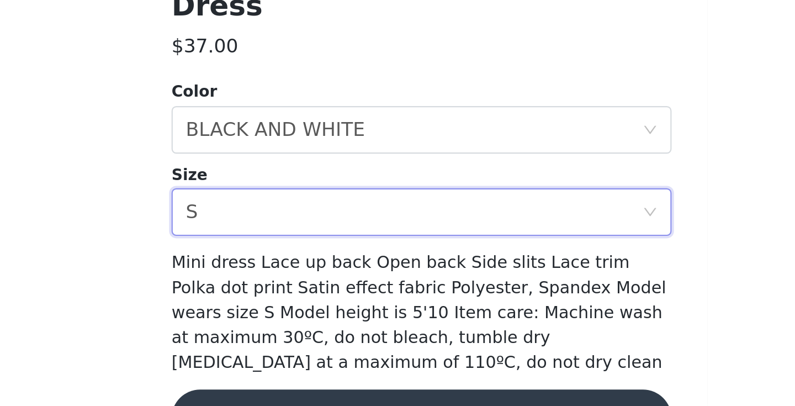
scroll to position [131, 0]
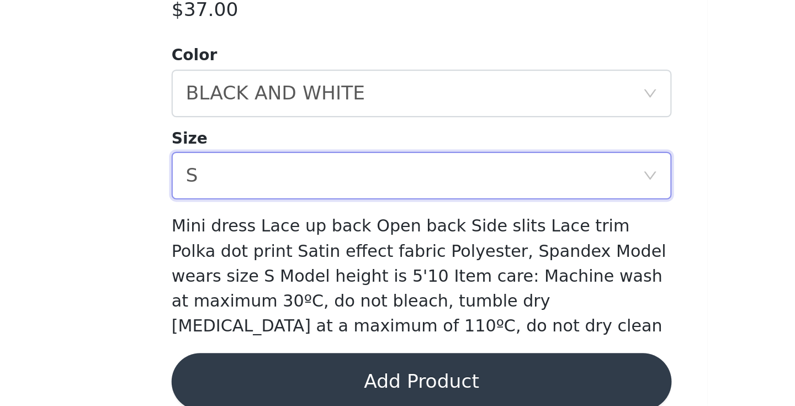
click at [389, 381] on button "Add Product" at bounding box center [398, 394] width 232 height 27
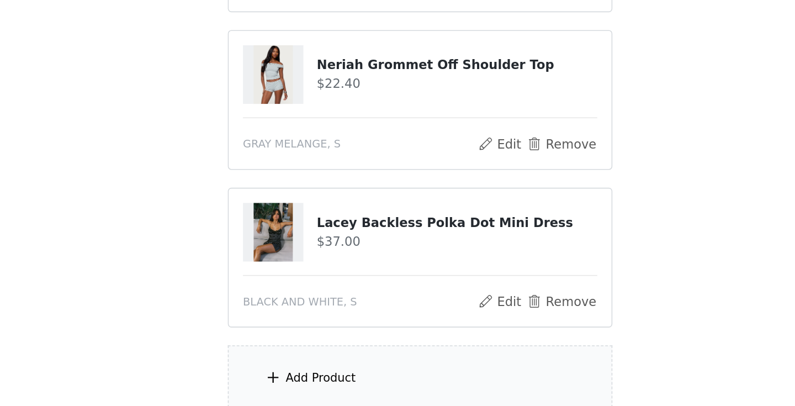
scroll to position [683, 0]
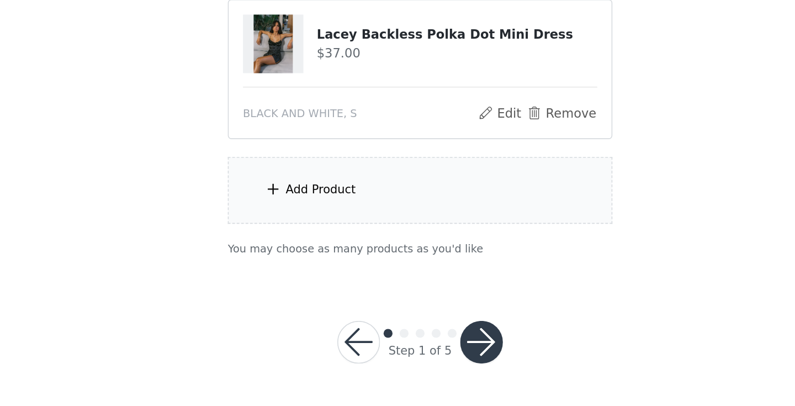
click at [401, 274] on div "Add Product" at bounding box center [397, 271] width 239 height 41
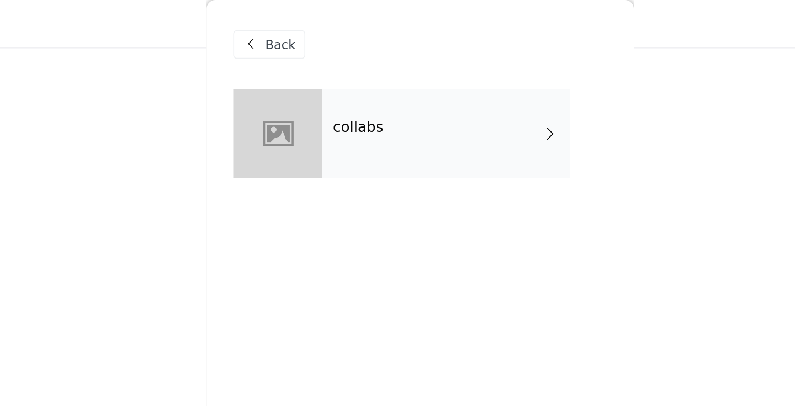
scroll to position [468, 0]
click at [366, 84] on div "collabs" at bounding box center [413, 82] width 153 height 55
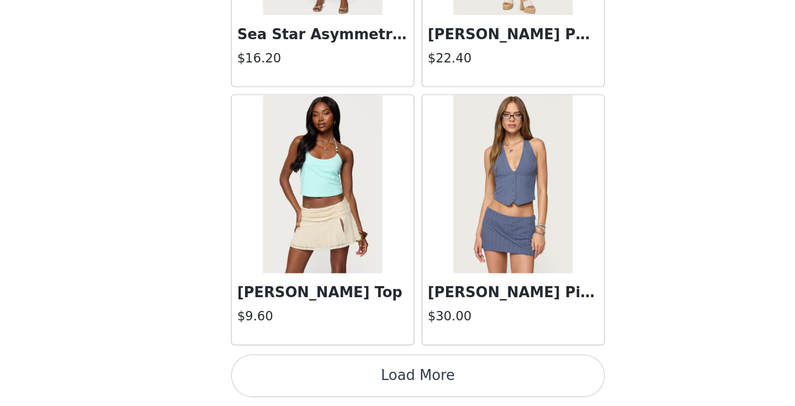
scroll to position [649, 0]
click at [439, 390] on button "Load More" at bounding box center [398, 387] width 232 height 27
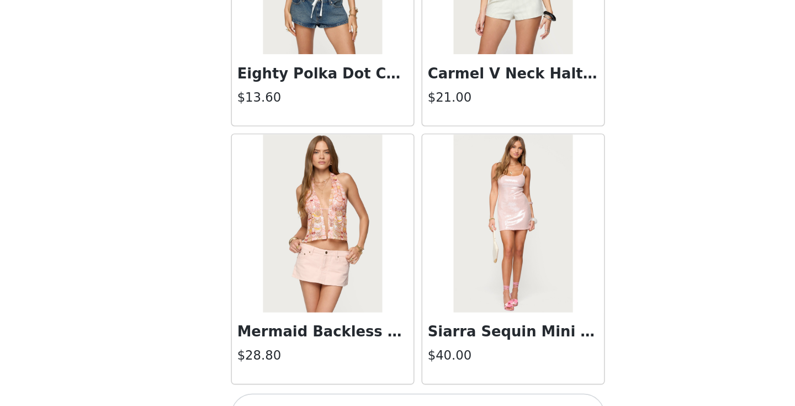
scroll to position [2885, 0]
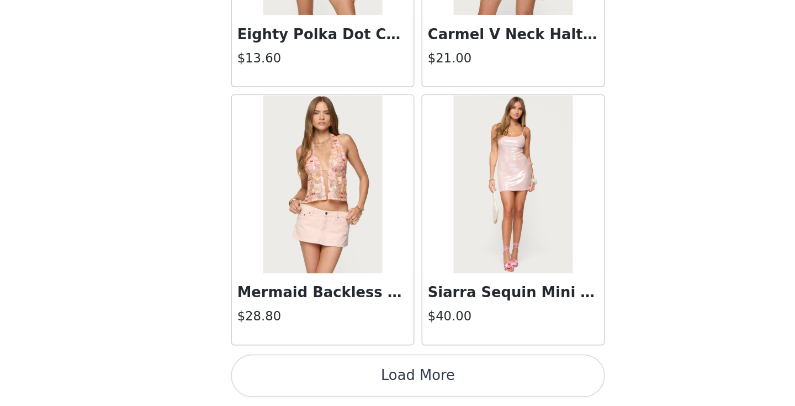
click at [422, 390] on button "Load More" at bounding box center [398, 387] width 232 height 27
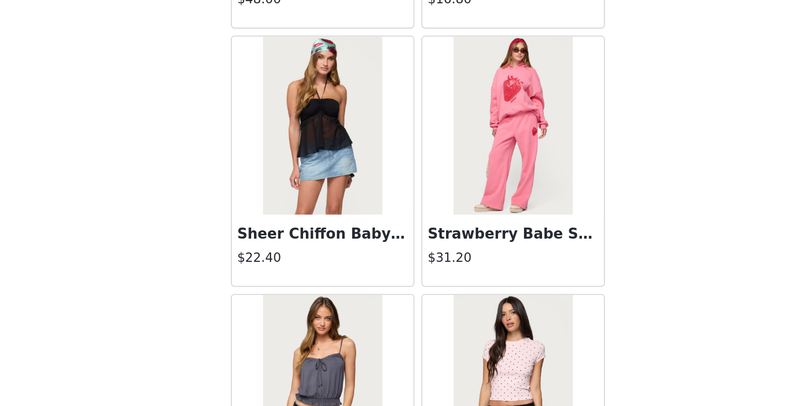
scroll to position [3403, 0]
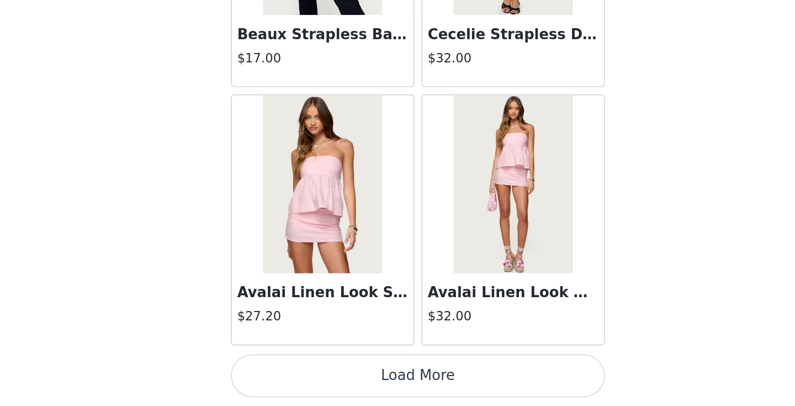
click at [422, 386] on button "Load More" at bounding box center [398, 387] width 232 height 27
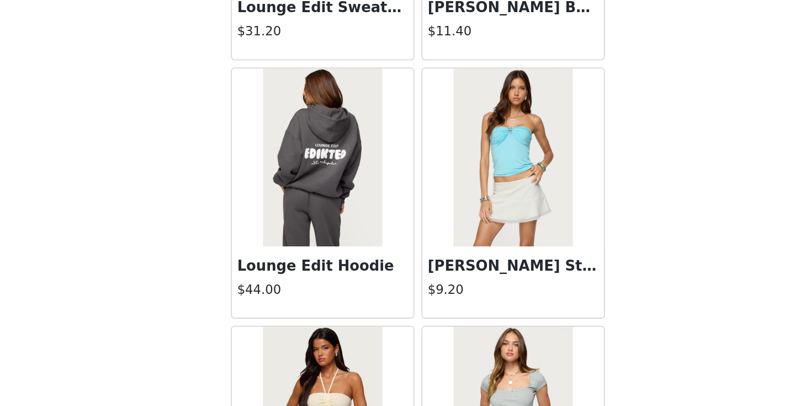
scroll to position [6087, 0]
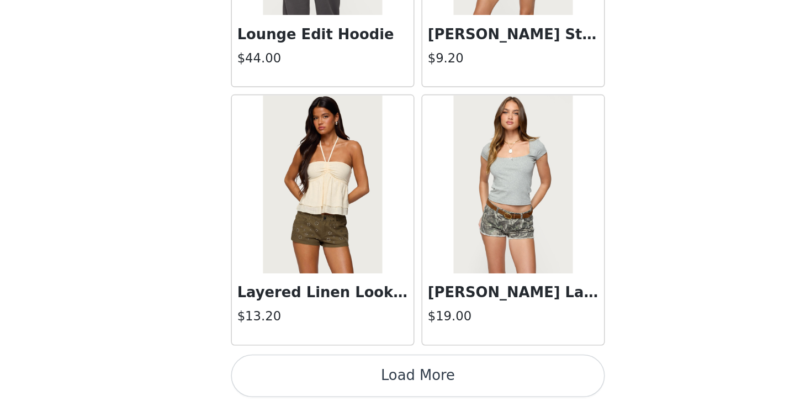
click at [404, 377] on button "Load More" at bounding box center [398, 387] width 232 height 27
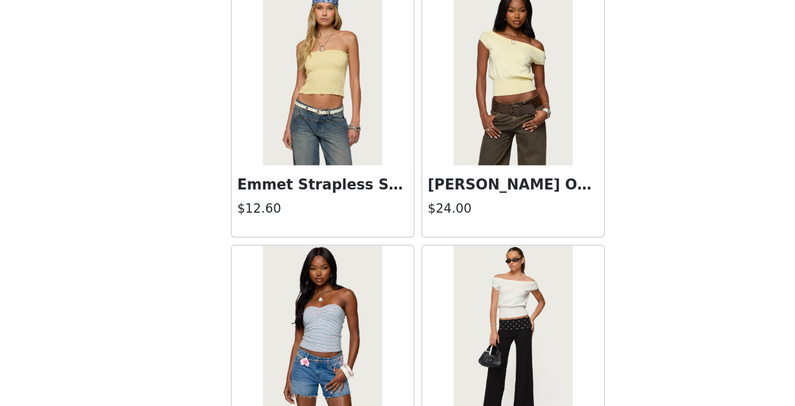
scroll to position [7114, 0]
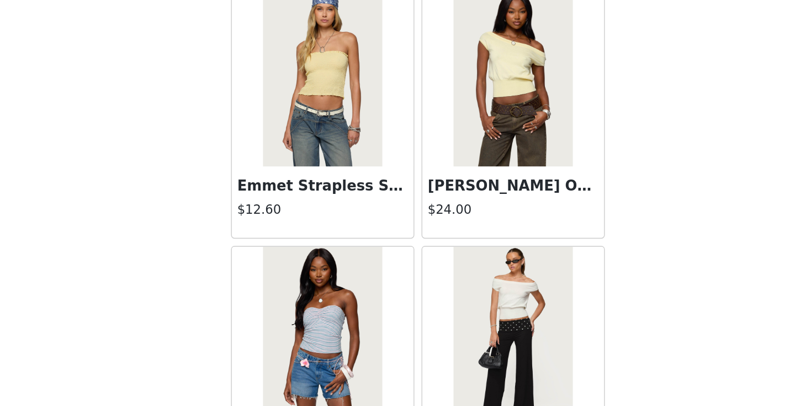
click at [456, 228] on img at bounding box center [456, 202] width 73 height 110
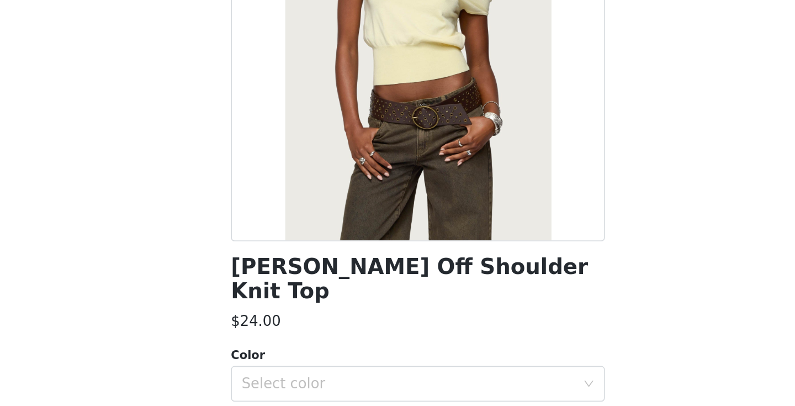
scroll to position [19, 0]
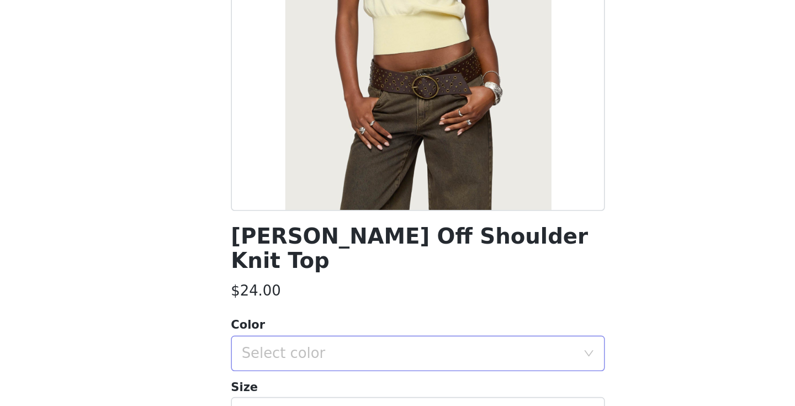
click at [376, 368] on div "Select color" at bounding box center [391, 373] width 206 height 11
click at [385, 377] on li "YELLOW" at bounding box center [398, 383] width 232 height 18
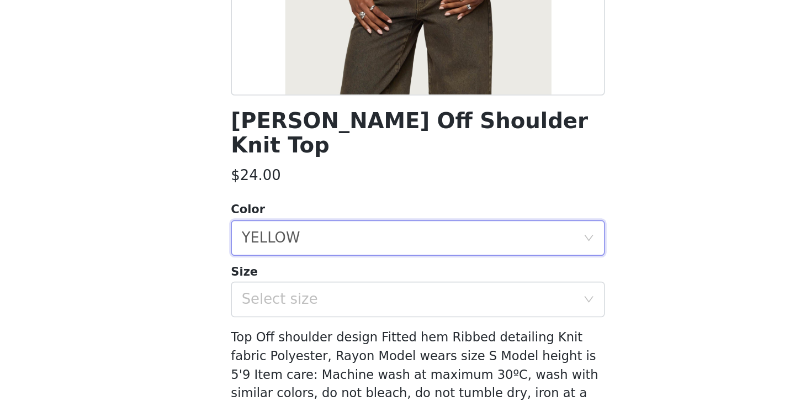
scroll to position [91, 0]
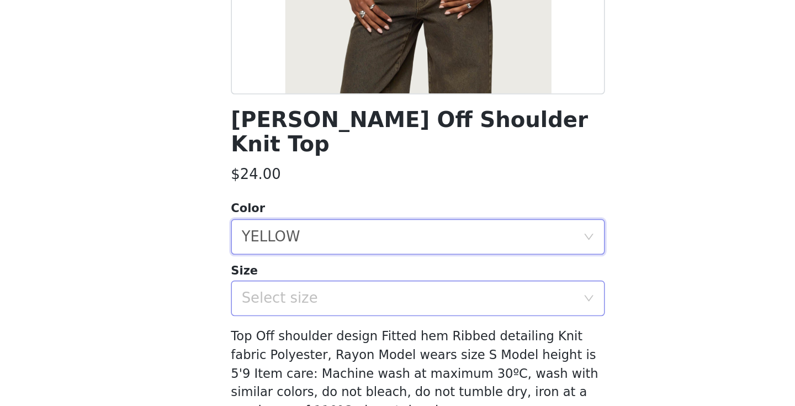
click at [388, 333] on div "Select size" at bounding box center [391, 338] width 206 height 11
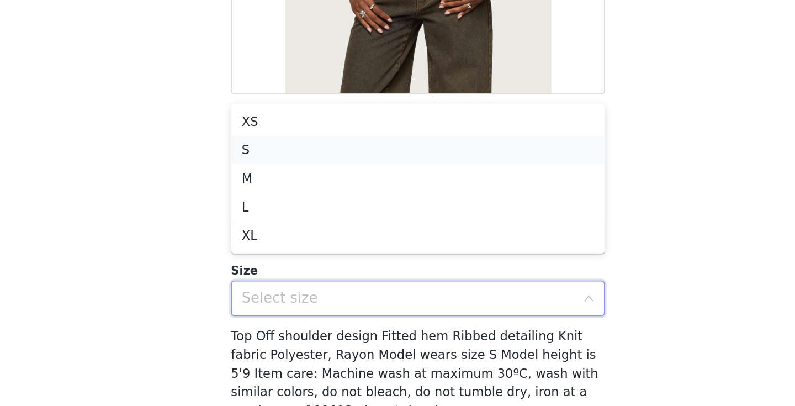
click at [327, 245] on li "S" at bounding box center [398, 247] width 232 height 18
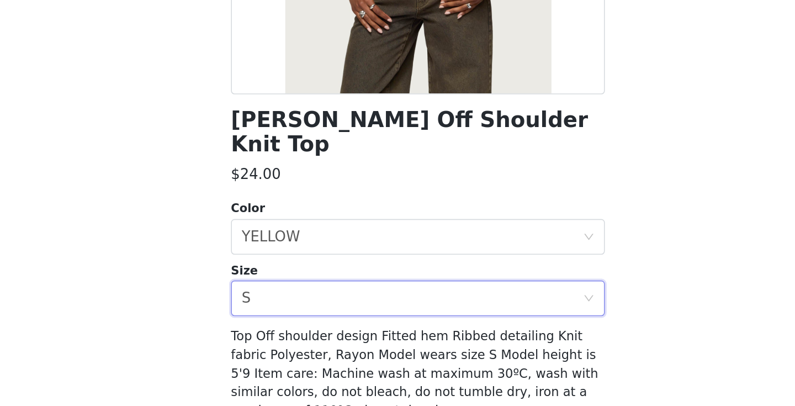
scroll to position [131, 0]
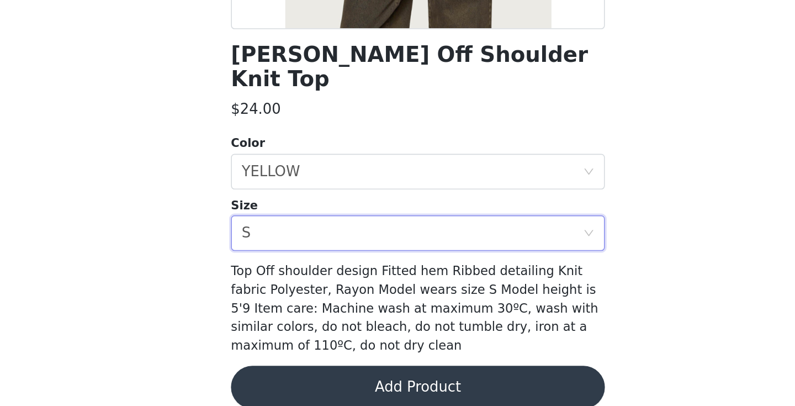
click at [393, 381] on button "Add Product" at bounding box center [398, 394] width 232 height 27
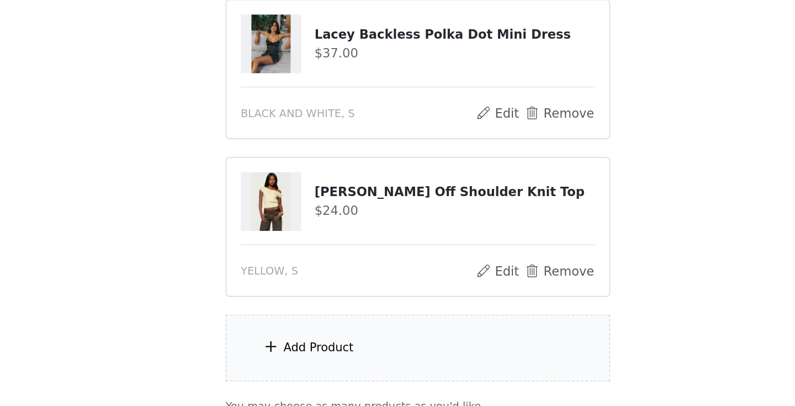
click at [390, 363] on div "Add Product" at bounding box center [397, 369] width 239 height 41
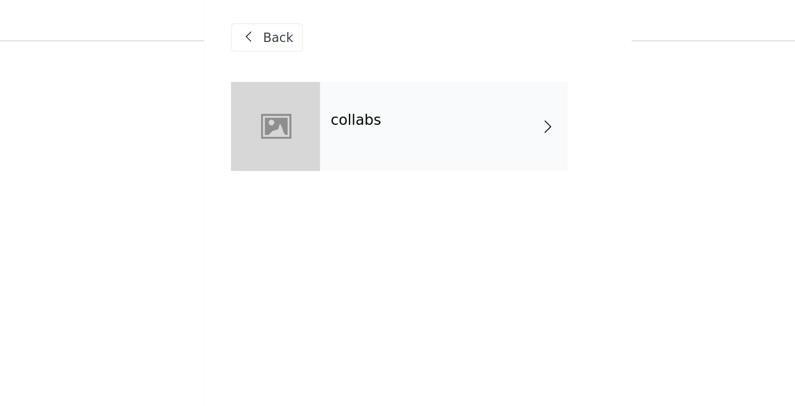
scroll to position [682, 0]
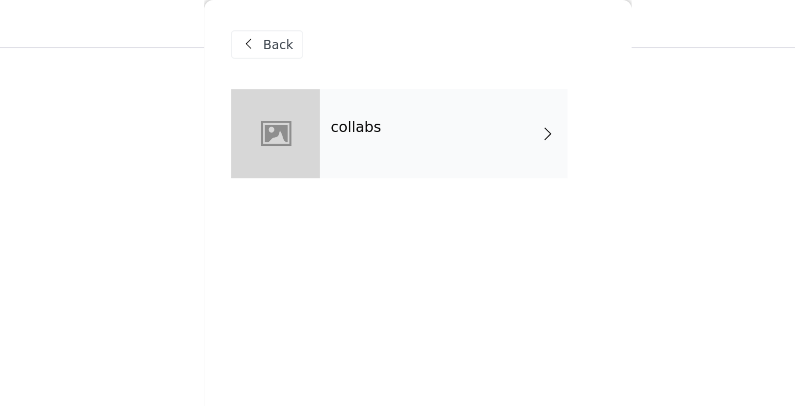
click at [373, 67] on div "collabs" at bounding box center [413, 82] width 153 height 55
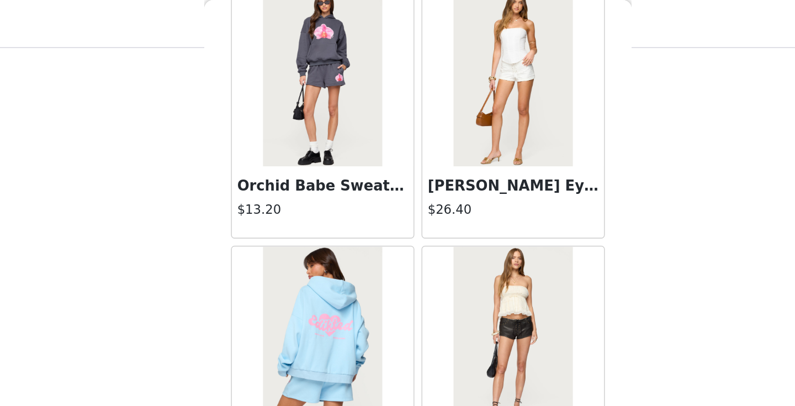
scroll to position [867, 0]
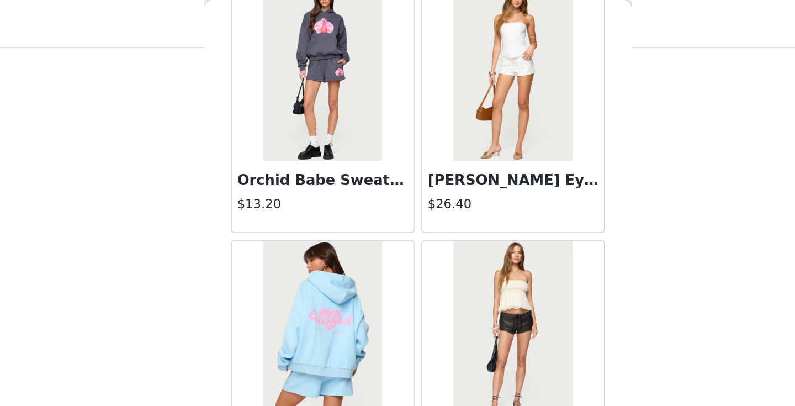
click at [451, 67] on img at bounding box center [456, 45] width 73 height 110
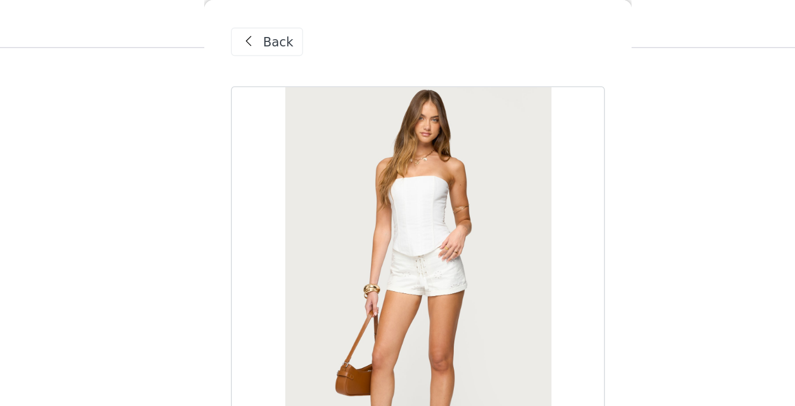
scroll to position [0, 0]
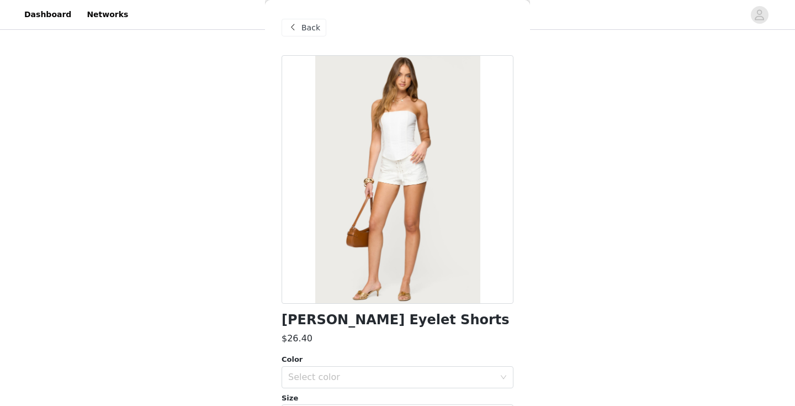
click at [299, 29] on span at bounding box center [292, 27] width 13 height 13
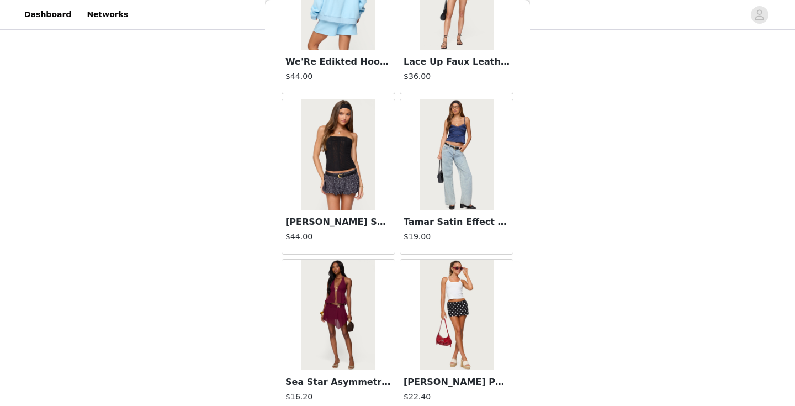
scroll to position [1284, 0]
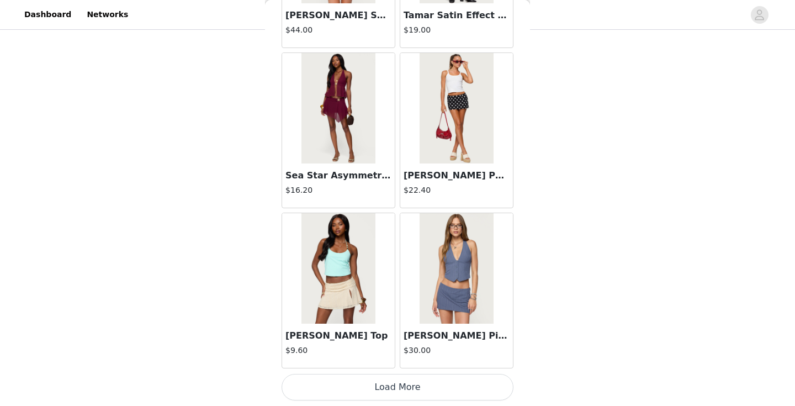
click at [437, 393] on button "Load More" at bounding box center [398, 387] width 232 height 27
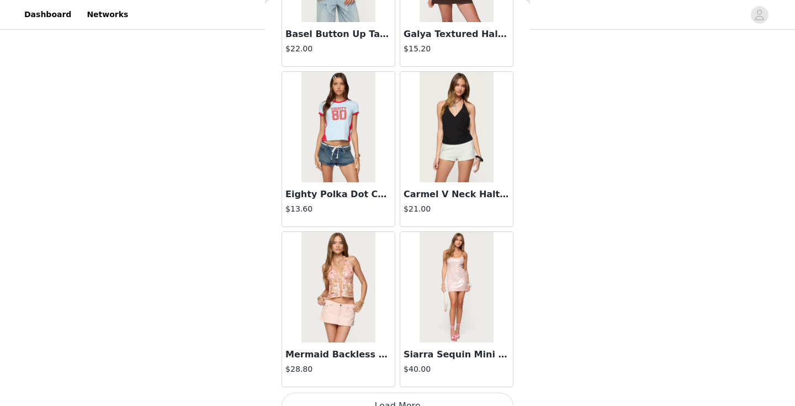
scroll to position [2885, 0]
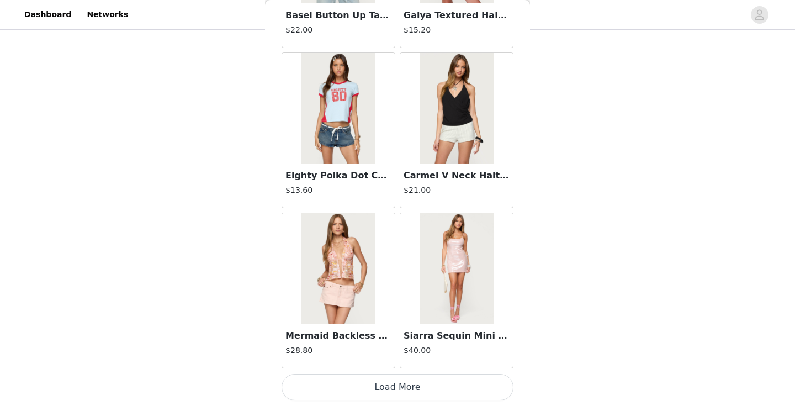
click at [448, 386] on button "Load More" at bounding box center [398, 387] width 232 height 27
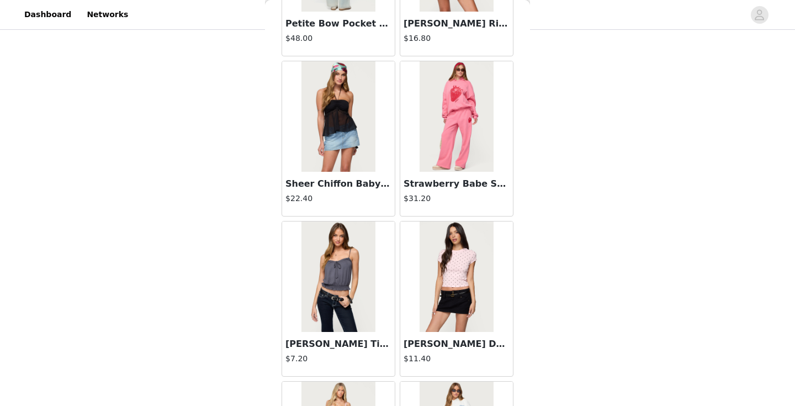
scroll to position [3518, 0]
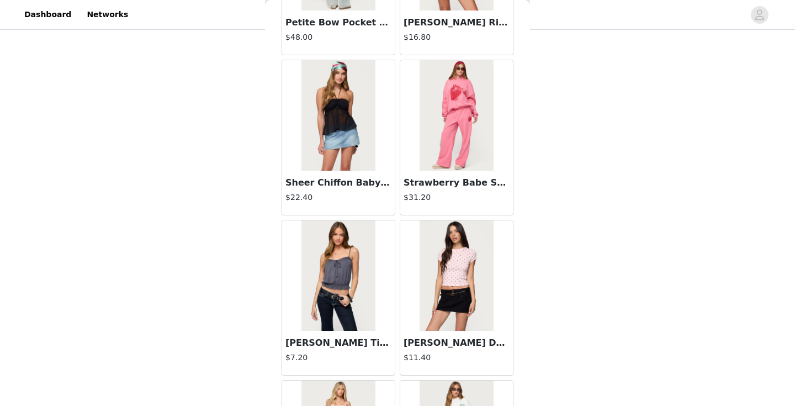
click at [441, 140] on img at bounding box center [456, 115] width 73 height 110
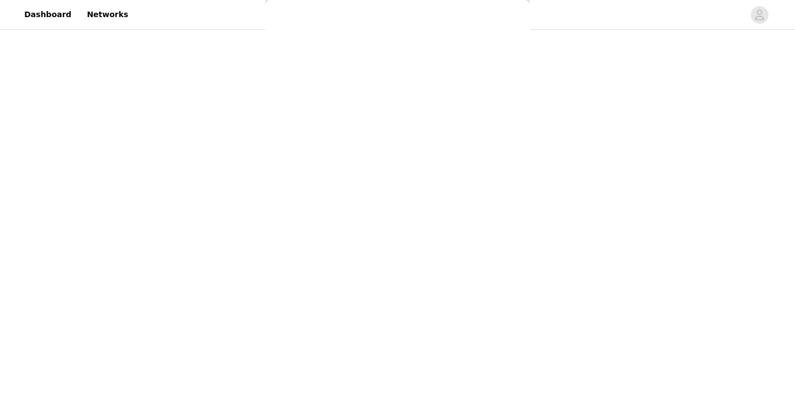
scroll to position [0, 0]
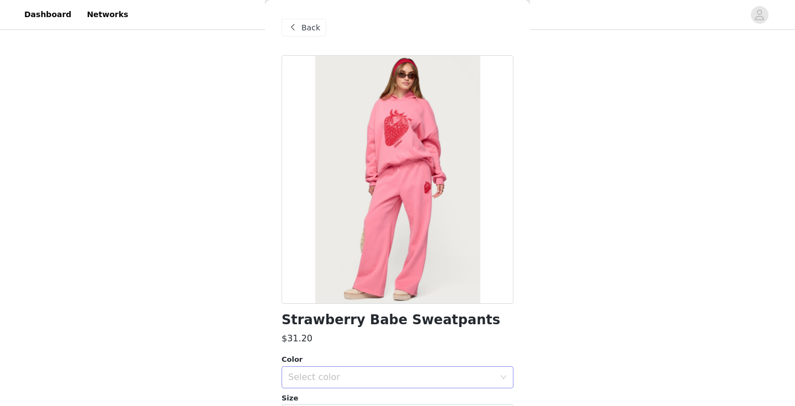
click at [382, 370] on div "Select color" at bounding box center [393, 377] width 211 height 21
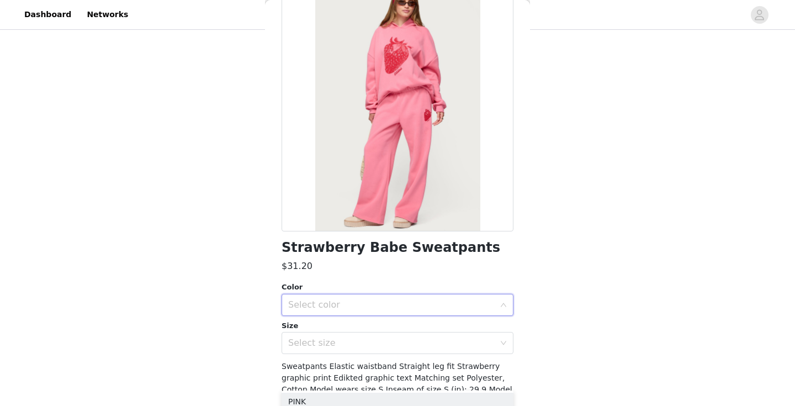
scroll to position [74, 0]
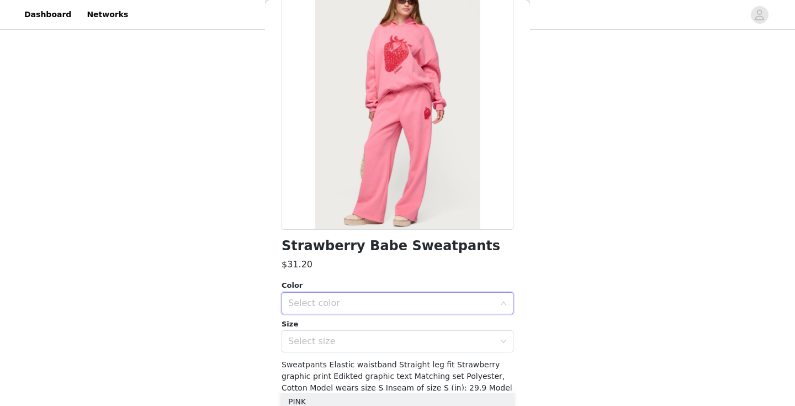
click at [361, 304] on div "Select color" at bounding box center [391, 303] width 206 height 11
click at [336, 299] on div "Select color" at bounding box center [391, 303] width 206 height 11
click at [348, 334] on li "PINK" at bounding box center [398, 328] width 232 height 18
click at [347, 345] on div "Select size" at bounding box center [391, 341] width 206 height 11
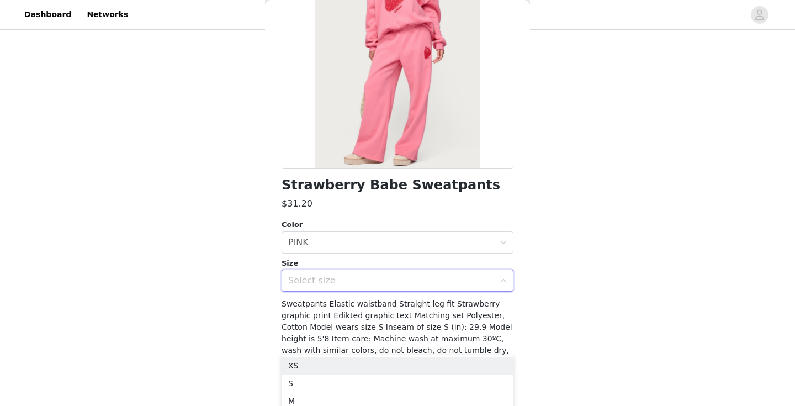
scroll to position [135, 0]
click at [304, 394] on li "M" at bounding box center [398, 401] width 232 height 18
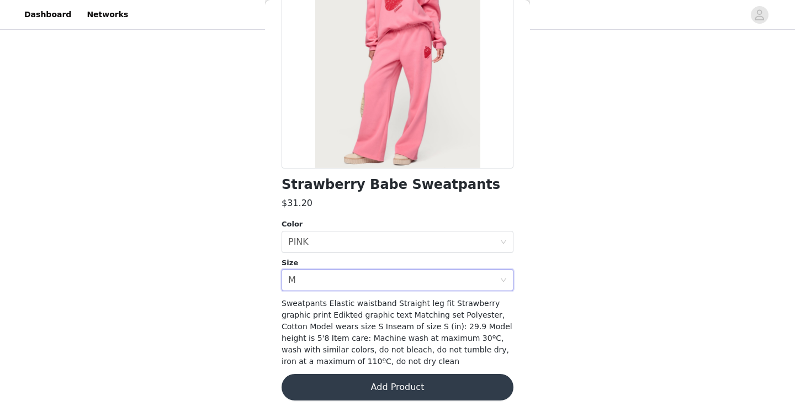
click at [386, 382] on button "Add Product" at bounding box center [398, 387] width 232 height 27
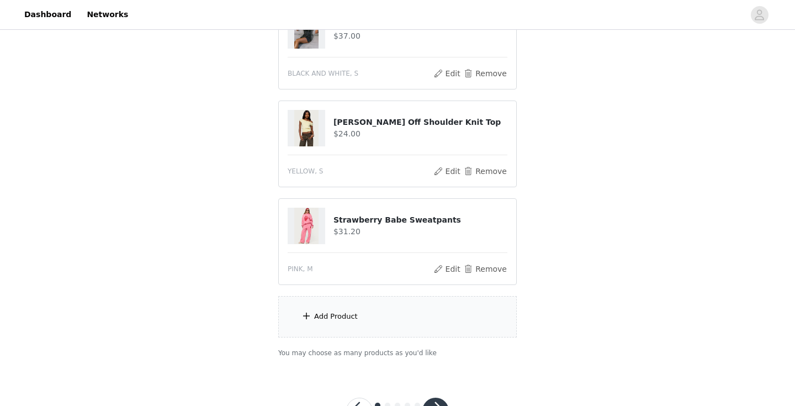
scroll to position [878, 0]
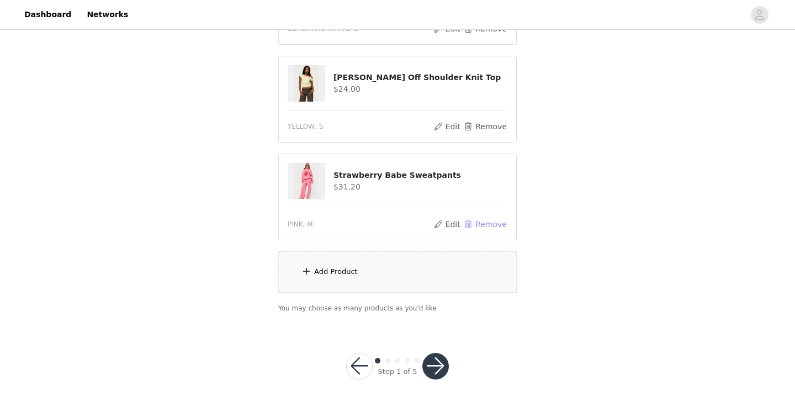
click at [488, 220] on button "Remove" at bounding box center [485, 224] width 44 height 13
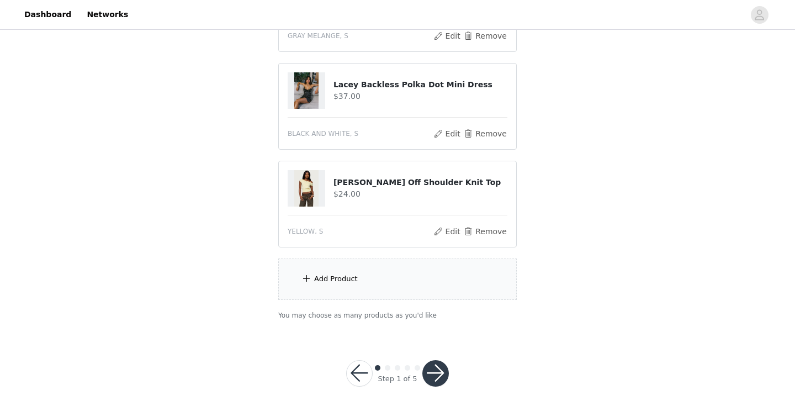
scroll to position [781, 0]
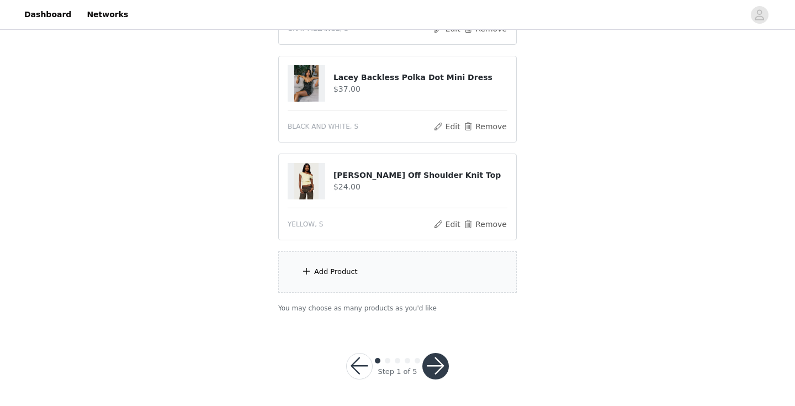
click at [372, 284] on div "Add Product" at bounding box center [397, 271] width 239 height 41
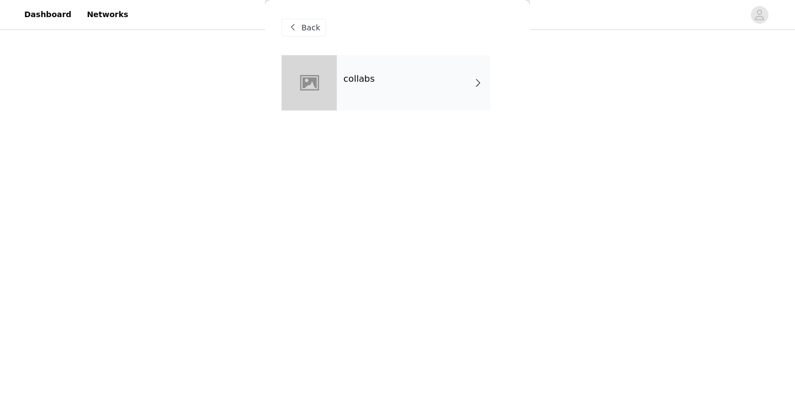
click at [390, 103] on div "collabs" at bounding box center [413, 82] width 153 height 55
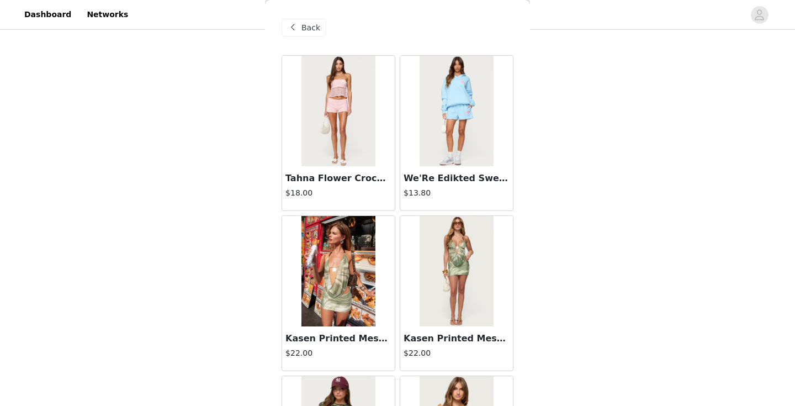
click at [453, 113] on img at bounding box center [456, 111] width 73 height 110
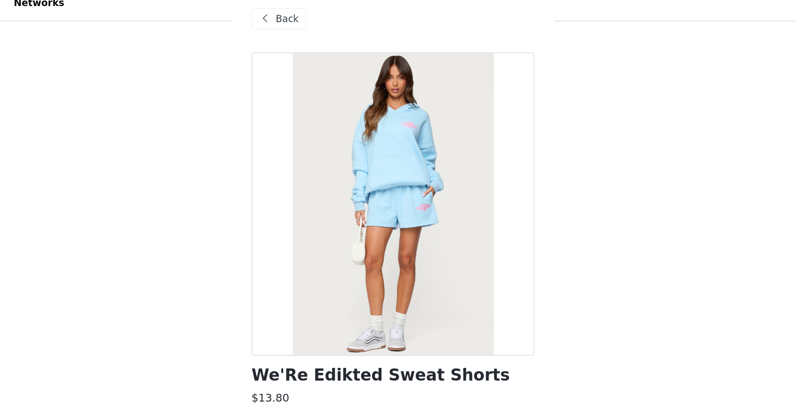
click at [304, 33] on span "Back" at bounding box center [310, 28] width 19 height 12
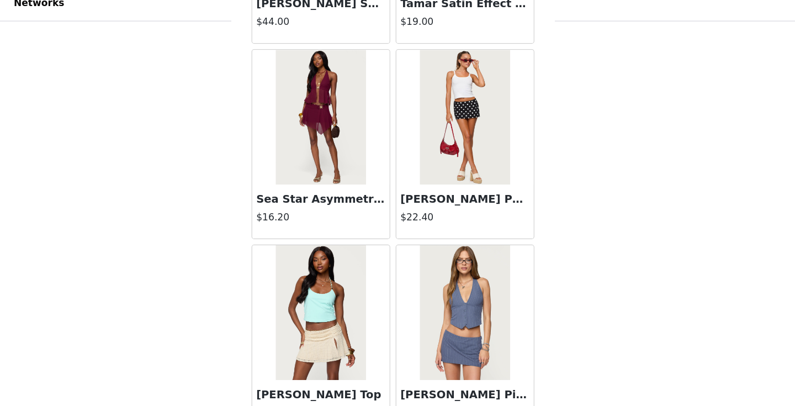
scroll to position [780, 0]
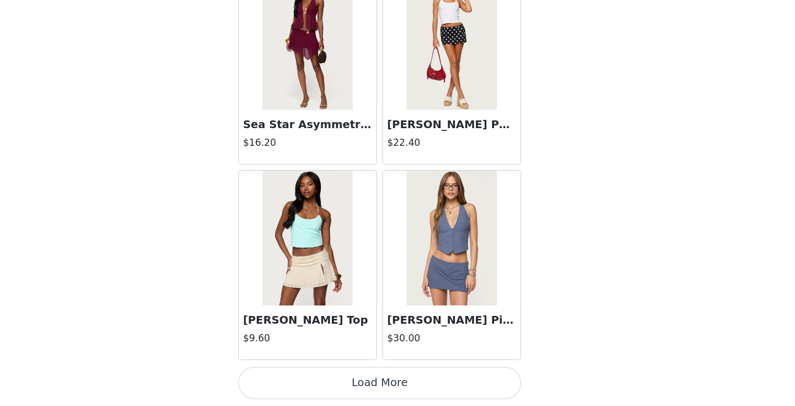
click at [409, 388] on button "Load More" at bounding box center [398, 387] width 232 height 27
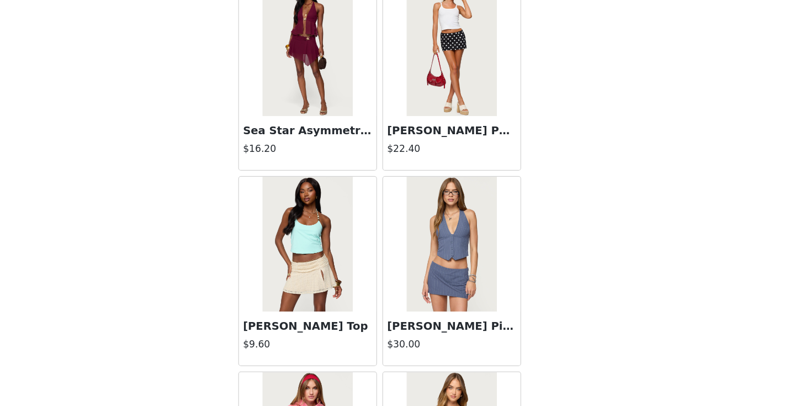
scroll to position [1284, 0]
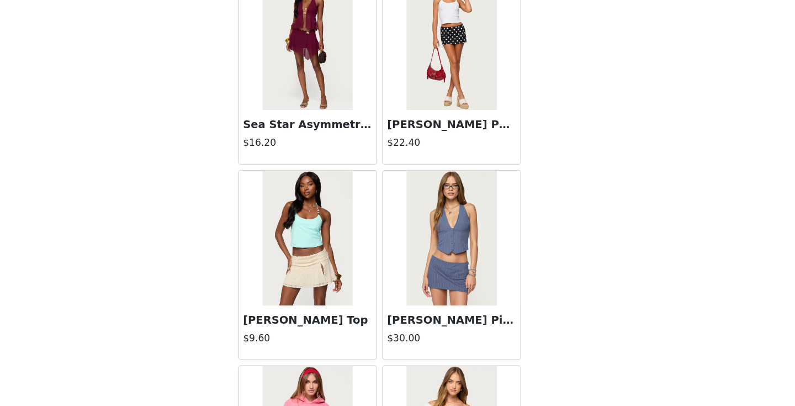
click at [453, 131] on img at bounding box center [456, 108] width 73 height 110
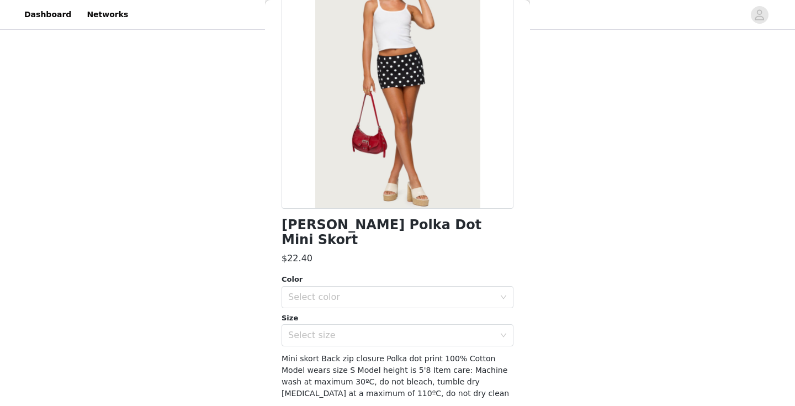
scroll to position [107, 0]
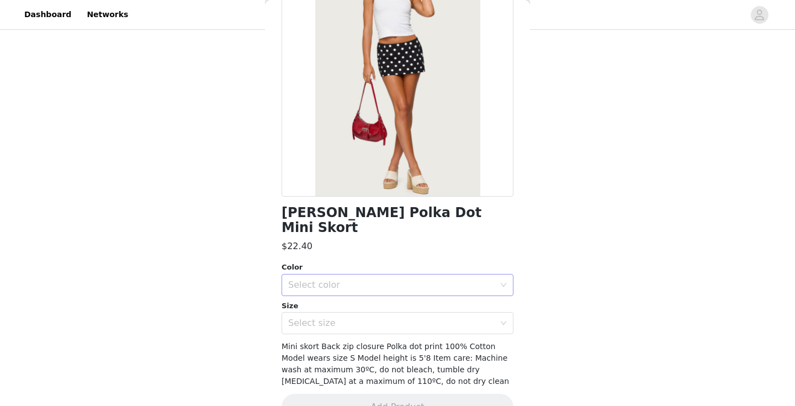
click at [431, 279] on div "Select color" at bounding box center [391, 284] width 206 height 11
click at [421, 294] on li "BLACK AND WHITE" at bounding box center [398, 294] width 232 height 18
click at [423, 317] on div "Select size" at bounding box center [391, 322] width 206 height 11
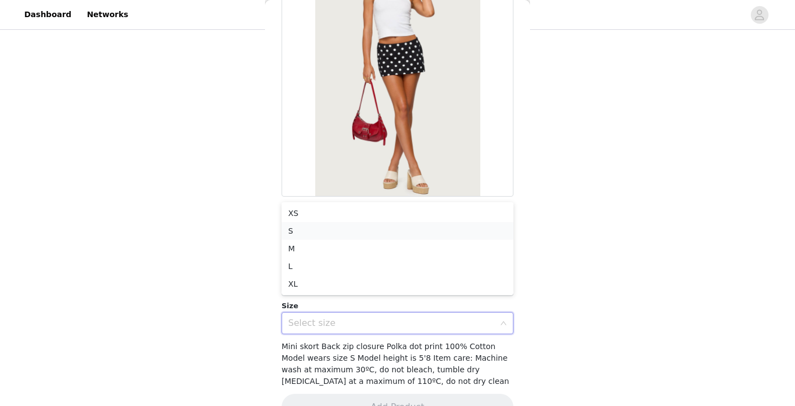
click at [294, 234] on li "S" at bounding box center [398, 231] width 232 height 18
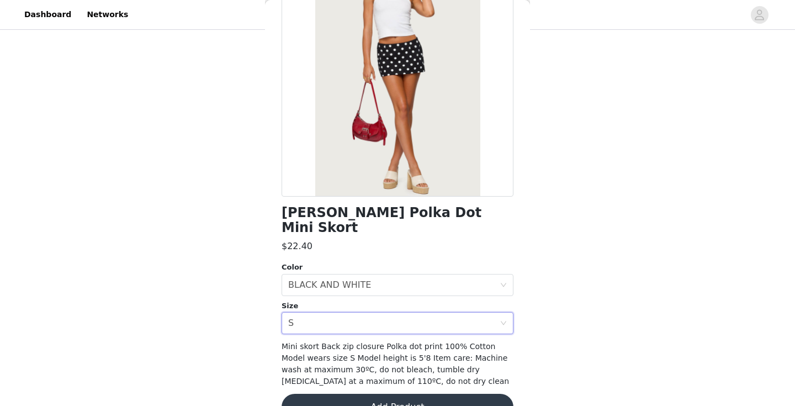
click at [426, 394] on button "Add Product" at bounding box center [398, 407] width 232 height 27
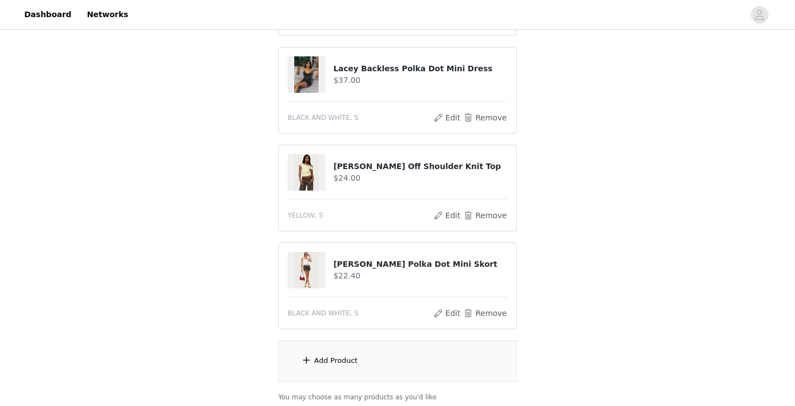
scroll to position [878, 0]
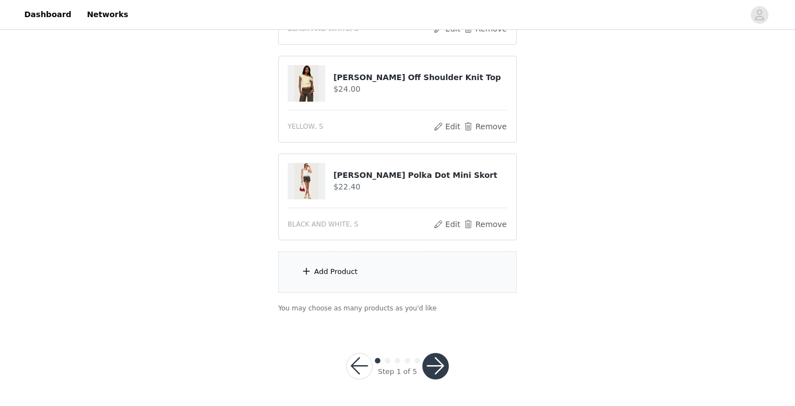
click at [408, 274] on div "Add Product" at bounding box center [397, 271] width 239 height 41
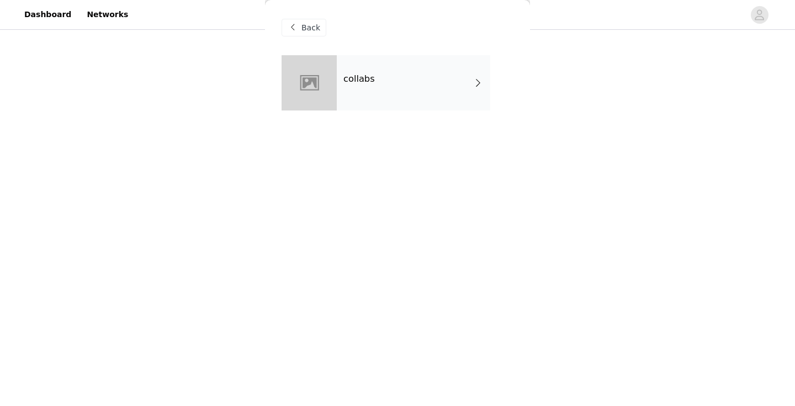
click at [394, 93] on div "collabs" at bounding box center [413, 82] width 153 height 55
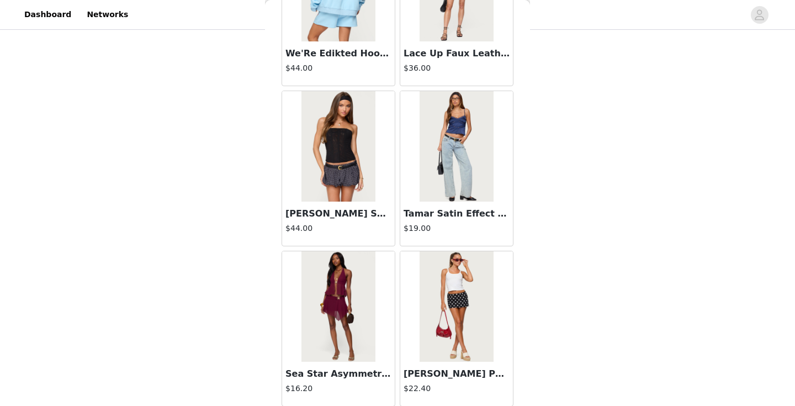
scroll to position [1284, 0]
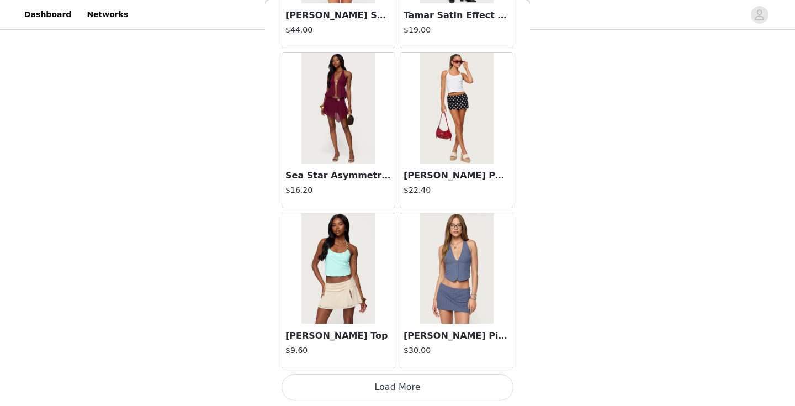
click at [410, 387] on button "Load More" at bounding box center [398, 387] width 232 height 27
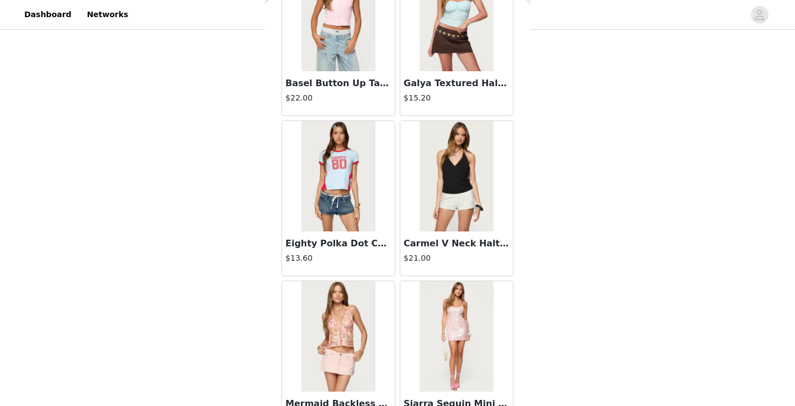
scroll to position [2885, 0]
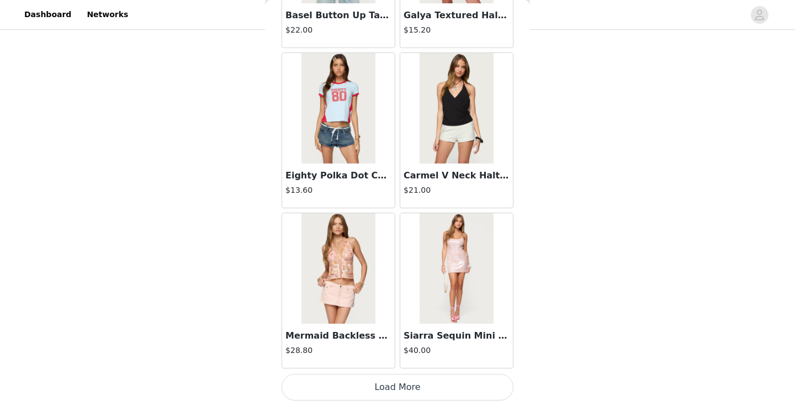
click at [399, 392] on button "Load More" at bounding box center [398, 387] width 232 height 27
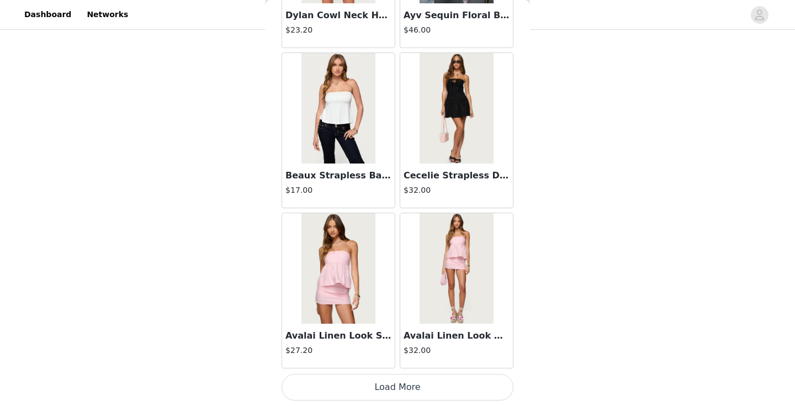
scroll to position [878, 0]
click at [403, 379] on button "Load More" at bounding box center [398, 387] width 232 height 27
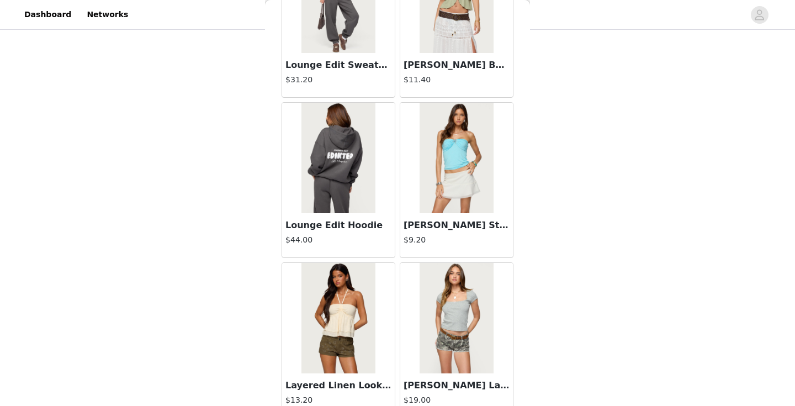
scroll to position [6087, 0]
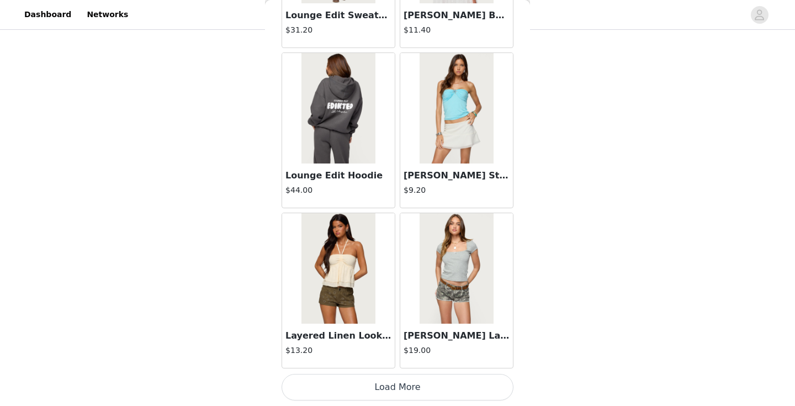
click at [399, 382] on button "Load More" at bounding box center [398, 387] width 232 height 27
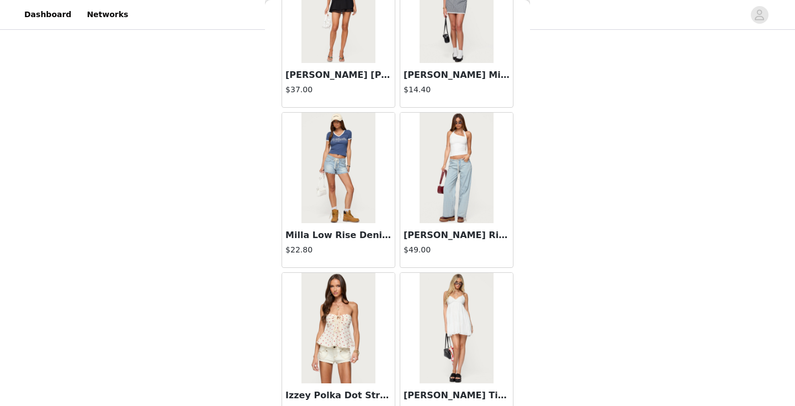
scroll to position [7688, 0]
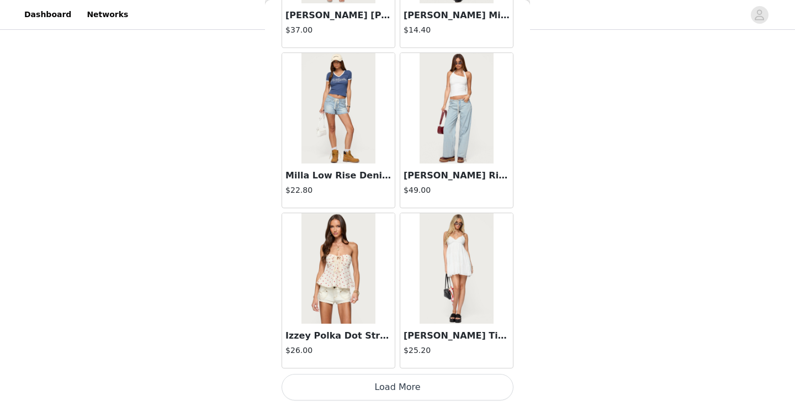
click at [404, 374] on button "Load More" at bounding box center [398, 387] width 232 height 27
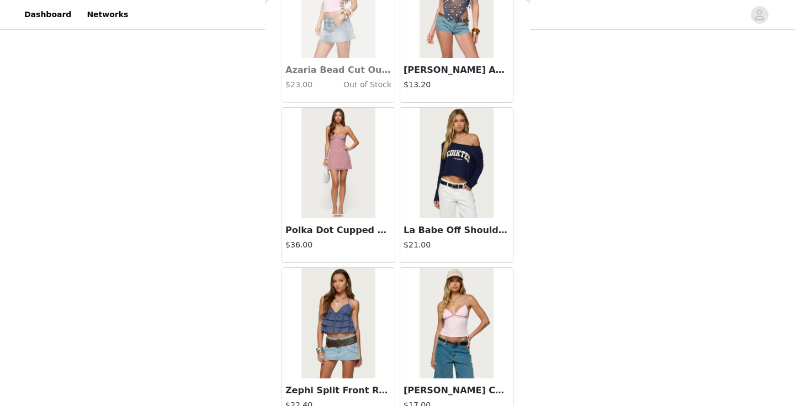
scroll to position [9290, 0]
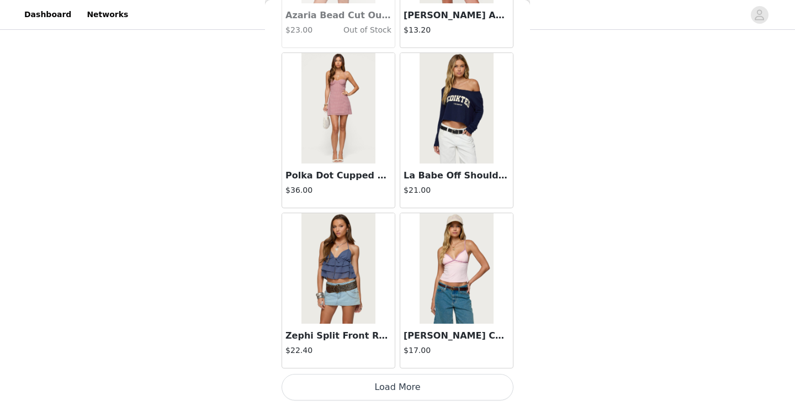
click at [421, 383] on button "Load More" at bounding box center [398, 387] width 232 height 27
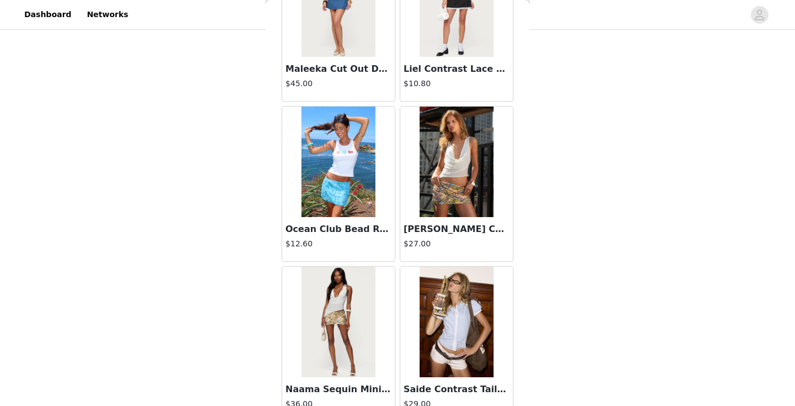
scroll to position [10891, 0]
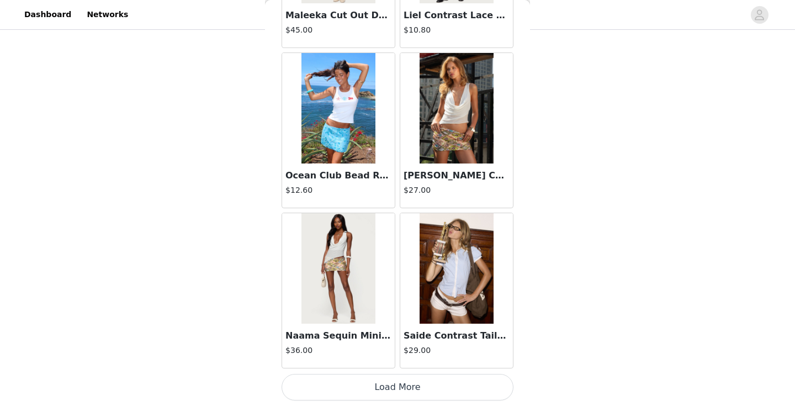
click at [417, 385] on button "Load More" at bounding box center [398, 387] width 232 height 27
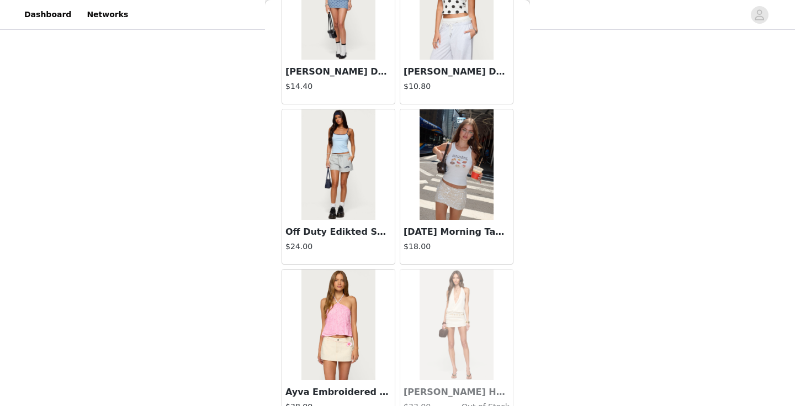
scroll to position [12492, 0]
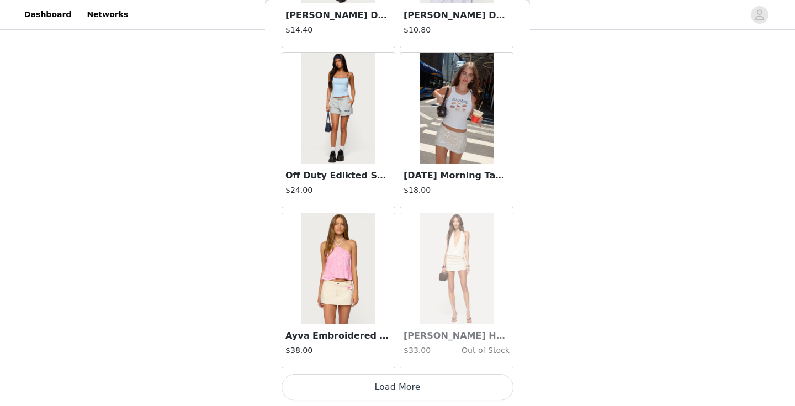
click at [401, 377] on button "Load More" at bounding box center [398, 387] width 232 height 27
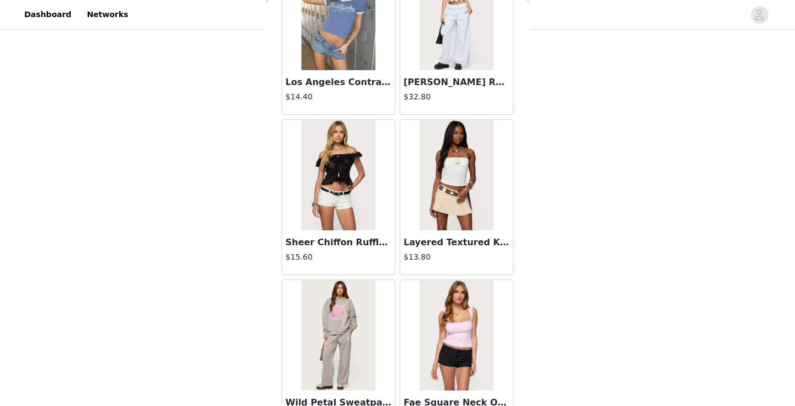
scroll to position [13707, 0]
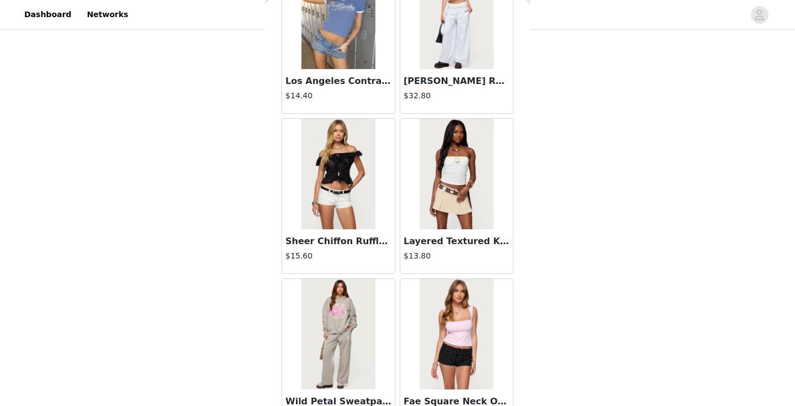
click at [329, 181] on img at bounding box center [337, 174] width 73 height 110
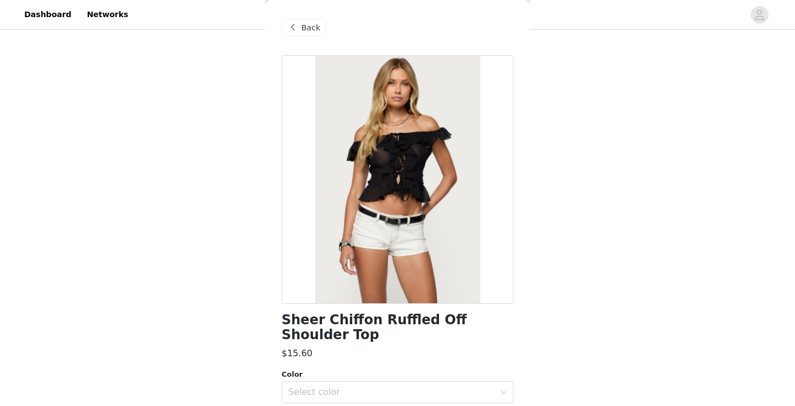
scroll to position [135, 0]
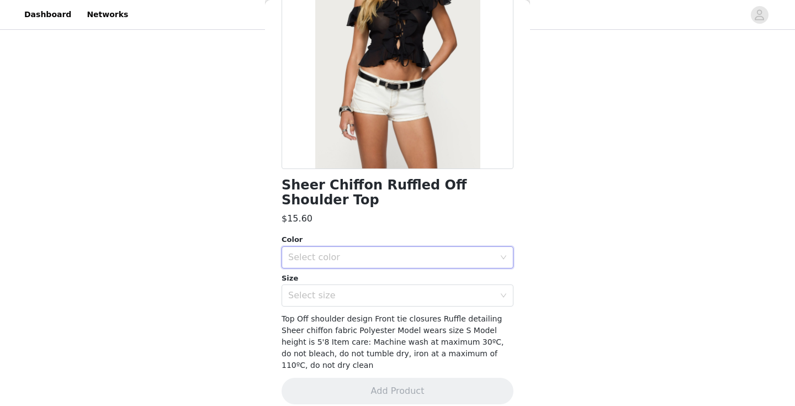
click at [332, 247] on div "Select color" at bounding box center [393, 257] width 211 height 21
click at [326, 278] on li "BLACK" at bounding box center [398, 282] width 232 height 18
click at [326, 288] on div "Select size" at bounding box center [393, 295] width 211 height 21
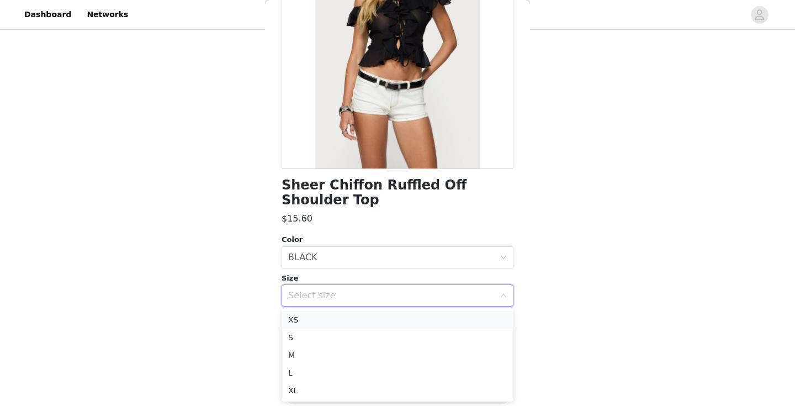
click at [318, 321] on li "XS" at bounding box center [398, 320] width 232 height 18
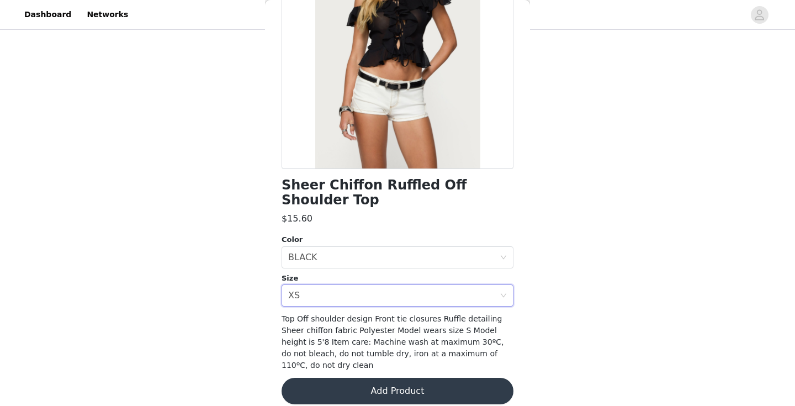
click at [371, 381] on button "Add Product" at bounding box center [398, 391] width 232 height 27
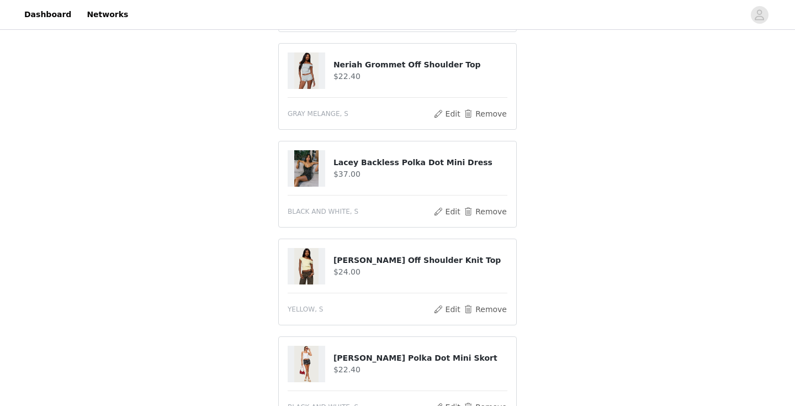
scroll to position [976, 0]
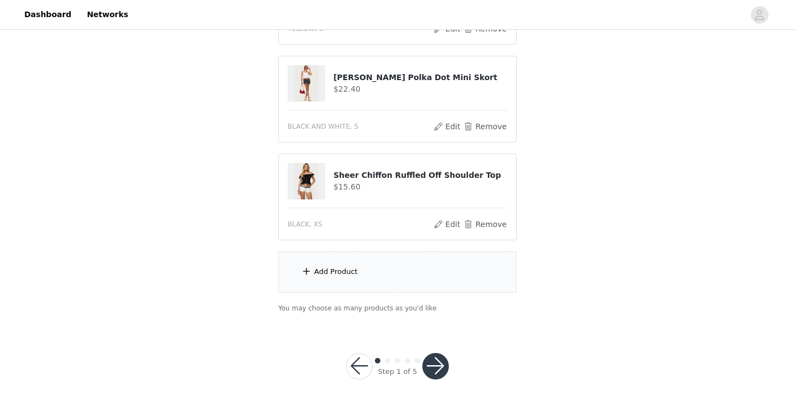
click at [432, 364] on button "button" at bounding box center [435, 366] width 27 height 27
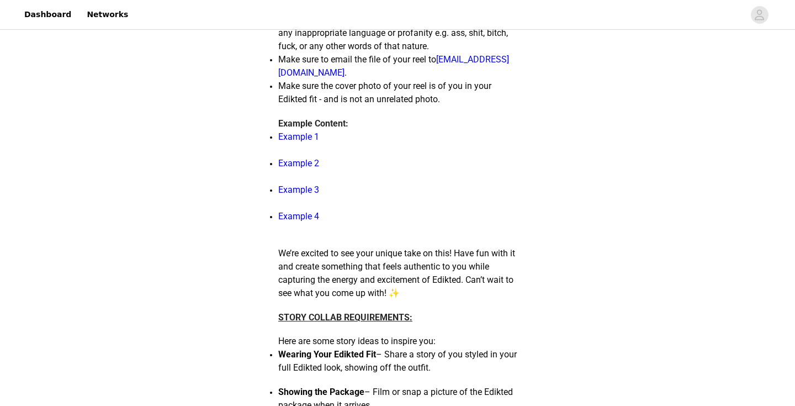
scroll to position [706, 0]
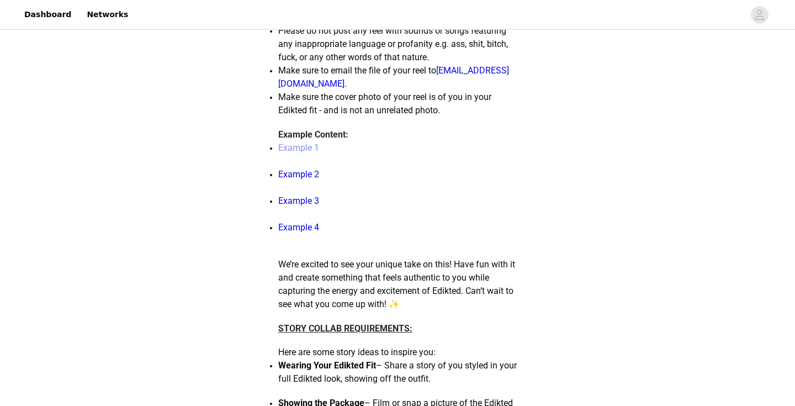
click at [299, 153] on link "Example 1" at bounding box center [298, 147] width 41 height 10
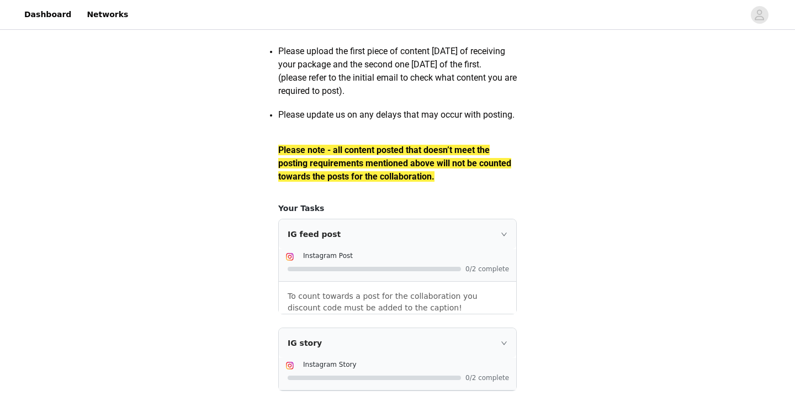
scroll to position [1623, 0]
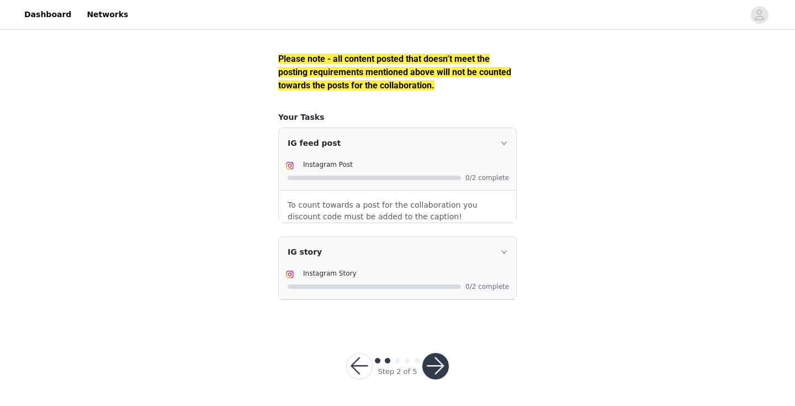
click at [430, 363] on button "button" at bounding box center [435, 366] width 27 height 27
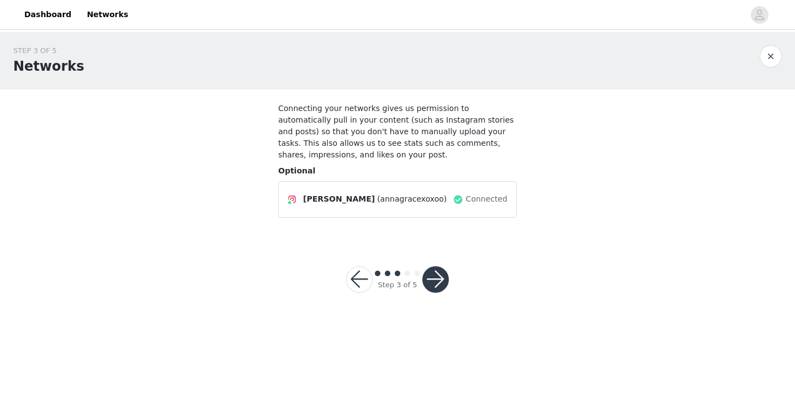
click at [433, 193] on div "[PERSON_NAME] (annagracexoxoo)" at bounding box center [370, 199] width 165 height 13
click at [328, 193] on span "[PERSON_NAME]" at bounding box center [339, 199] width 72 height 12
click at [436, 266] on button "button" at bounding box center [435, 279] width 27 height 27
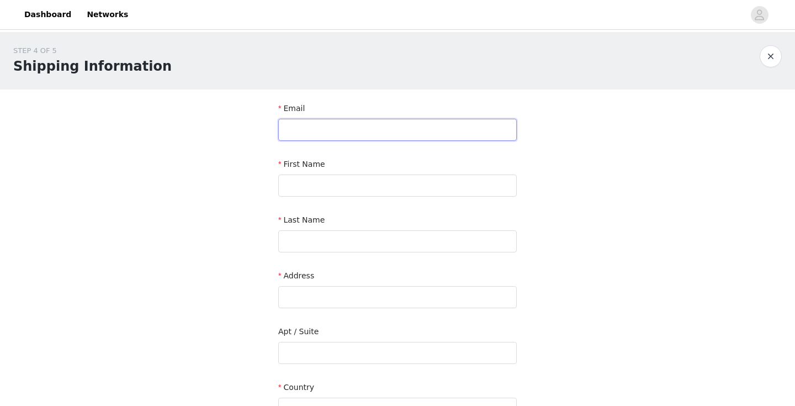
click at [411, 121] on input "text" at bounding box center [397, 130] width 239 height 22
type input "annalesliellc@gmail.com"
type input "anna"
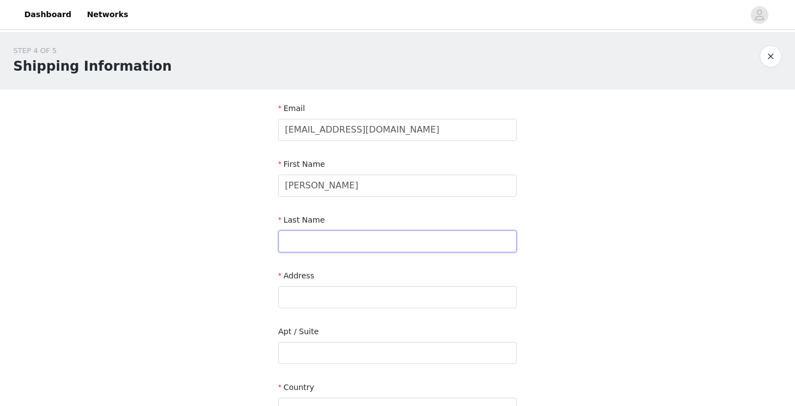
type input "leslie"
type input "8662 cadillac avenue"
type input "8662 1/2"
type input "los angeles"
type input "90034"
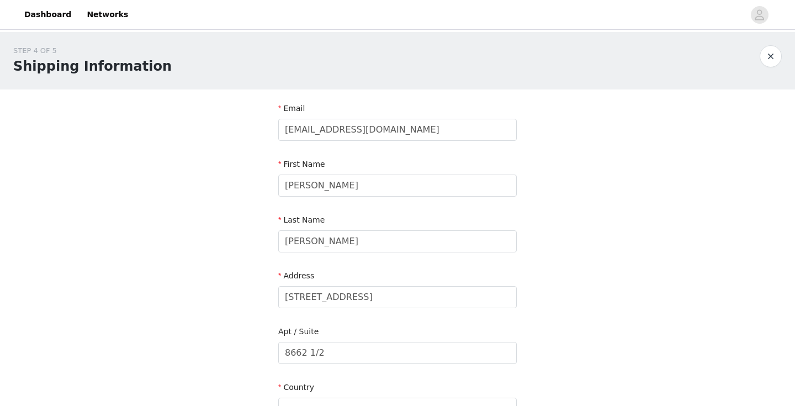
type input "8437259776"
click at [433, 307] on input "8662 cadillac avenue" at bounding box center [397, 297] width 239 height 22
click at [433, 306] on input "8662 cadillac avenue" at bounding box center [397, 297] width 239 height 22
type input "2125 locust st"
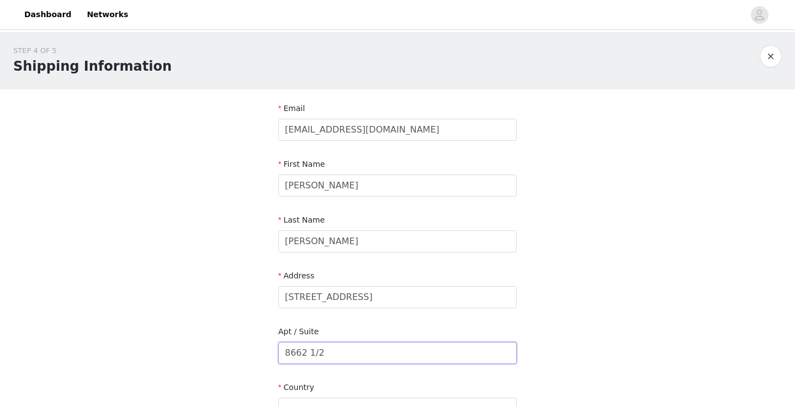
click at [394, 354] on input "8662 1/2" at bounding box center [397, 353] width 239 height 22
type input "8"
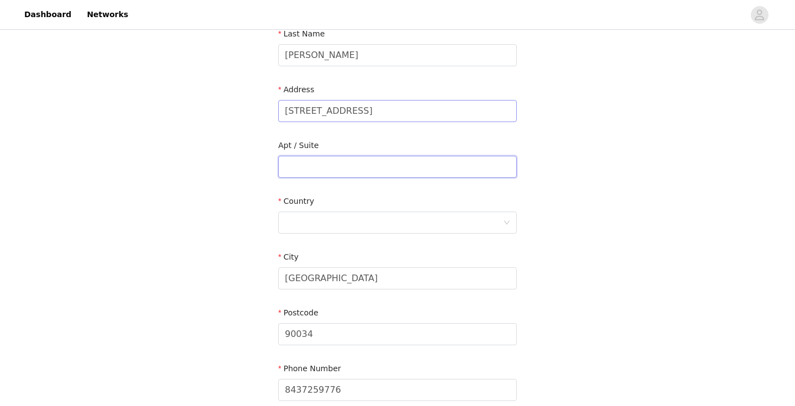
scroll to position [195, 0]
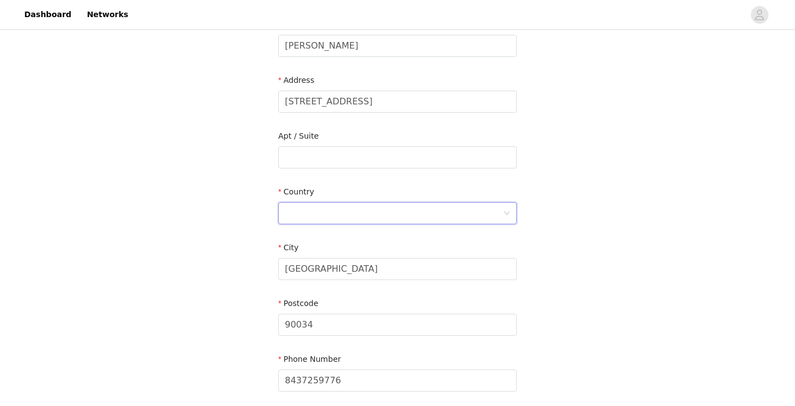
click at [319, 211] on div at bounding box center [394, 213] width 218 height 21
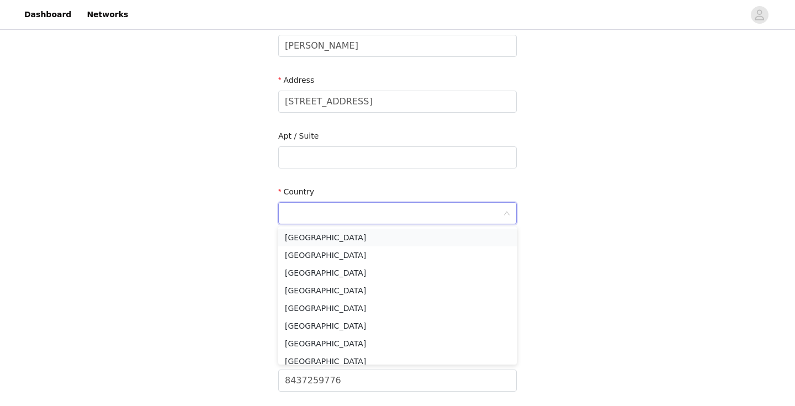
click at [315, 237] on li "United States" at bounding box center [397, 238] width 239 height 18
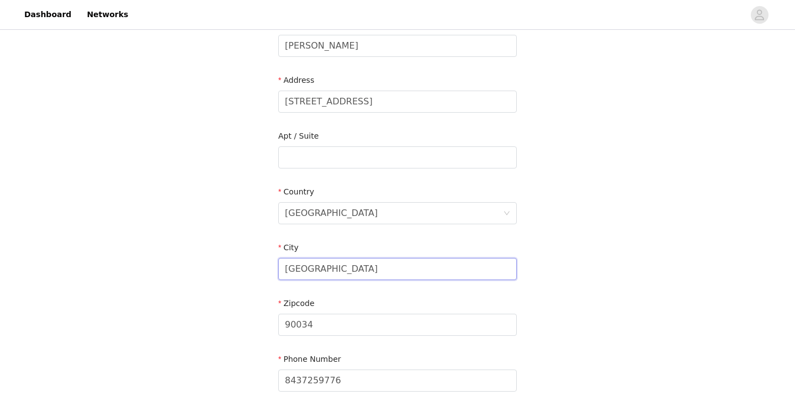
drag, startPoint x: 345, startPoint y: 271, endPoint x: 256, endPoint y: 271, distance: 89.4
click at [256, 271] on div "STEP 4 OF 5 Shipping Information Email annalesliellc@gmail.com First Name anna …" at bounding box center [397, 130] width 795 height 586
type input "san diego"
click at [301, 321] on div at bounding box center [394, 324] width 218 height 21
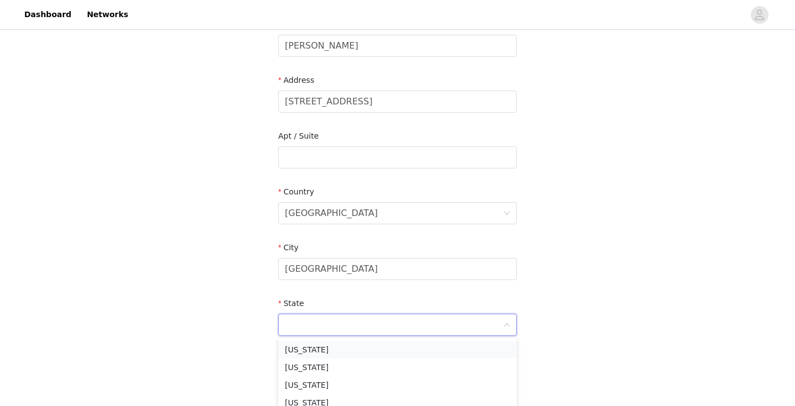
click at [301, 354] on li "California" at bounding box center [397, 350] width 239 height 18
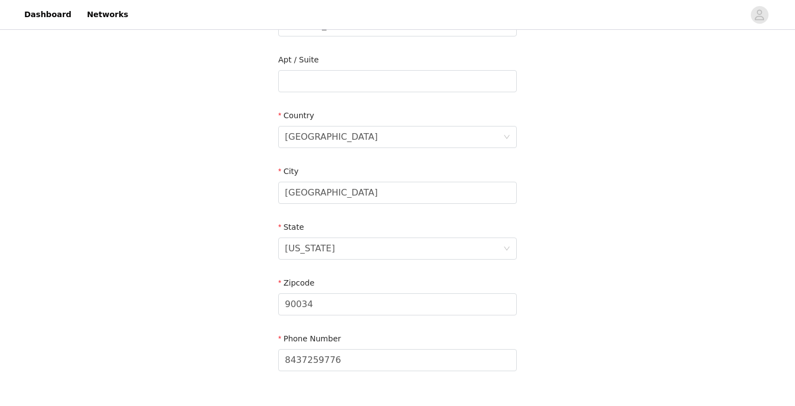
scroll to position [321, 0]
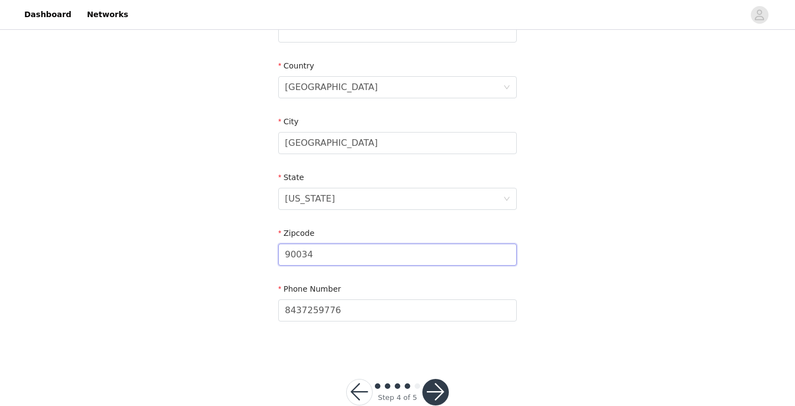
click at [312, 252] on input "90034" at bounding box center [397, 254] width 239 height 22
type input "92106"
click at [439, 383] on button "button" at bounding box center [435, 392] width 27 height 27
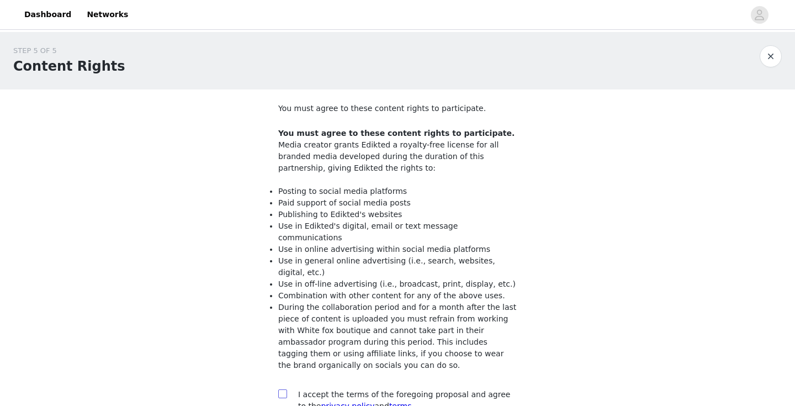
click at [280, 389] on label at bounding box center [282, 395] width 9 height 12
click at [280, 389] on input "checkbox" at bounding box center [282, 393] width 8 height 8
checkbox input "true"
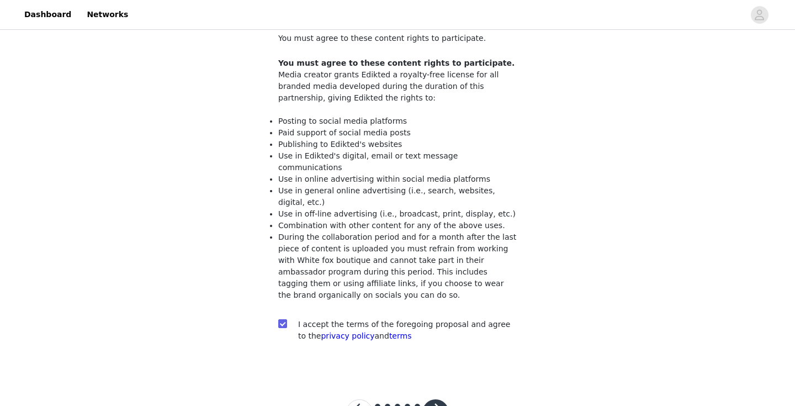
scroll to position [71, 0]
click at [432, 399] on button "button" at bounding box center [435, 412] width 27 height 27
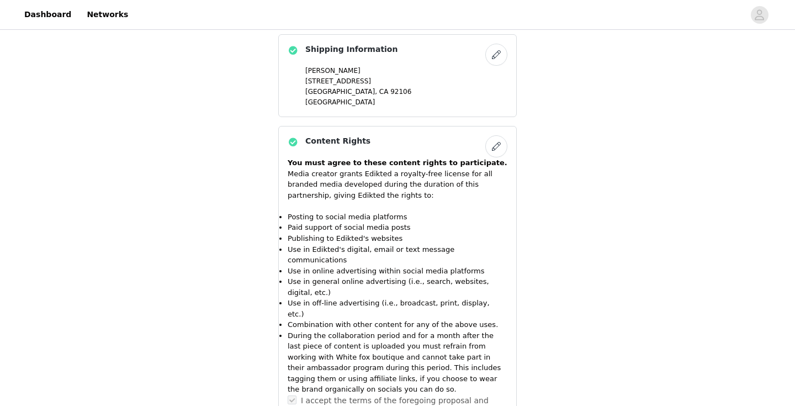
scroll to position [1230, 0]
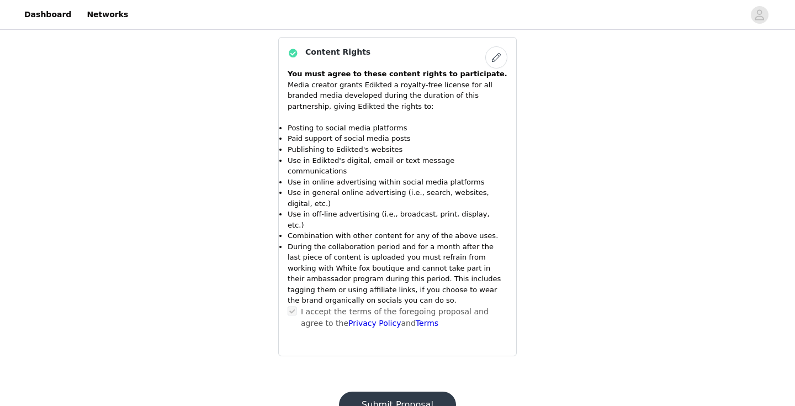
click at [401, 391] on button "Submit Proposal" at bounding box center [397, 404] width 117 height 27
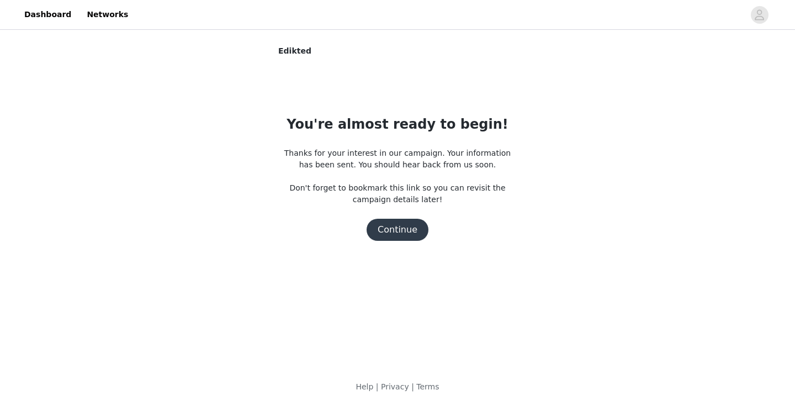
click at [389, 231] on button "Continue" at bounding box center [398, 230] width 62 height 22
